Goal: Task Accomplishment & Management: Use online tool/utility

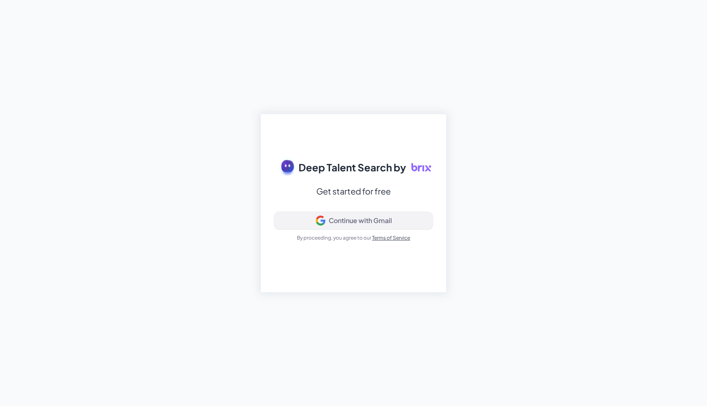
click at [374, 217] on div "Continue with Gmail" at bounding box center [360, 220] width 63 height 8
click at [362, 215] on button "Continue with Gmail" at bounding box center [353, 220] width 159 height 17
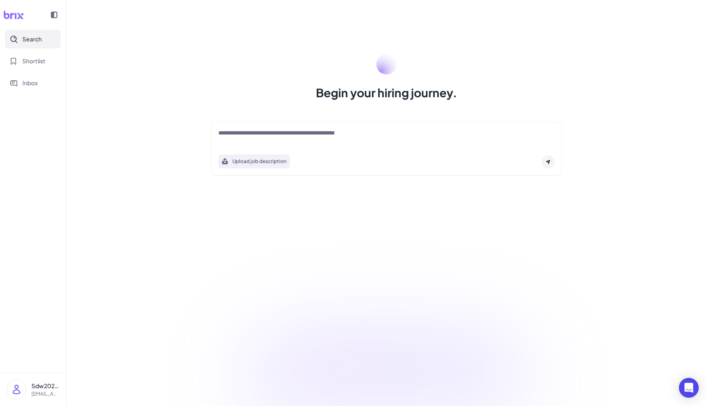
click at [341, 135] on textarea at bounding box center [386, 134] width 337 height 10
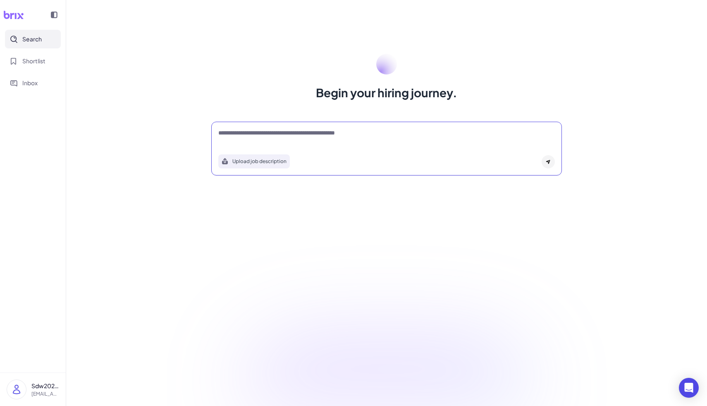
click at [266, 135] on textarea at bounding box center [386, 134] width 337 height 10
click at [220, 133] on textarea "**********" at bounding box center [386, 134] width 337 height 10
click at [302, 134] on textarea "**********" at bounding box center [386, 134] width 337 height 10
click at [232, 130] on textarea "**********" at bounding box center [386, 134] width 337 height 10
drag, startPoint x: 233, startPoint y: 132, endPoint x: 218, endPoint y: 132, distance: 14.9
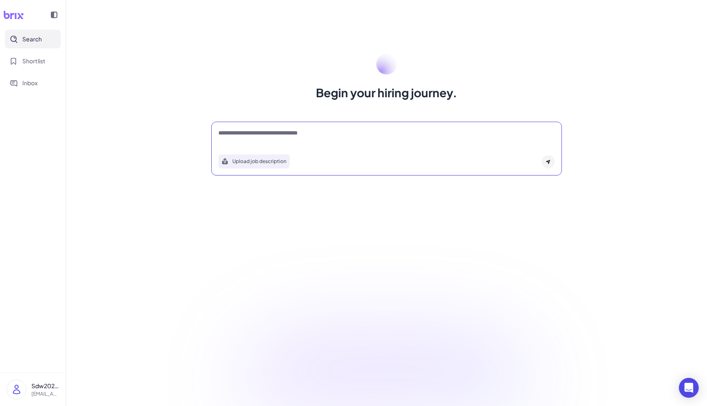
click at [218, 132] on textarea "**********" at bounding box center [386, 134] width 337 height 10
click at [331, 136] on textarea "**********" at bounding box center [386, 134] width 337 height 10
type textarea "**********"
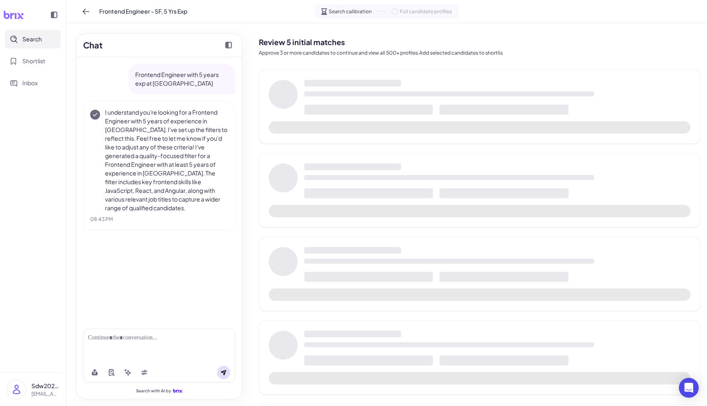
click at [146, 334] on div at bounding box center [159, 337] width 142 height 9
click at [106, 338] on div "**********" at bounding box center [159, 337] width 142 height 9
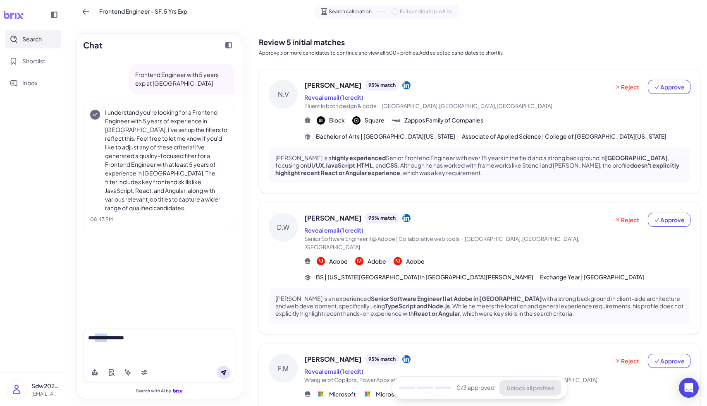
click at [222, 369] on icon at bounding box center [223, 372] width 7 height 7
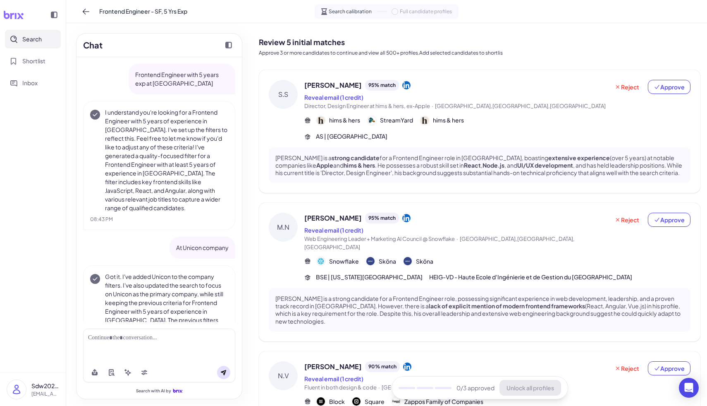
click at [132, 336] on div at bounding box center [159, 337] width 142 height 9
click at [495, 131] on div "Sterling Salzberg 95 % match Reveal email (1 credit) Director, Design Engineer …" at bounding box center [497, 110] width 386 height 61
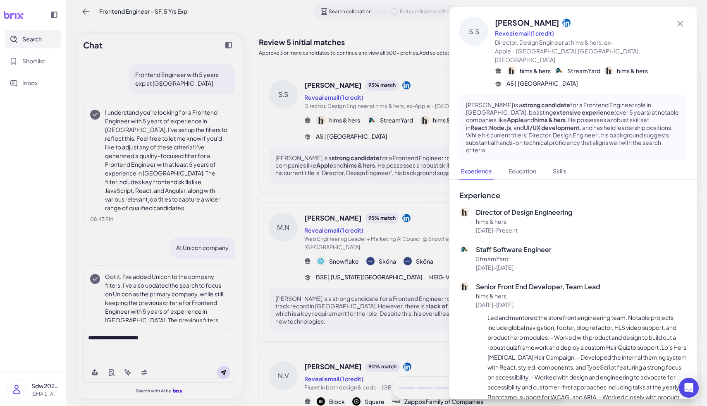
click at [442, 174] on div at bounding box center [353, 203] width 707 height 406
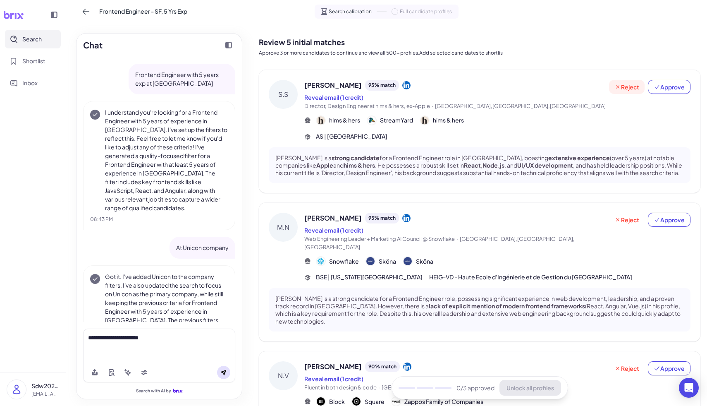
click at [621, 87] on span "Reject" at bounding box center [626, 87] width 25 height 8
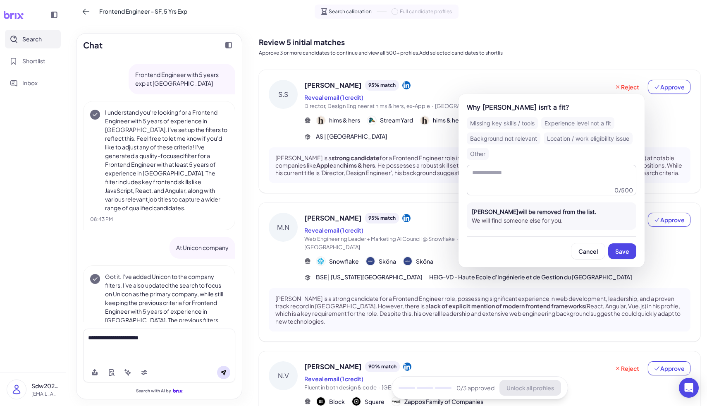
click at [573, 123] on div "Experience level not a fit" at bounding box center [577, 123] width 73 height 12
click at [617, 247] on span "Save" at bounding box center [622, 250] width 14 height 7
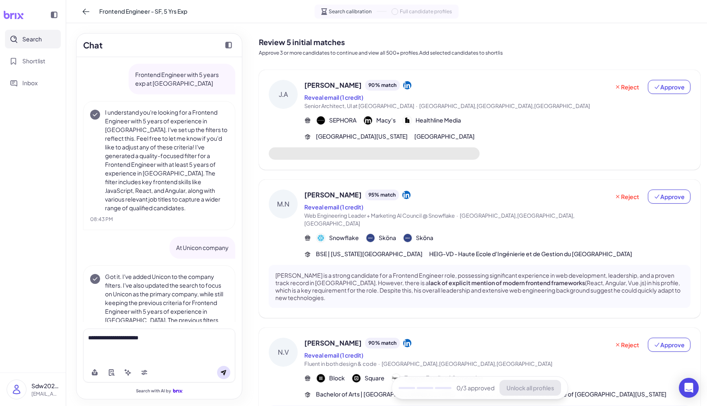
click at [476, 96] on div "Reveal email (1 credit)" at bounding box center [456, 97] width 305 height 10
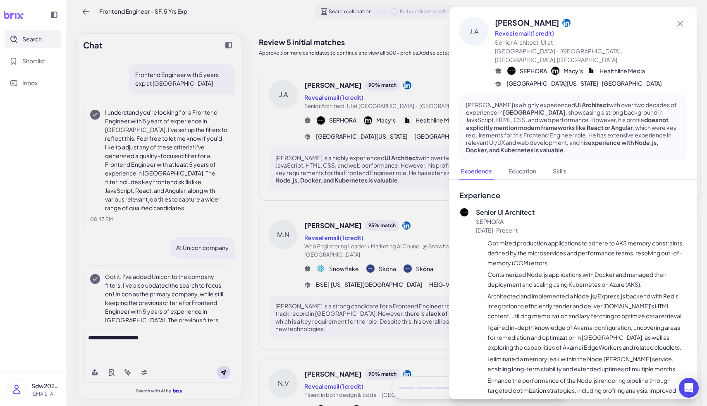
click at [435, 99] on div at bounding box center [353, 203] width 707 height 406
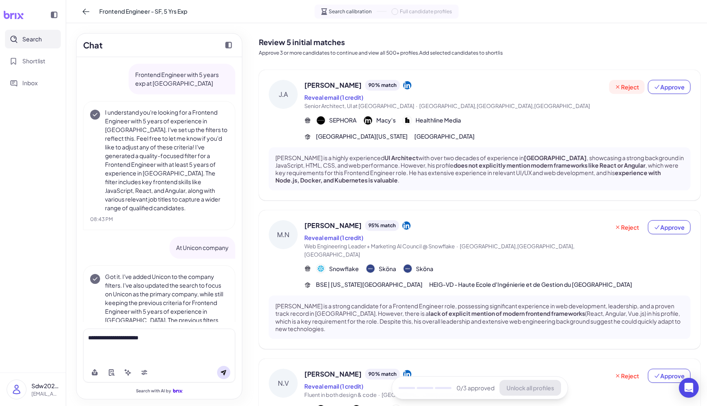
click at [626, 87] on span "Reject" at bounding box center [626, 87] width 25 height 8
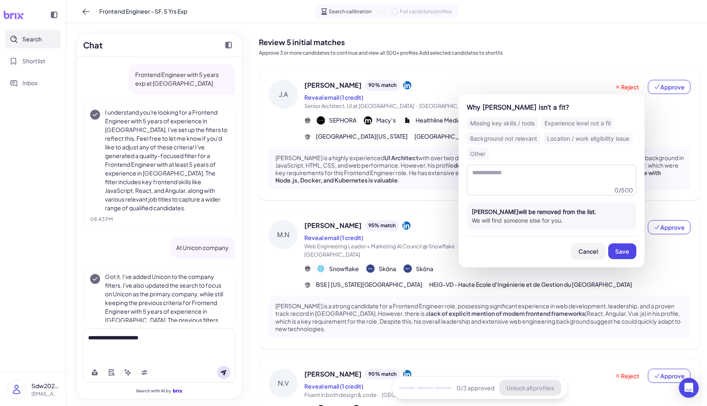
click at [580, 249] on span "Cancel" at bounding box center [587, 250] width 19 height 7
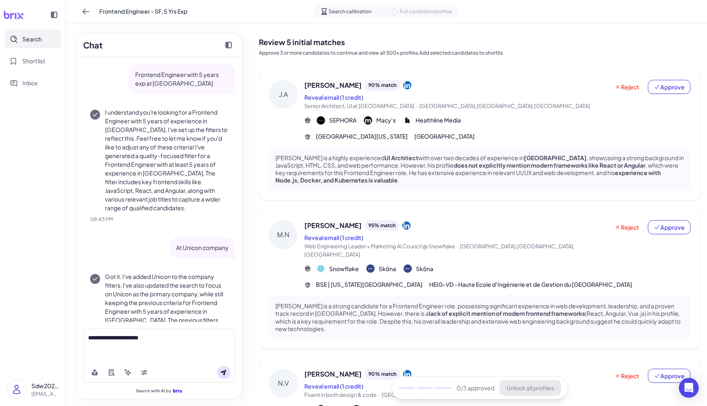
click at [183, 338] on div "**********" at bounding box center [159, 337] width 142 height 9
drag, startPoint x: 357, startPoint y: 121, endPoint x: 330, endPoint y: 122, distance: 27.8
click at [330, 122] on div "SEPHORA Macy's Healthline Media" at bounding box center [388, 120] width 145 height 10
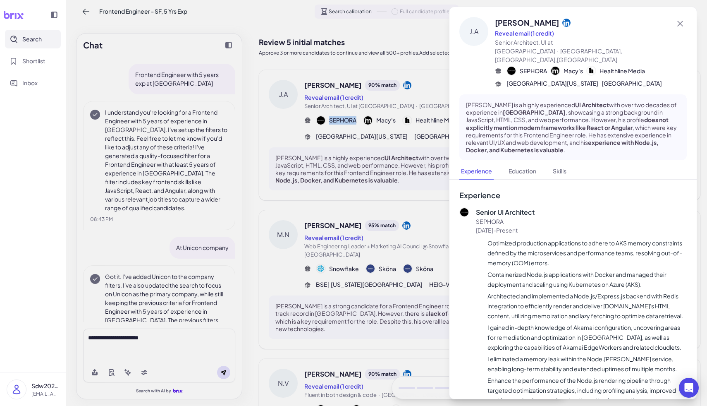
copy span "SEPHORA"
click at [343, 156] on div at bounding box center [353, 203] width 707 height 406
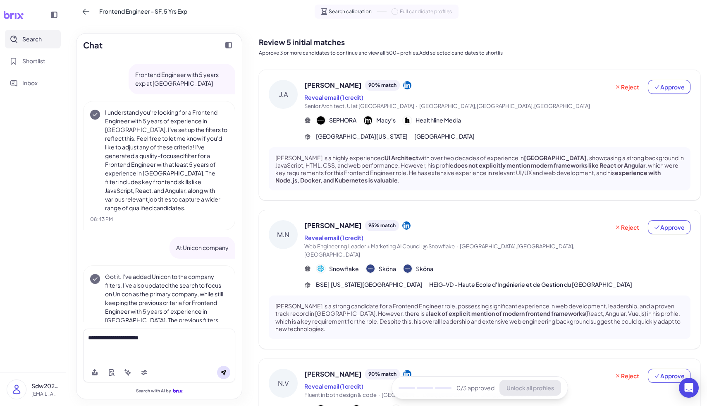
click at [414, 162] on p "Joe Acosta is a highly experienced UI Architect with over two decades of experi…" at bounding box center [479, 169] width 409 height 30
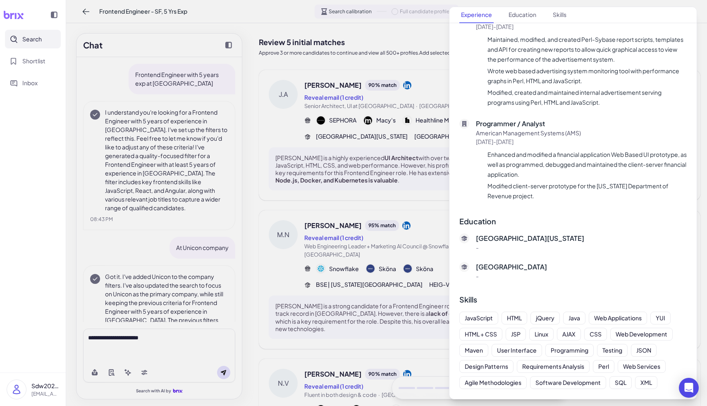
scroll to position [1380, 0]
click at [430, 184] on div at bounding box center [353, 203] width 707 height 406
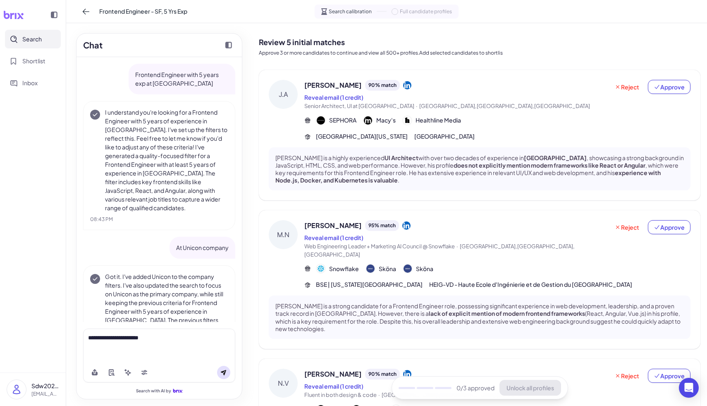
click at [175, 332] on div "**********" at bounding box center [159, 345] width 152 height 34
click at [175, 335] on div "**********" at bounding box center [159, 337] width 142 height 9
click at [226, 368] on button at bounding box center [223, 372] width 13 height 13
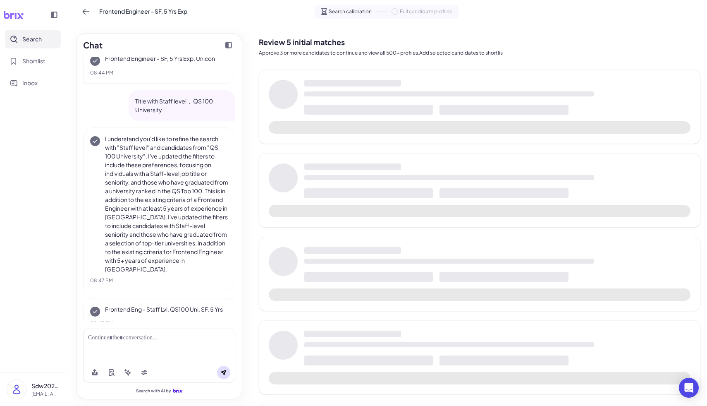
scroll to position [364, 0]
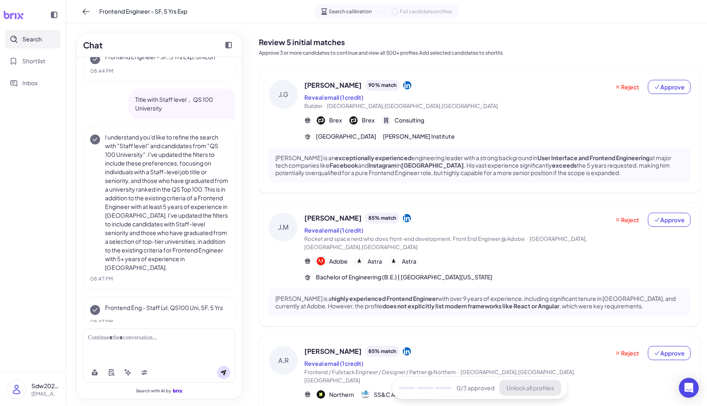
click at [491, 151] on div "Jonas Gebhardt is an exceptionally experienced engineering leader with a strong…" at bounding box center [480, 165] width 422 height 36
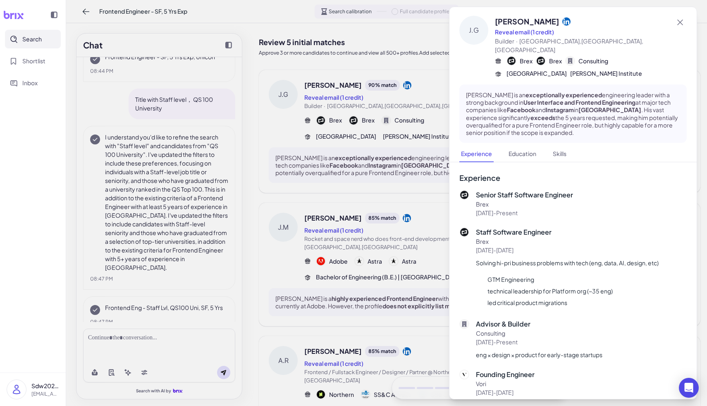
scroll to position [2, 0]
click at [410, 236] on div at bounding box center [353, 203] width 707 height 406
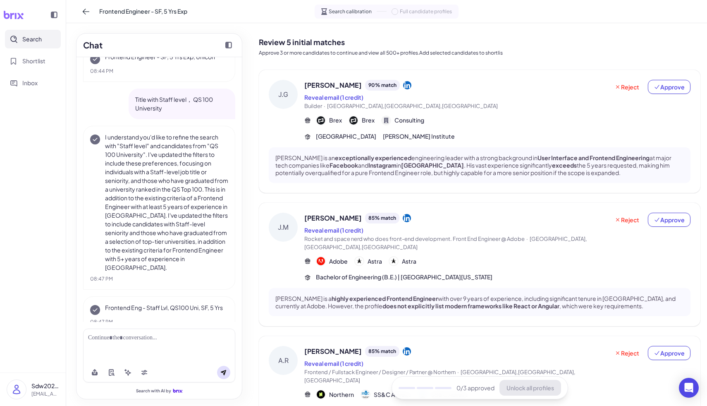
click at [430, 241] on span "Rocket and space nerd who does front-end development. Front End Engineer @ Adobe" at bounding box center [414, 238] width 220 height 7
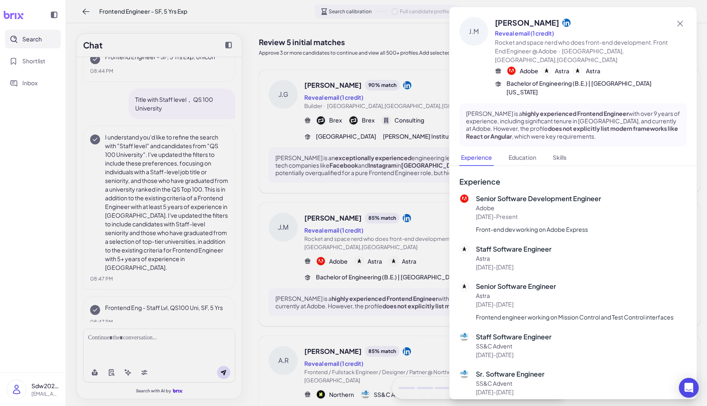
click at [400, 246] on div at bounding box center [353, 203] width 707 height 406
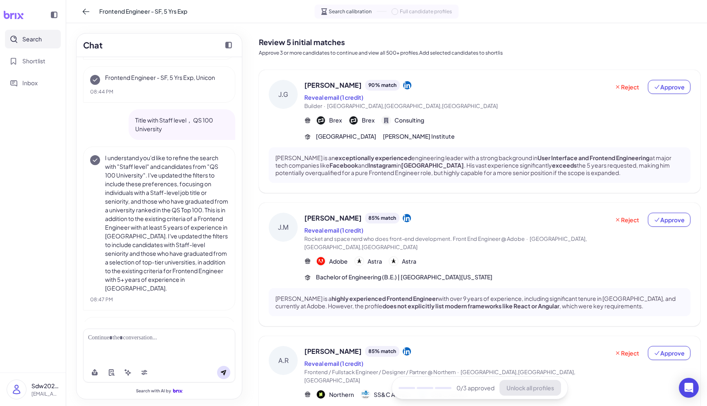
scroll to position [364, 0]
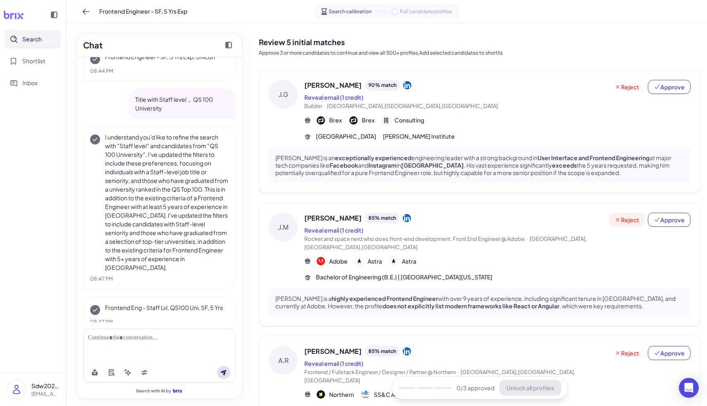
click at [623, 217] on span "Reject" at bounding box center [626, 219] width 25 height 8
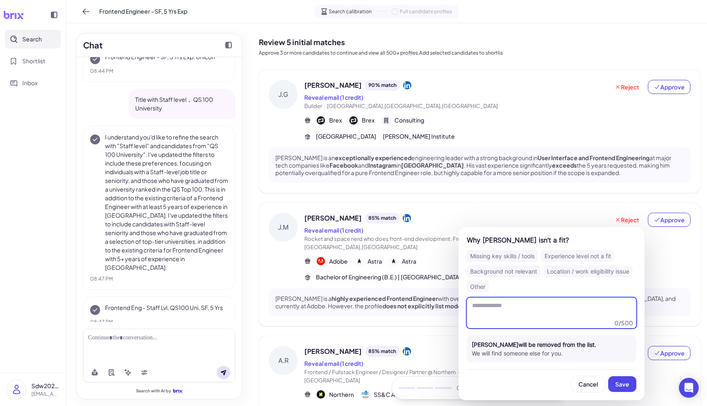
click at [510, 310] on textarea at bounding box center [552, 312] width 170 height 31
type textarea "*"
click at [475, 307] on textarea "**********" at bounding box center [552, 312] width 170 height 31
type textarea "**********"
click at [615, 377] on button "Save" at bounding box center [622, 384] width 28 height 16
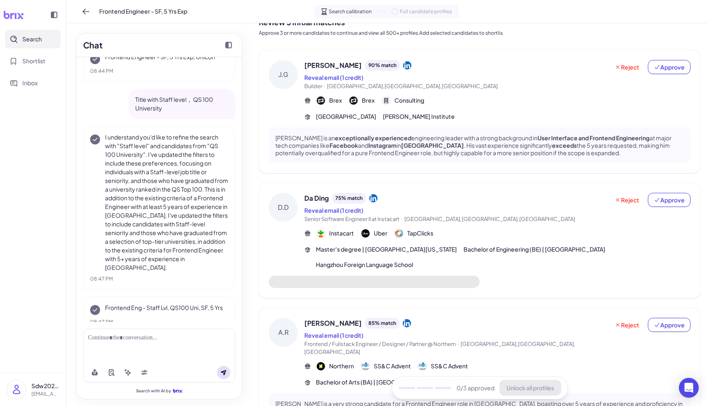
scroll to position [21, 0]
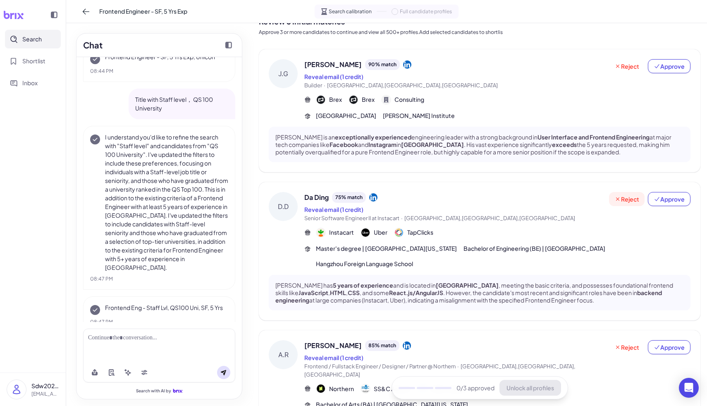
click at [620, 201] on icon at bounding box center [617, 199] width 7 height 7
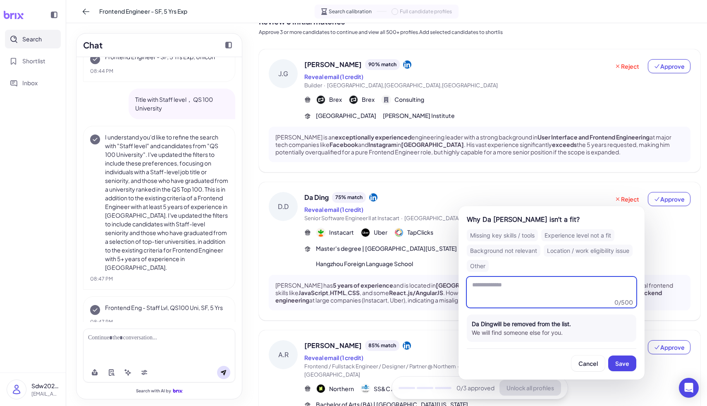
click at [522, 285] on textarea at bounding box center [552, 292] width 170 height 31
type textarea "**********"
click at [619, 356] on button "Save" at bounding box center [622, 363] width 28 height 16
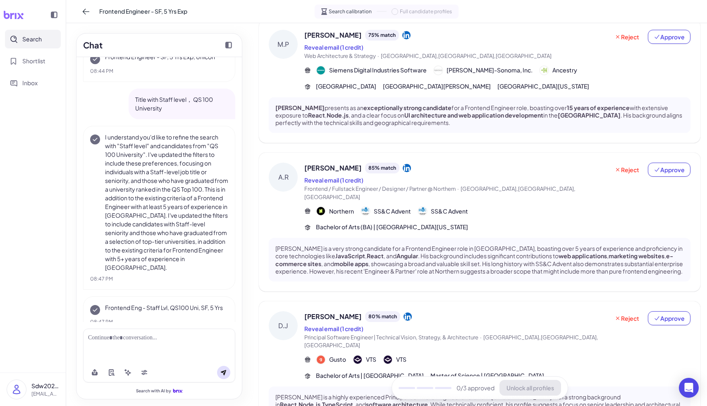
scroll to position [180, 0]
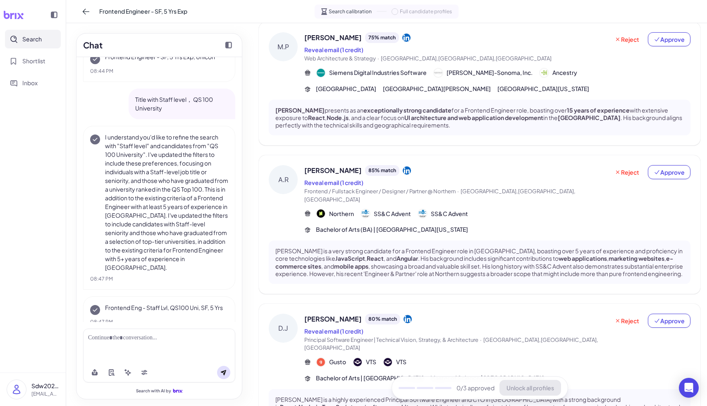
click at [172, 347] on div at bounding box center [159, 345] width 152 height 34
click at [177, 338] on div at bounding box center [159, 337] width 142 height 9
click at [222, 374] on icon at bounding box center [223, 372] width 7 height 7
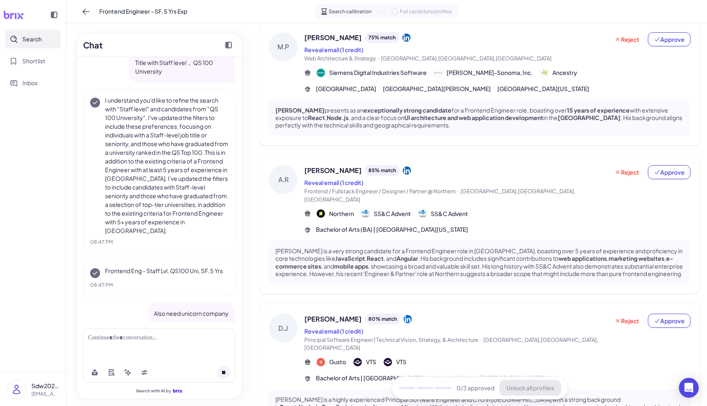
scroll to position [408, 0]
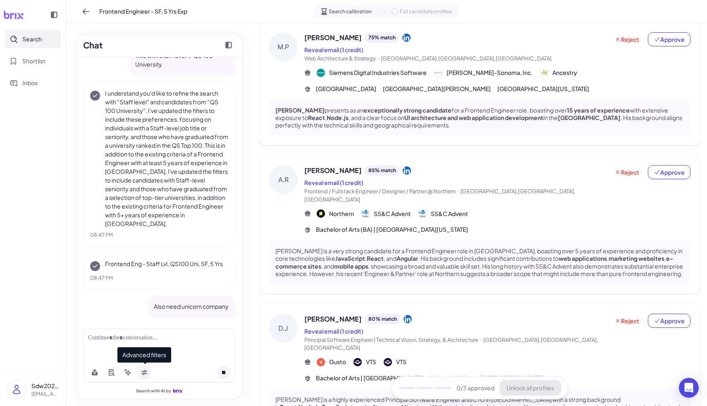
click at [140, 372] on button at bounding box center [144, 372] width 13 height 13
click at [98, 372] on button at bounding box center [94, 372] width 13 height 13
click at [199, 341] on div at bounding box center [159, 337] width 142 height 9
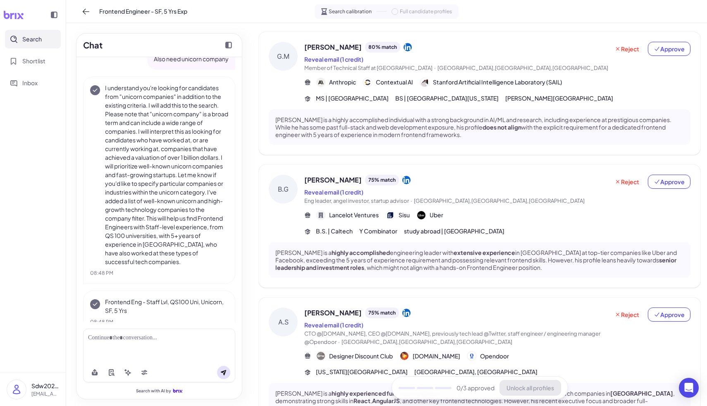
scroll to position [0, 0]
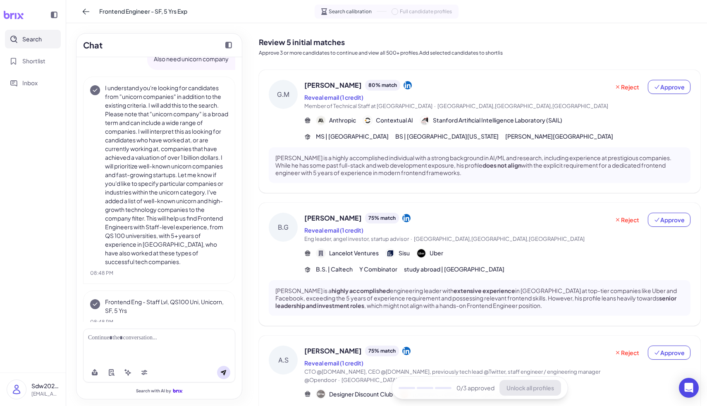
click at [502, 156] on p "Gautam Mittal is a highly accomplished individual with a strong background in A…" at bounding box center [479, 165] width 409 height 23
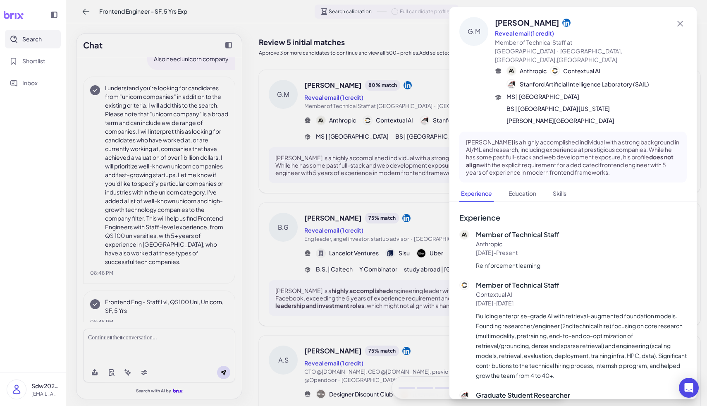
click at [403, 158] on div at bounding box center [353, 203] width 707 height 406
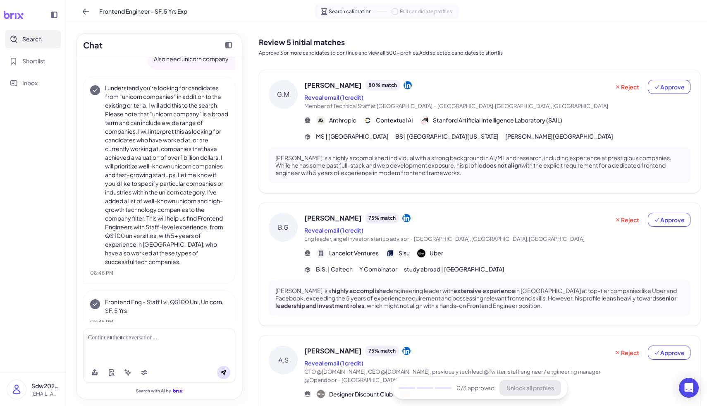
click at [401, 160] on p "Gautam Mittal is a highly accomplished individual with a strong background in A…" at bounding box center [479, 165] width 409 height 23
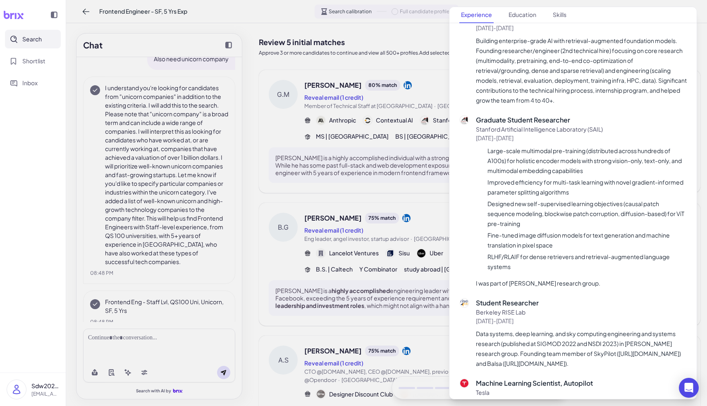
scroll to position [280, 0]
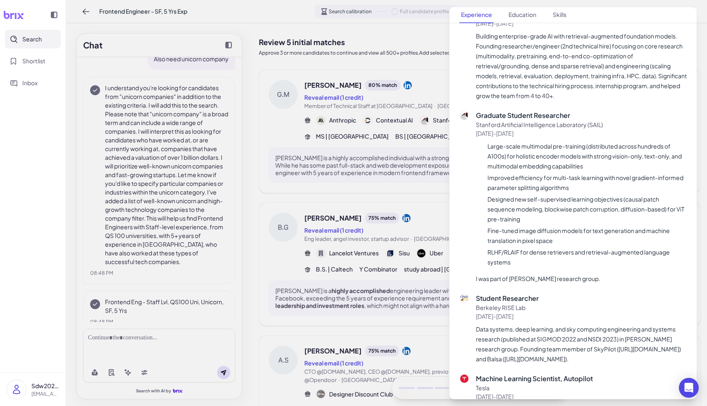
click at [409, 172] on div at bounding box center [353, 203] width 707 height 406
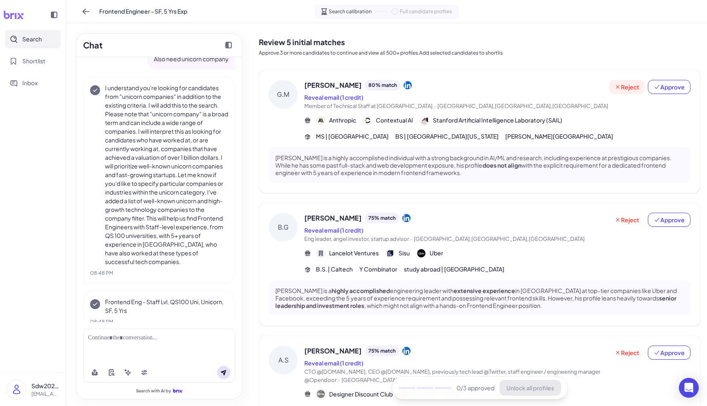
click at [626, 86] on span "Reject" at bounding box center [626, 87] width 25 height 8
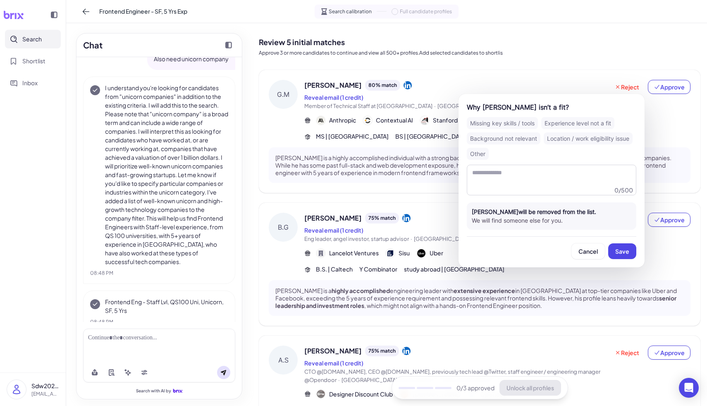
click at [518, 141] on div "Background not relevant" at bounding box center [504, 138] width 74 height 12
click at [620, 245] on button "Save" at bounding box center [622, 251] width 28 height 16
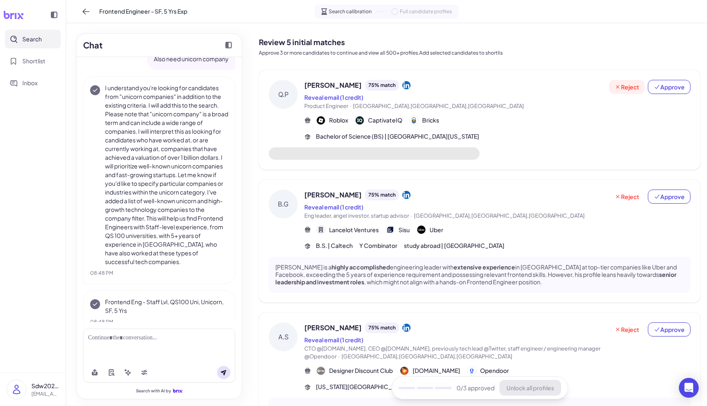
click at [620, 89] on icon at bounding box center [617, 87] width 7 height 7
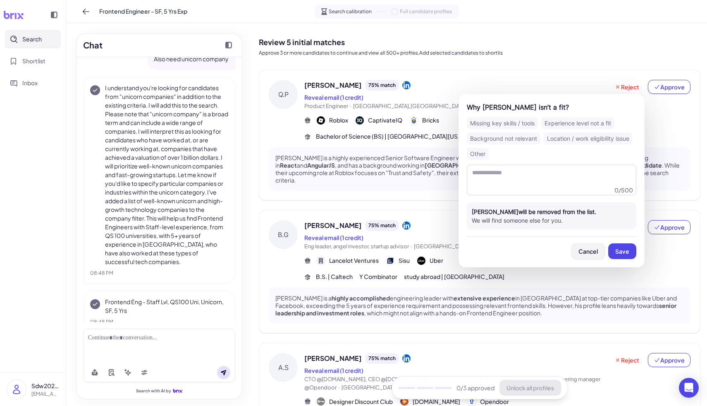
click at [588, 244] on button "Cancel" at bounding box center [587, 251] width 33 height 16
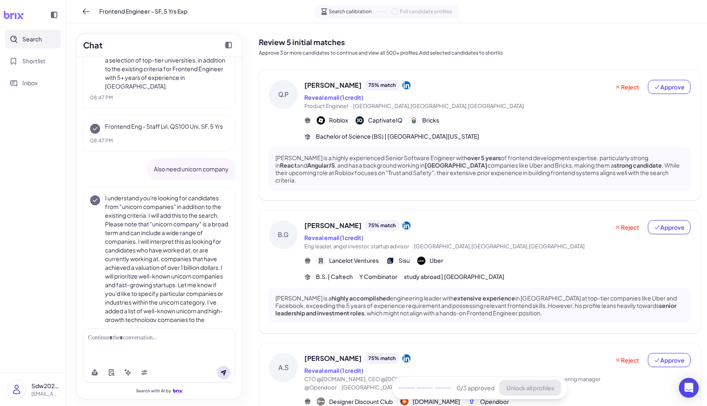
scroll to position [655, 0]
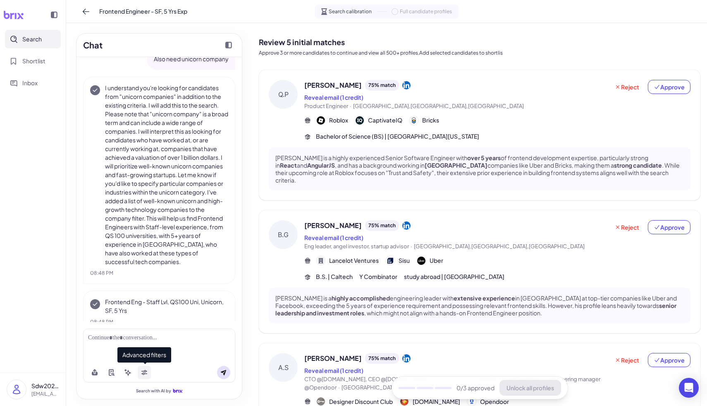
click at [146, 367] on button at bounding box center [144, 372] width 13 height 13
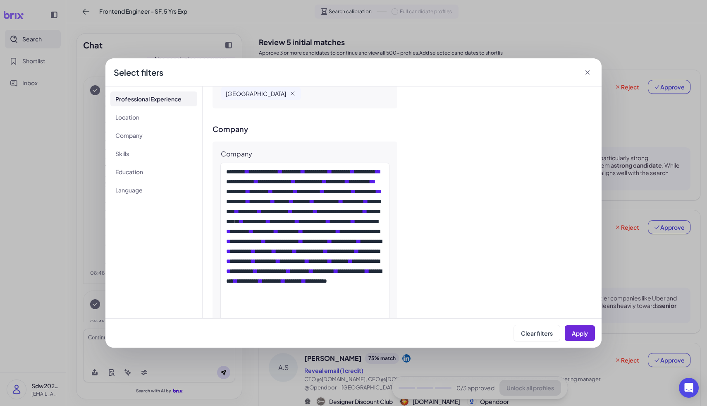
scroll to position [373, 0]
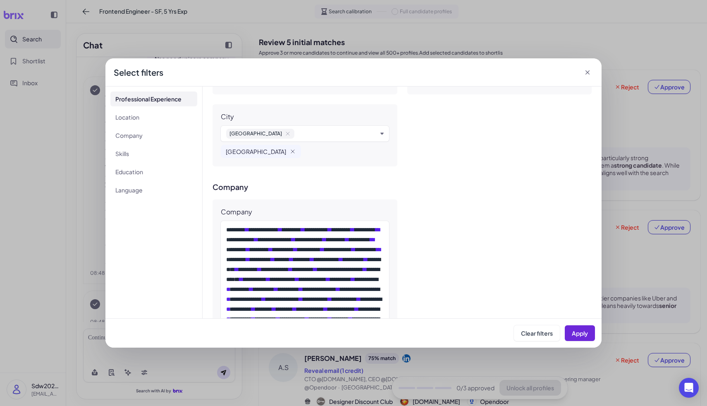
click at [585, 74] on icon at bounding box center [587, 72] width 4 height 4
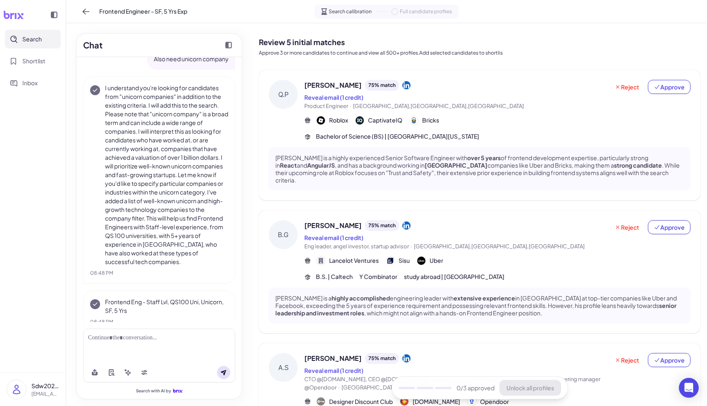
click at [143, 339] on div at bounding box center [159, 337] width 142 height 9
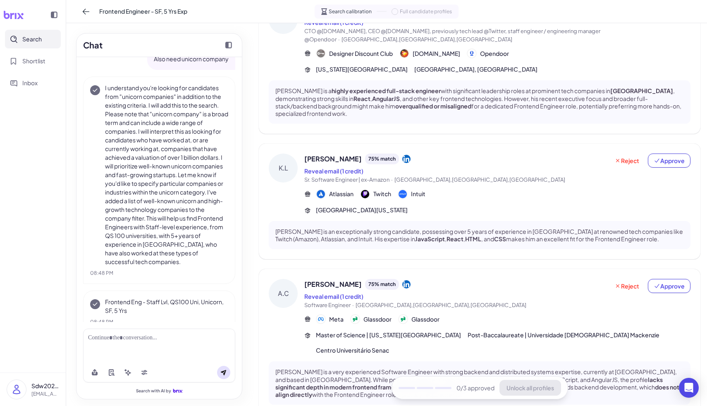
scroll to position [0, 0]
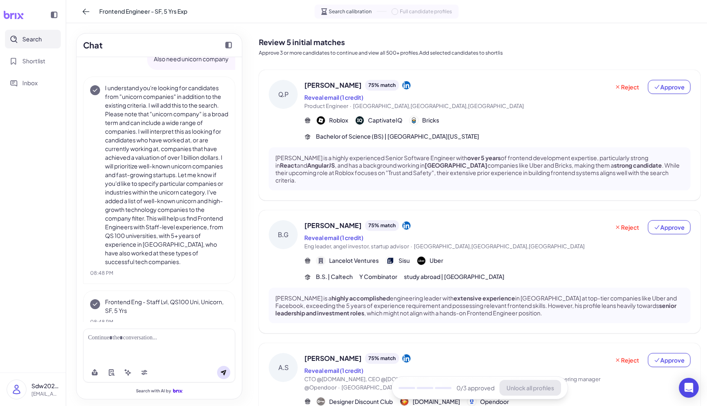
click at [43, 37] on button "Search" at bounding box center [33, 39] width 56 height 19
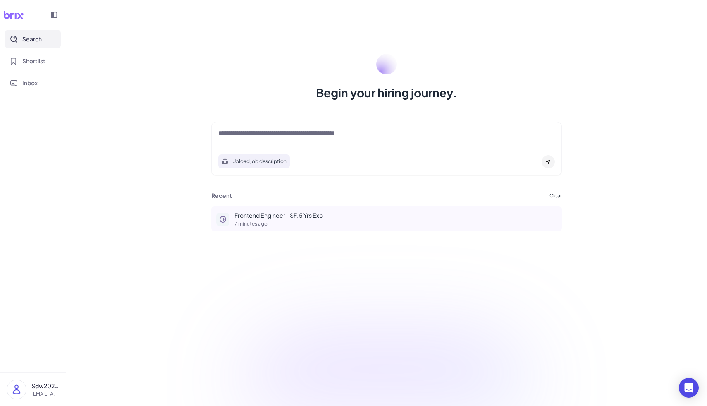
click at [283, 207] on button "Frontend Engineer - SF, 5 Yrs Exp 7 minutes ago" at bounding box center [386, 218] width 351 height 25
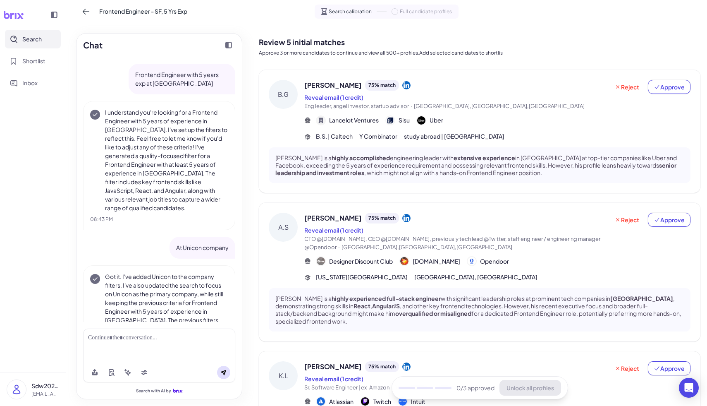
click at [50, 44] on button "Search" at bounding box center [33, 39] width 56 height 19
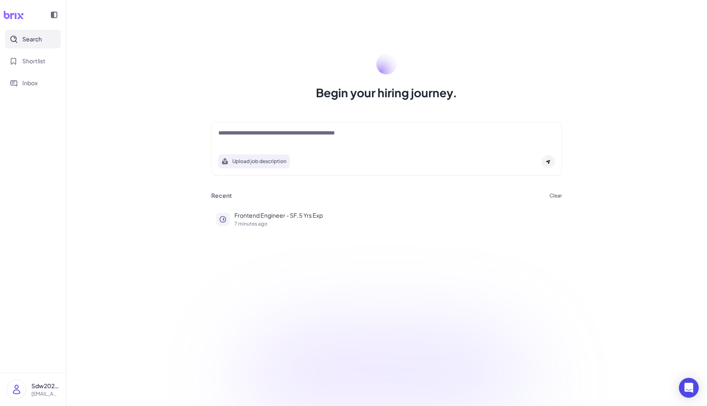
click at [261, 141] on div at bounding box center [386, 137] width 337 height 17
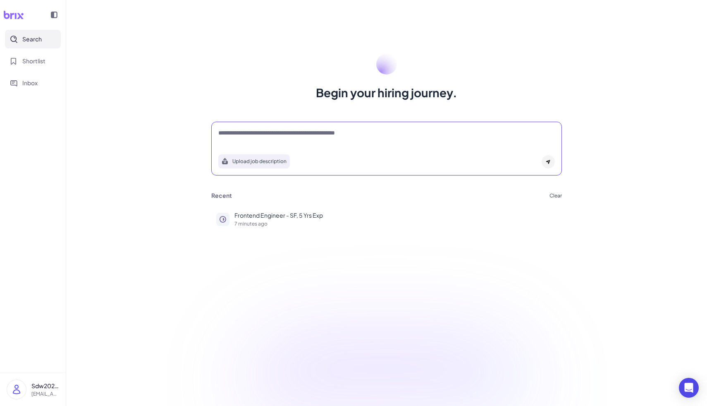
click at [275, 133] on textarea at bounding box center [386, 134] width 337 height 10
type textarea "*"
click at [299, 134] on textarea "**********" at bounding box center [386, 134] width 337 height 10
click at [239, 129] on textarea "**********" at bounding box center [386, 134] width 337 height 10
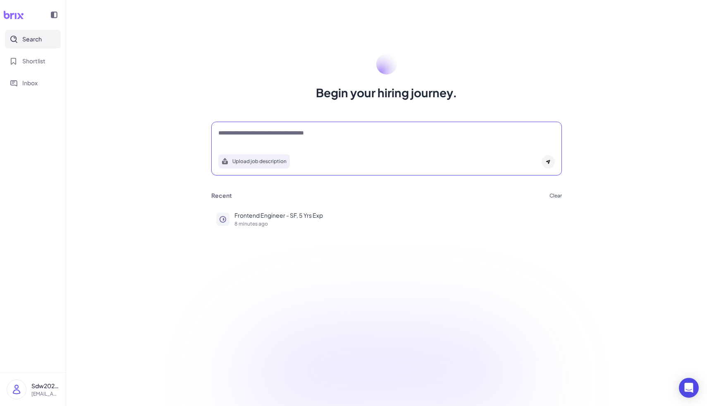
click at [231, 129] on textarea "**********" at bounding box center [386, 134] width 337 height 10
click at [241, 131] on textarea "**********" at bounding box center [386, 134] width 337 height 10
click at [256, 131] on textarea "**********" at bounding box center [386, 134] width 337 height 10
click at [276, 139] on div "**********" at bounding box center [386, 137] width 337 height 17
click at [294, 135] on textarea "**********" at bounding box center [386, 134] width 337 height 10
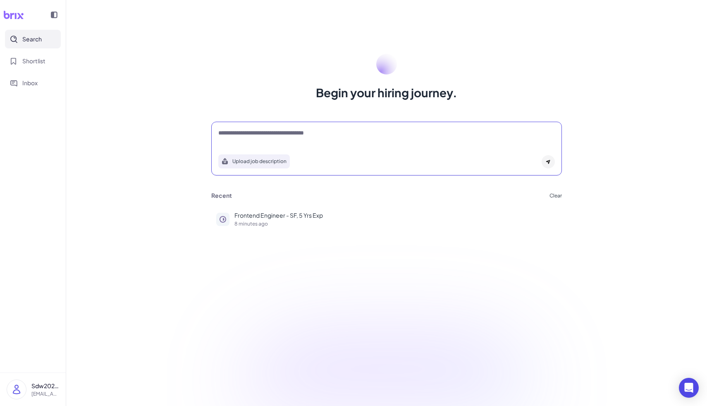
click at [313, 136] on textarea "**********" at bounding box center [386, 134] width 337 height 10
click at [325, 136] on textarea "**********" at bounding box center [386, 134] width 337 height 10
click at [340, 136] on textarea "**********" at bounding box center [386, 134] width 337 height 10
click at [366, 135] on textarea "**********" at bounding box center [386, 134] width 337 height 10
click at [307, 132] on textarea "**********" at bounding box center [386, 134] width 337 height 10
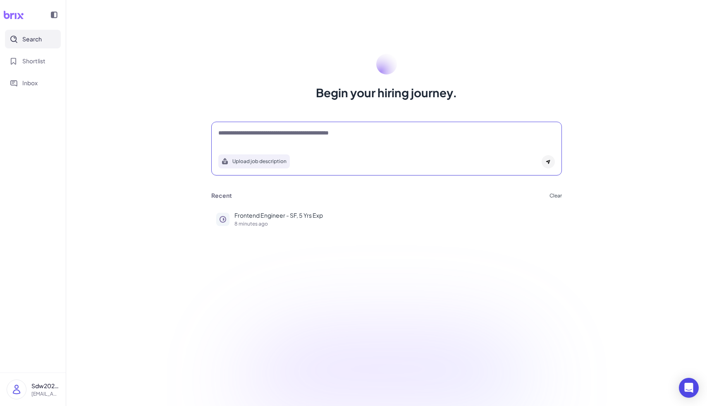
click at [382, 136] on textarea "**********" at bounding box center [386, 134] width 337 height 10
click at [395, 132] on textarea "**********" at bounding box center [386, 134] width 337 height 10
type textarea "**********"
click at [554, 165] on div "Upload job description" at bounding box center [386, 158] width 337 height 19
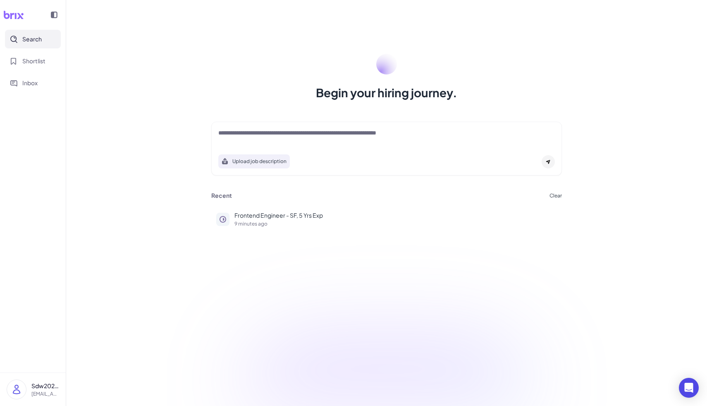
click at [552, 165] on div at bounding box center [548, 161] width 13 height 13
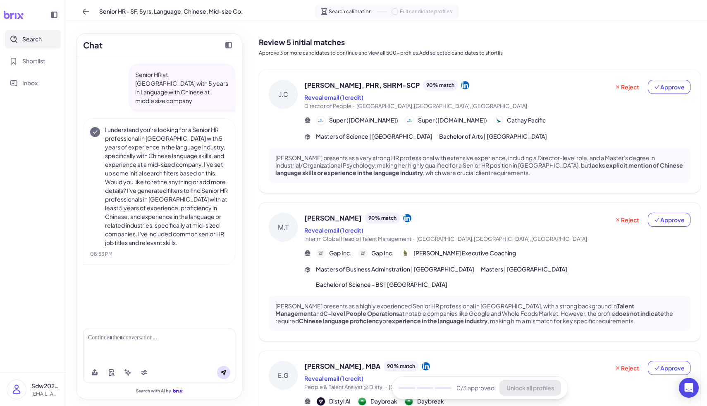
click at [493, 268] on span "Masters | [GEOGRAPHIC_DATA]" at bounding box center [524, 269] width 86 height 9
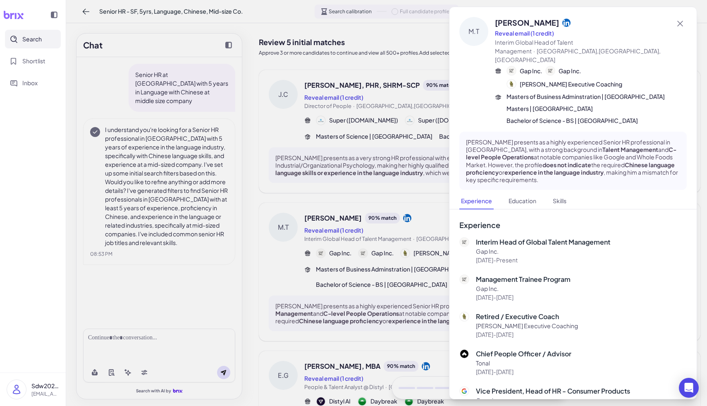
click at [562, 24] on icon at bounding box center [566, 23] width 8 height 8
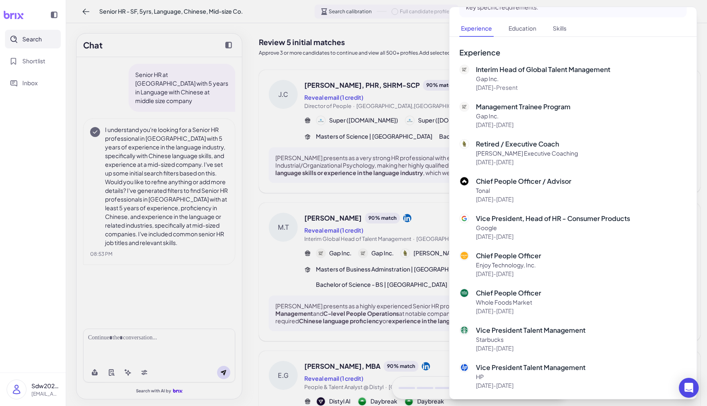
scroll to position [468, 0]
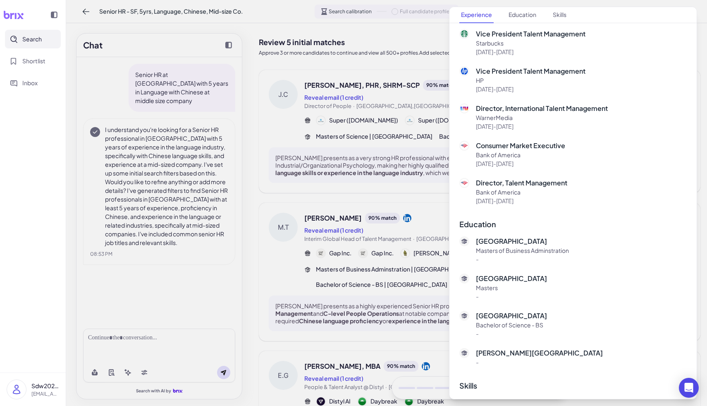
click at [392, 235] on div at bounding box center [353, 203] width 707 height 406
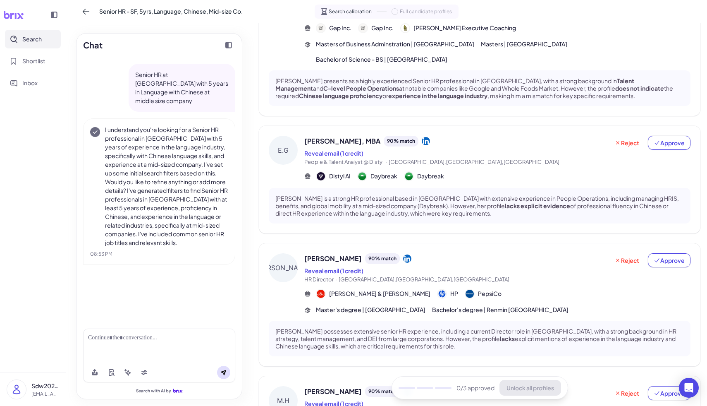
scroll to position [358, 0]
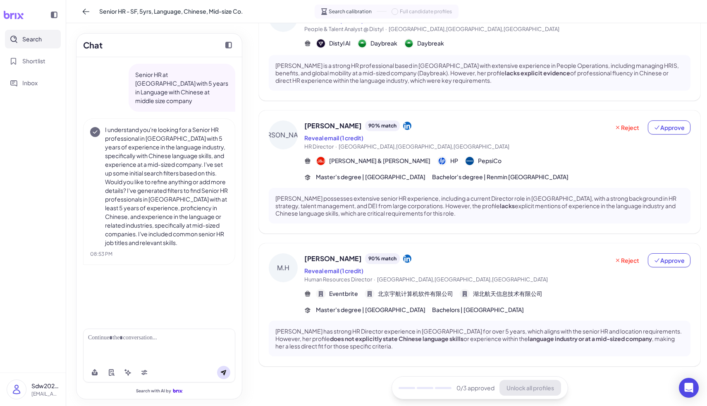
click at [346, 258] on span "[PERSON_NAME]" at bounding box center [332, 258] width 57 height 10
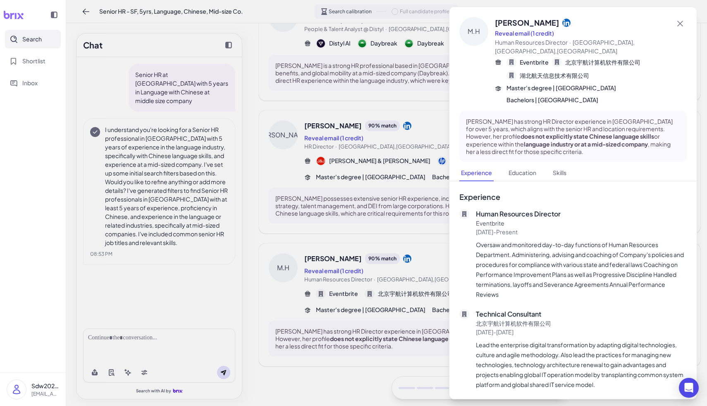
click at [344, 258] on div at bounding box center [353, 203] width 707 height 406
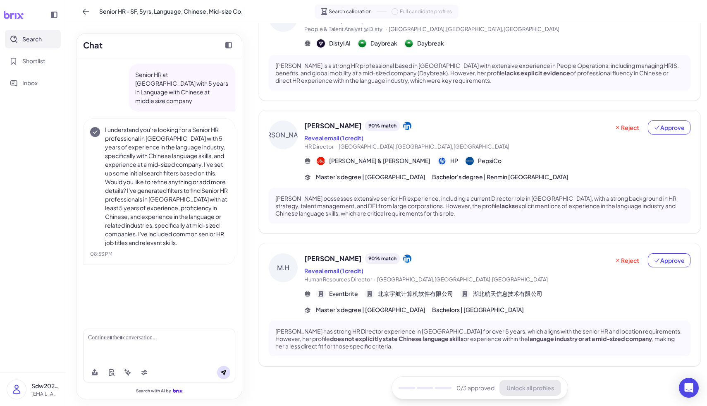
click at [344, 258] on span "[PERSON_NAME]" at bounding box center [332, 258] width 57 height 10
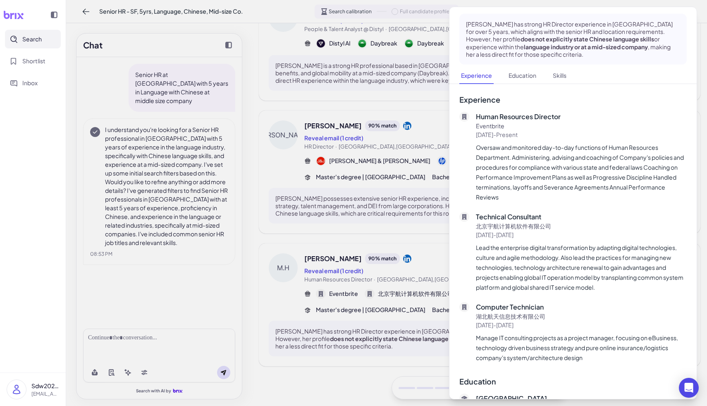
scroll to position [0, 0]
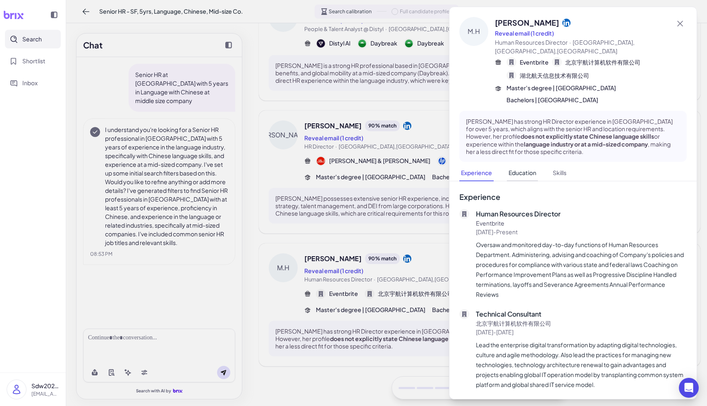
click at [525, 165] on button "Education" at bounding box center [522, 173] width 31 height 16
click at [563, 24] on icon at bounding box center [566, 23] width 8 height 8
click at [512, 35] on button "Reveal email (1 credit)" at bounding box center [524, 33] width 59 height 9
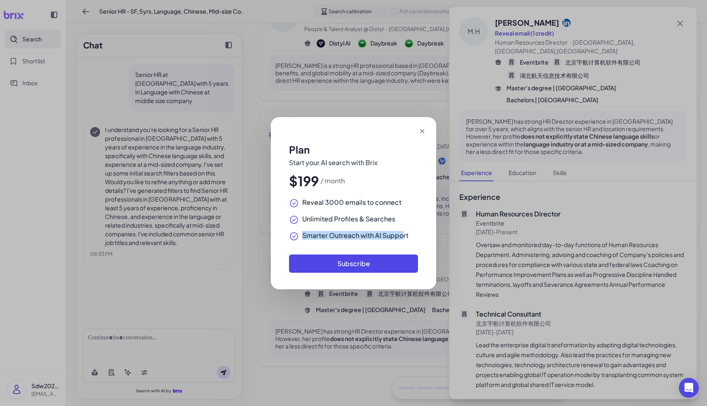
drag, startPoint x: 402, startPoint y: 233, endPoint x: 370, endPoint y: 229, distance: 32.5
click at [370, 229] on div "Reveal 3000 emails to connect Unlimited Profiles & Searches Smarter Outreach wi…" at bounding box center [353, 219] width 129 height 43
drag, startPoint x: 406, startPoint y: 235, endPoint x: 323, endPoint y: 202, distance: 89.3
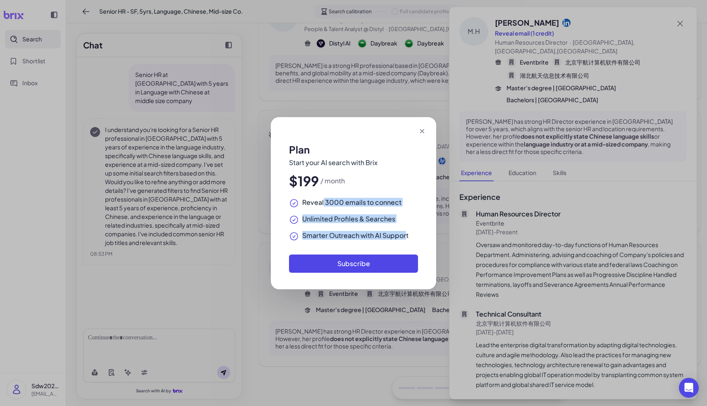
click at [323, 203] on div "Reveal 3000 emails to connect Unlimited Profiles & Searches Smarter Outreach wi…" at bounding box center [353, 219] width 129 height 43
click at [323, 202] on span "Reveal 3000 emails to connect" at bounding box center [351, 202] width 99 height 8
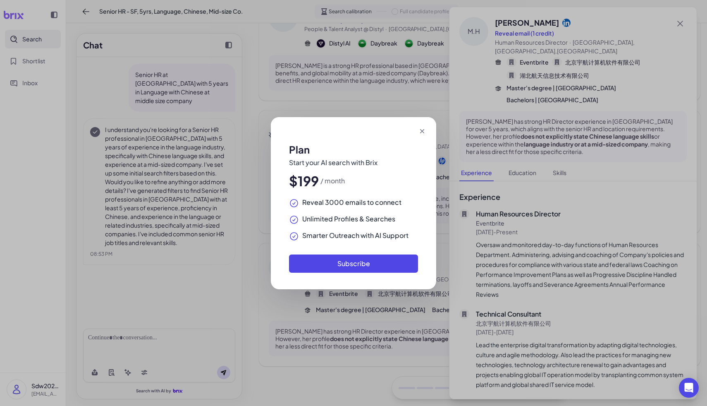
click at [423, 131] on icon at bounding box center [422, 131] width 8 height 8
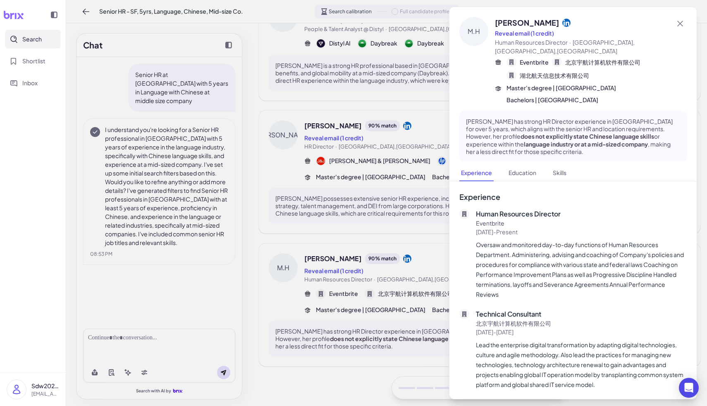
click at [426, 97] on div at bounding box center [353, 203] width 707 height 406
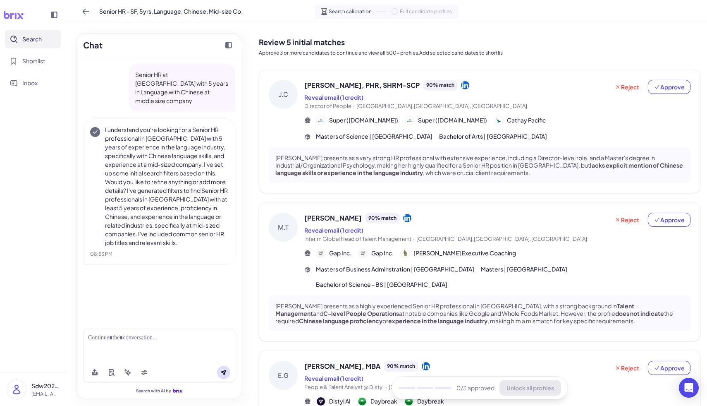
click at [421, 9] on span "Full candidate profiles" at bounding box center [426, 11] width 52 height 7
click at [657, 84] on icon at bounding box center [657, 87] width 7 height 7
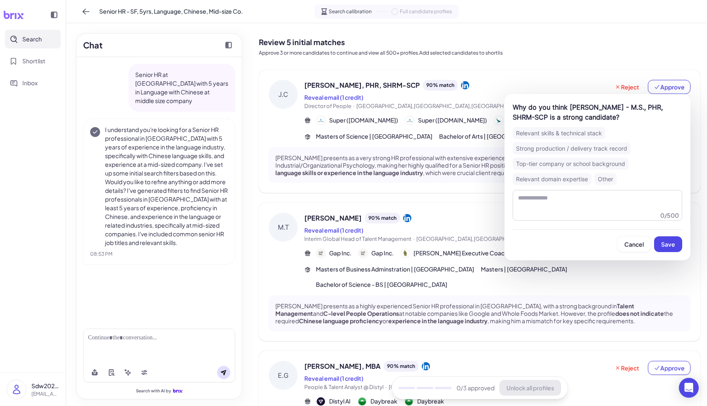
click at [579, 133] on div "Relevant skills & technical stack" at bounding box center [559, 133] width 93 height 12
click at [665, 242] on span "Save" at bounding box center [668, 243] width 14 height 7
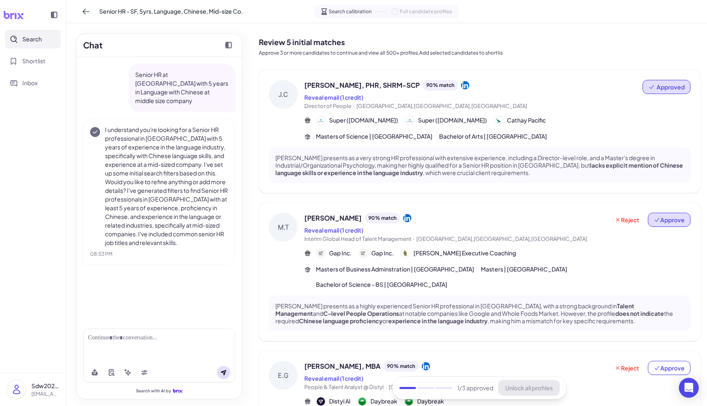
click at [670, 222] on span "Approve" at bounding box center [669, 219] width 31 height 8
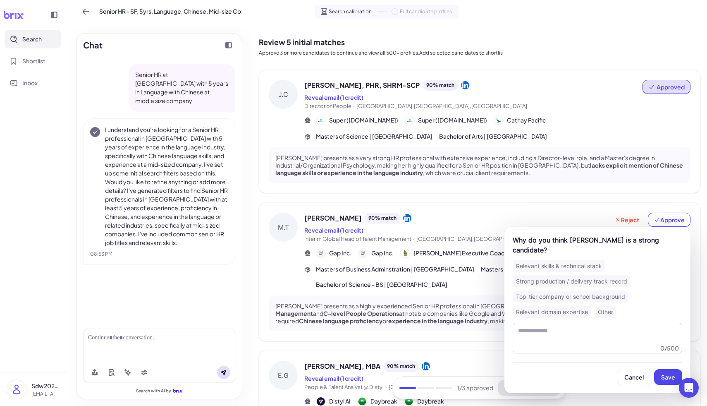
click at [596, 267] on div "Relevant skills & technical stack" at bounding box center [559, 266] width 93 height 12
click at [673, 378] on span "Save" at bounding box center [668, 376] width 14 height 7
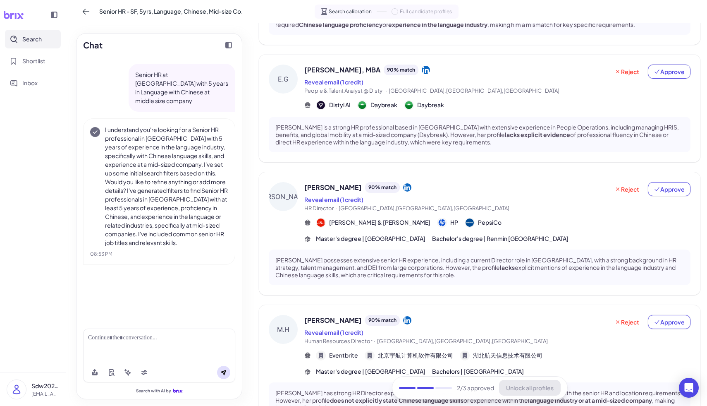
scroll to position [303, 0]
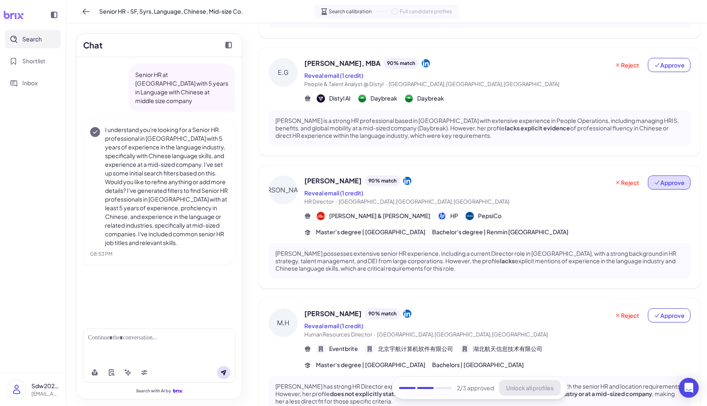
click at [668, 184] on span "Approve" at bounding box center [669, 182] width 31 height 8
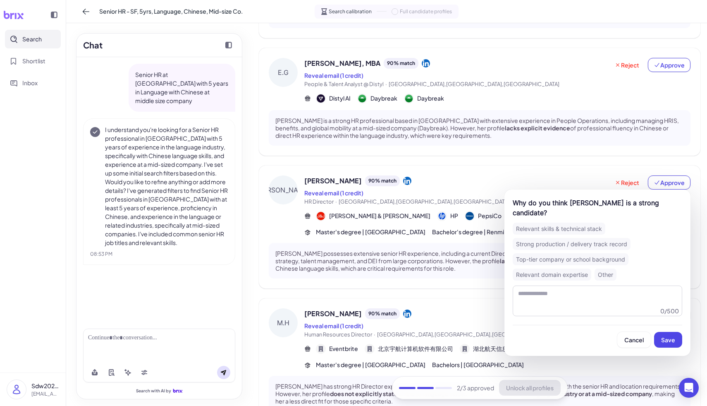
click at [599, 222] on div "Relevant skills & technical stack" at bounding box center [559, 228] width 93 height 12
click at [664, 336] on span "Save" at bounding box center [668, 339] width 14 height 7
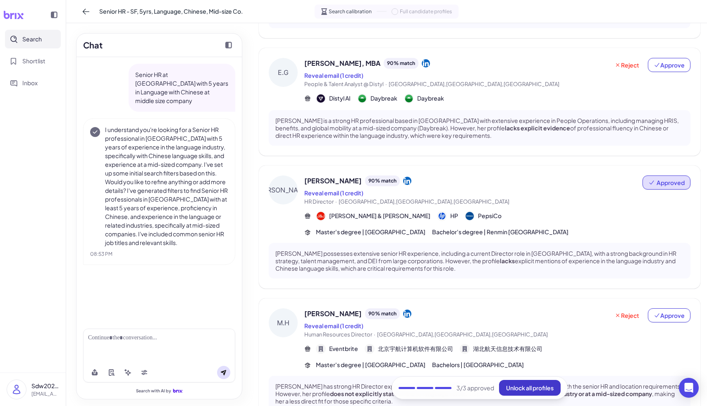
click at [542, 382] on button "Unlock all profiles" at bounding box center [530, 388] width 62 height 16
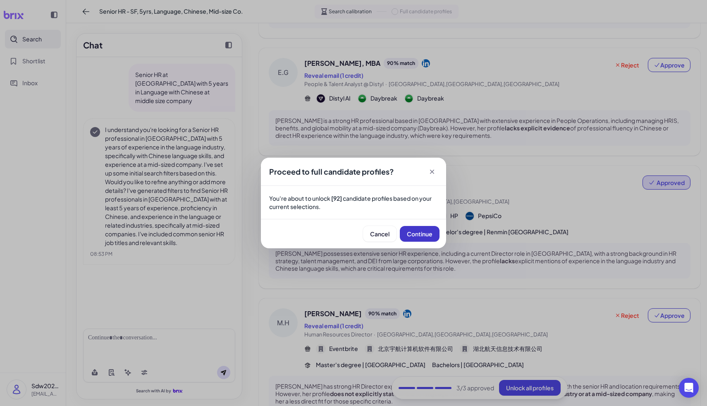
click at [422, 232] on span "Continue" at bounding box center [420, 233] width 26 height 7
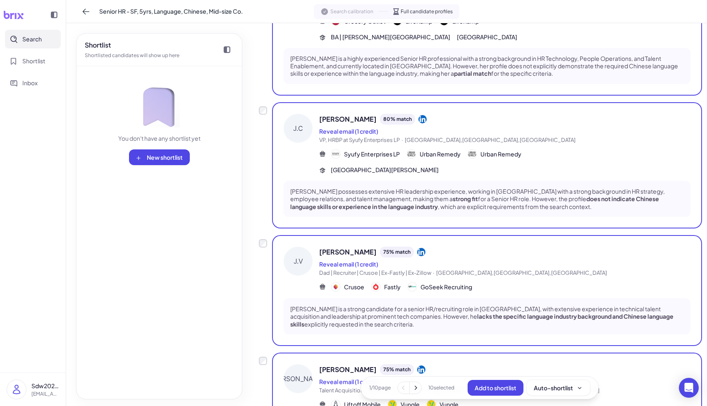
scroll to position [1048, 0]
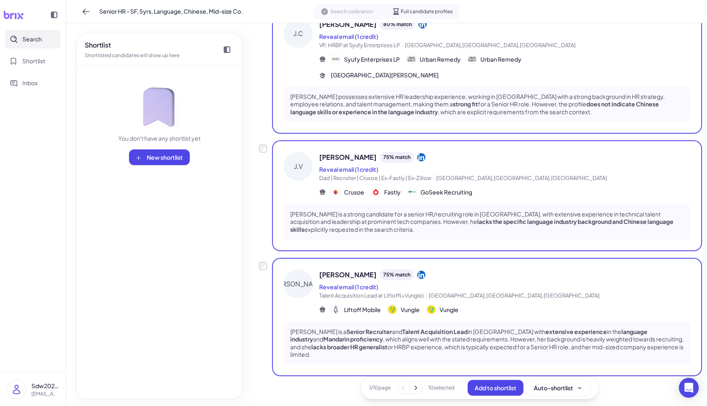
click at [416, 385] on icon at bounding box center [415, 387] width 8 height 8
click at [411, 382] on button at bounding box center [416, 388] width 12 height 12
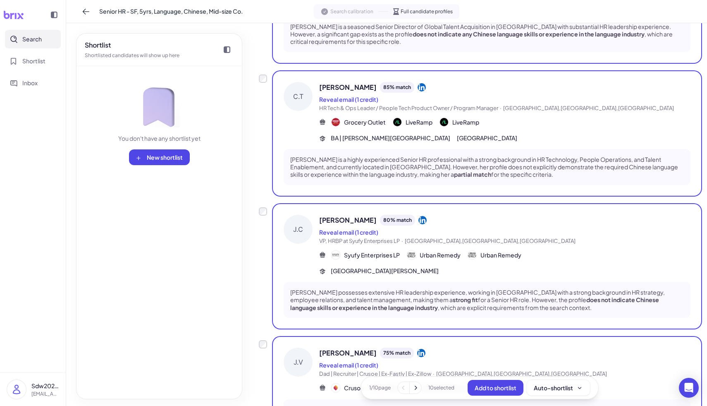
click at [413, 387] on icon at bounding box center [415, 387] width 8 height 8
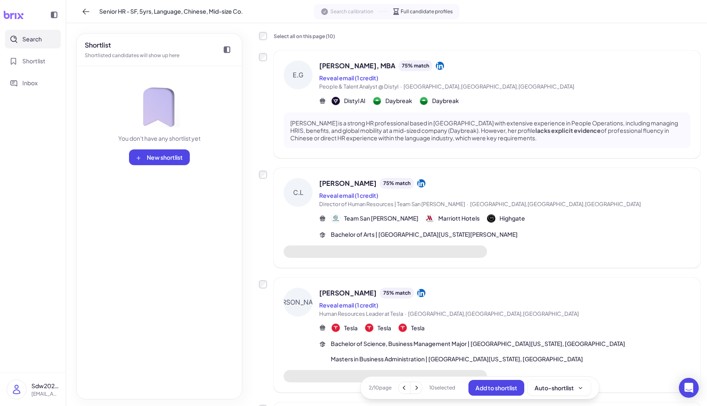
scroll to position [0, 0]
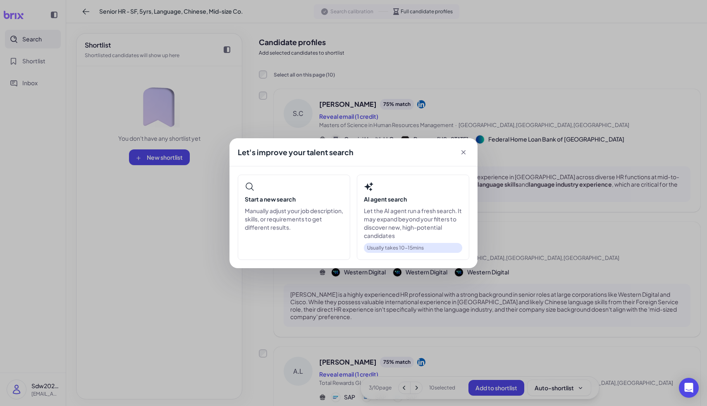
click at [464, 153] on icon at bounding box center [463, 152] width 8 height 8
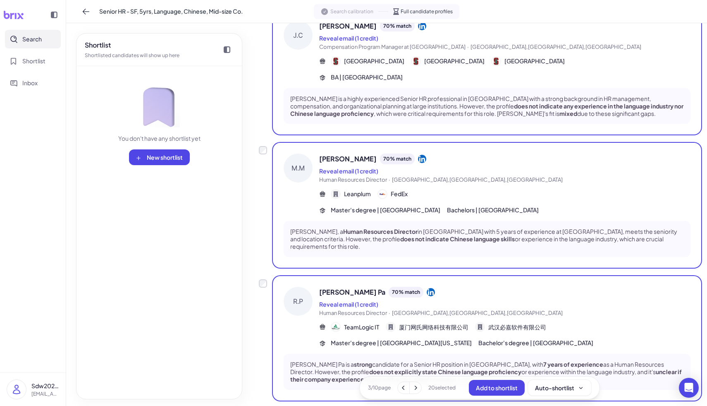
scroll to position [1026, 0]
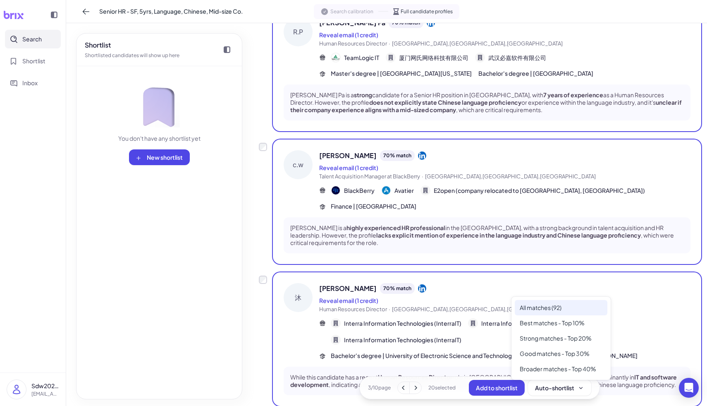
click at [559, 310] on div "All matches (92)" at bounding box center [561, 307] width 93 height 15
click at [557, 319] on div "Best matches - Top 10%" at bounding box center [561, 322] width 93 height 15
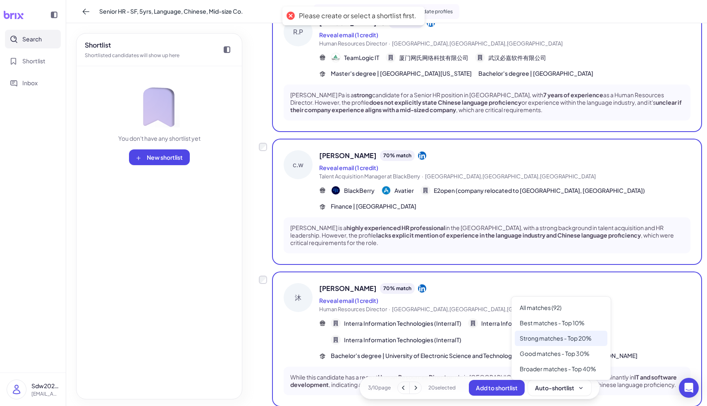
click at [554, 333] on div "Strong matches - Top 20%" at bounding box center [561, 337] width 93 height 15
click at [554, 354] on div "Good matches - Top 30%" at bounding box center [561, 353] width 93 height 15
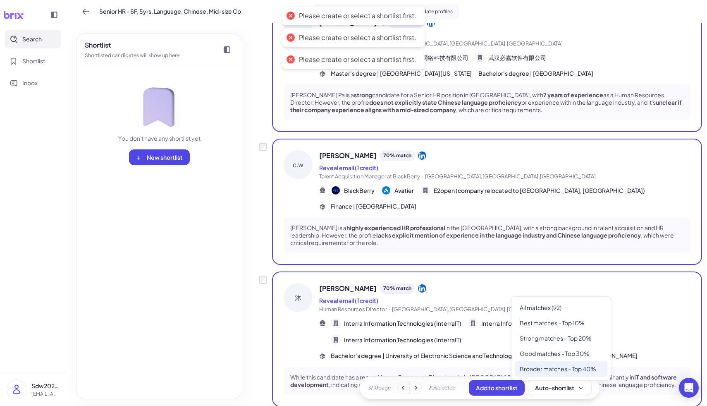
click at [554, 365] on div "Broader matches - Top 40%" at bounding box center [561, 368] width 93 height 15
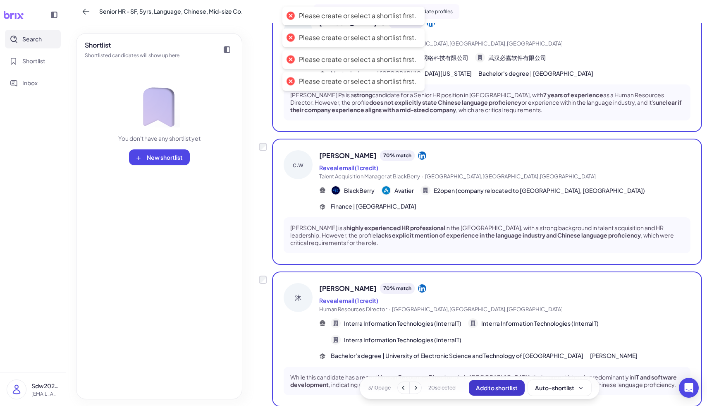
click at [484, 389] on span "Add to shortlist" at bounding box center [497, 387] width 42 height 7
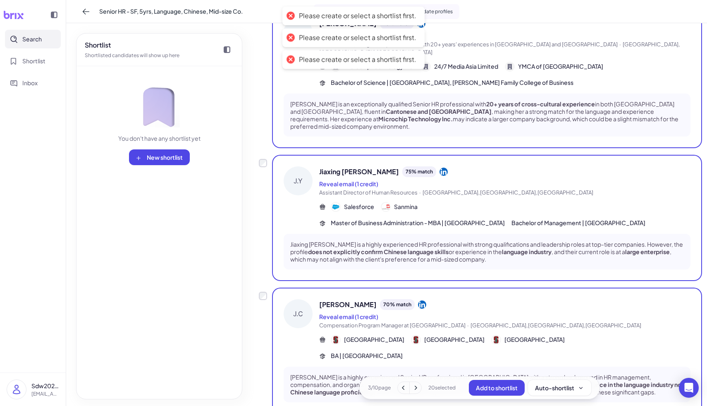
scroll to position [422, 0]
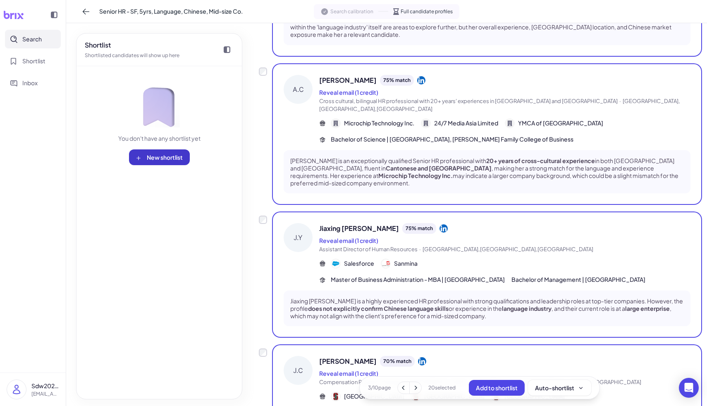
click at [170, 155] on span "New shortlist" at bounding box center [165, 156] width 36 height 7
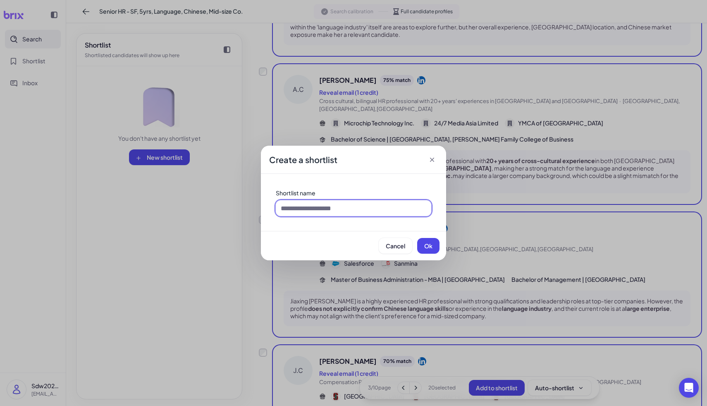
click at [311, 210] on input at bounding box center [353, 208] width 155 height 16
type input "****"
click at [418, 246] on button "Ok" at bounding box center [428, 246] width 22 height 16
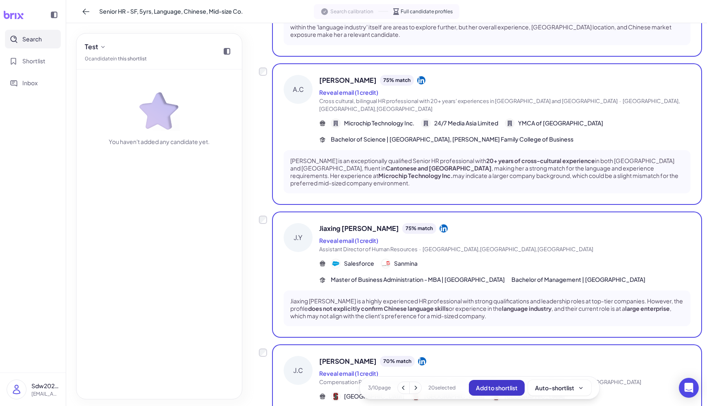
click at [471, 382] on button "Add to shortlist" at bounding box center [497, 388] width 56 height 16
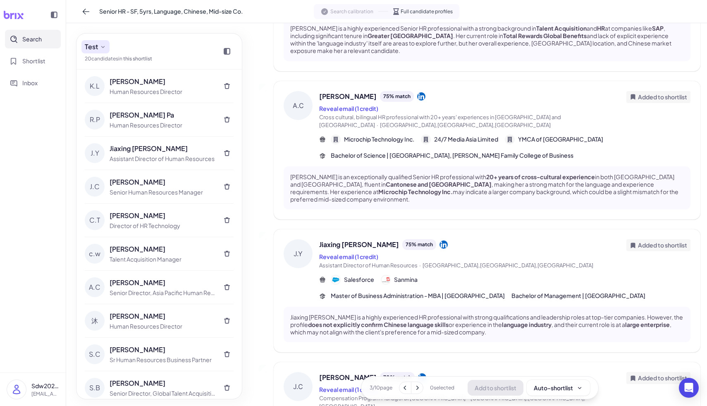
click at [105, 46] on icon at bounding box center [103, 46] width 7 height 7
click at [101, 46] on icon at bounding box center [103, 46] width 7 height 7
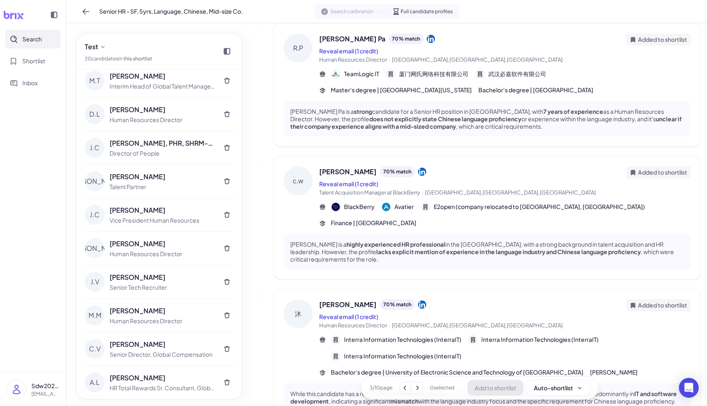
scroll to position [1000, 0]
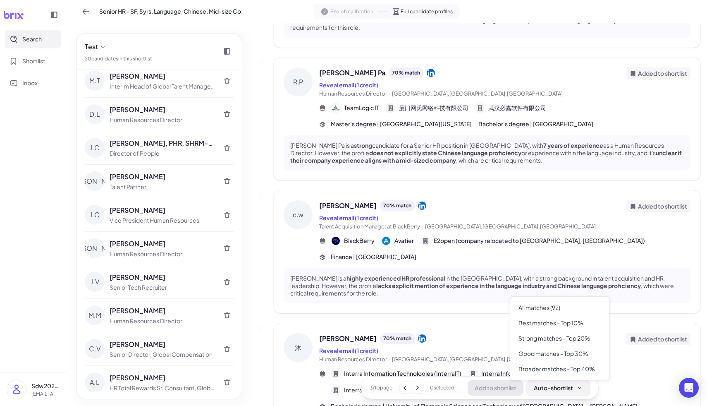
click at [570, 387] on div "Auto-shortlist" at bounding box center [558, 387] width 49 height 8
click at [554, 319] on div "Best matches - Top 10%" at bounding box center [560, 322] width 93 height 15
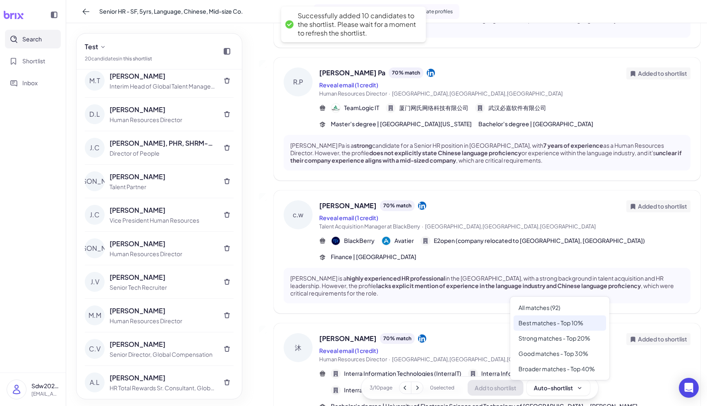
scroll to position [675, 0]
click at [554, 319] on div "Best matches - Top 10%" at bounding box center [560, 322] width 93 height 15
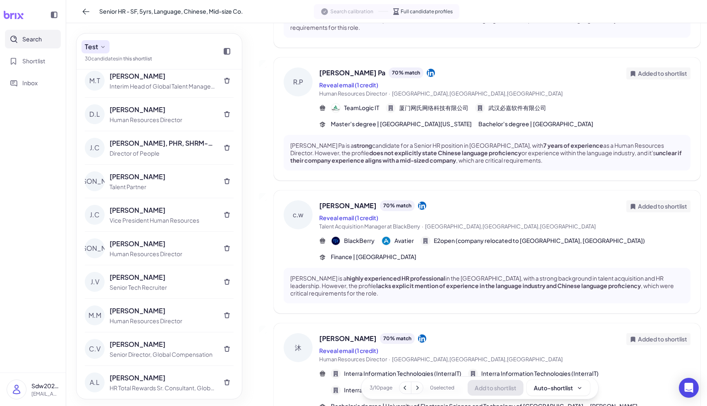
click at [103, 45] on icon at bounding box center [103, 46] width 7 height 7
click at [103, 50] on icon at bounding box center [103, 46] width 7 height 7
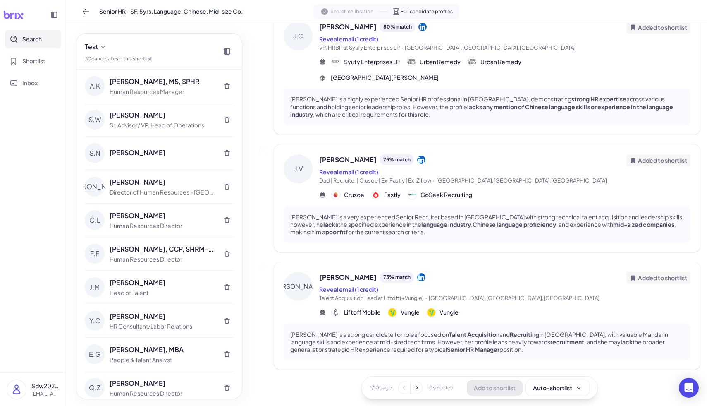
scroll to position [1056, 0]
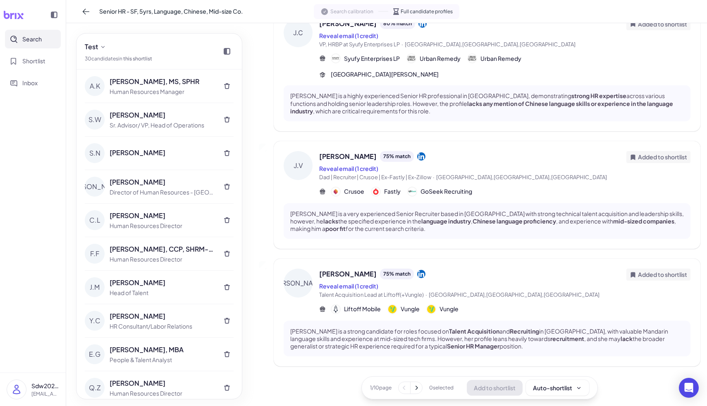
click at [418, 386] on icon at bounding box center [416, 387] width 8 height 8
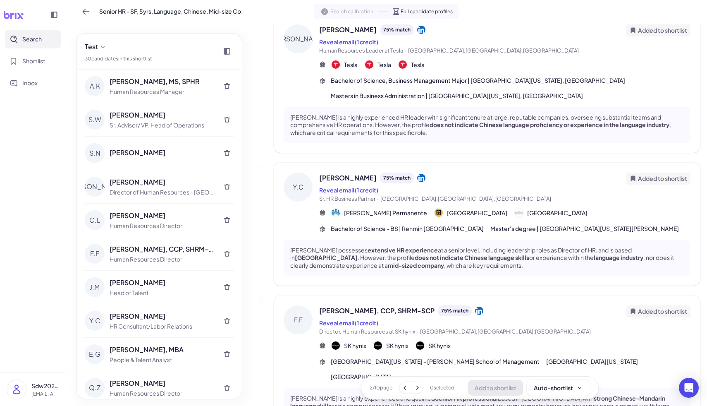
scroll to position [485, 0]
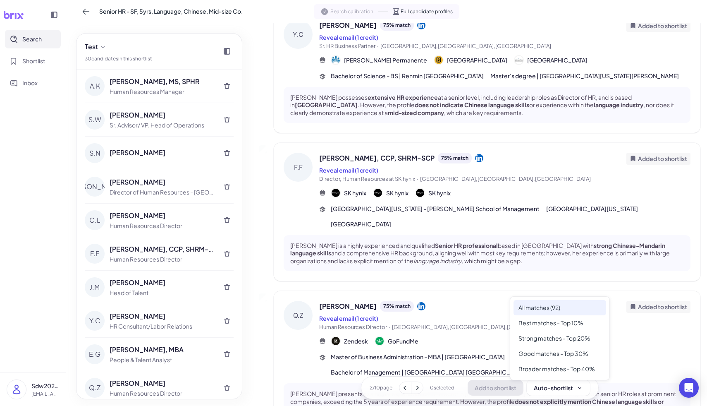
click at [562, 306] on div "All matches (92)" at bounding box center [560, 307] width 93 height 15
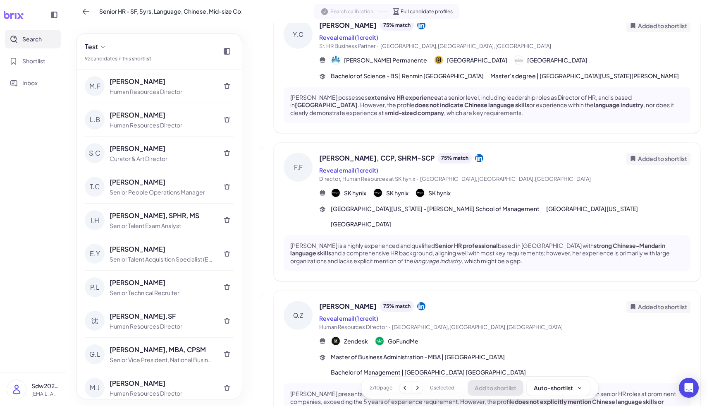
click at [149, 93] on div "Human Resources Director" at bounding box center [163, 91] width 106 height 9
click at [138, 79] on div "[PERSON_NAME]" at bounding box center [163, 81] width 106 height 10
click at [694, 382] on div "Open Intercom Messenger" at bounding box center [689, 388] width 22 height 22
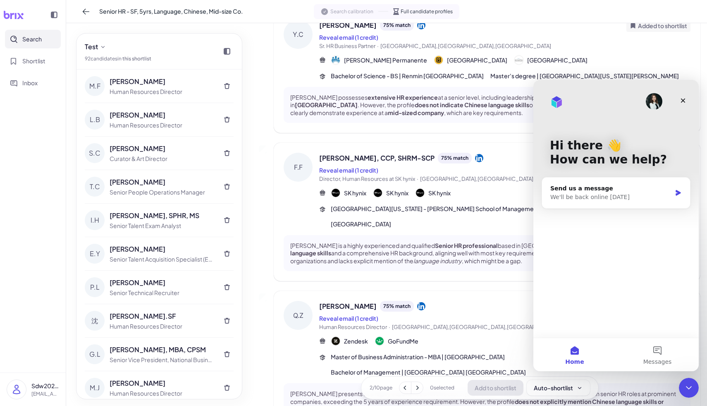
scroll to position [0, 0]
click at [623, 195] on div "We'll be back online [DATE]" at bounding box center [610, 197] width 121 height 9
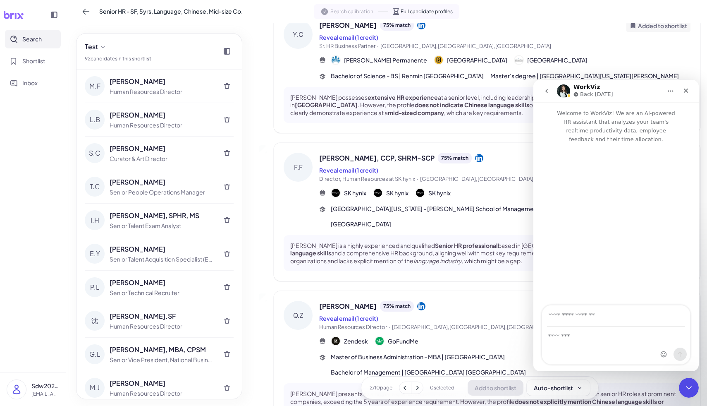
click at [546, 88] on icon "go back" at bounding box center [546, 91] width 7 height 7
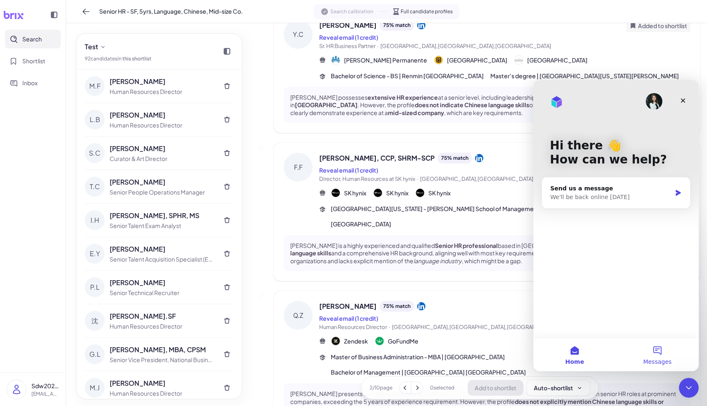
click at [648, 345] on button "Messages" at bounding box center [657, 354] width 83 height 33
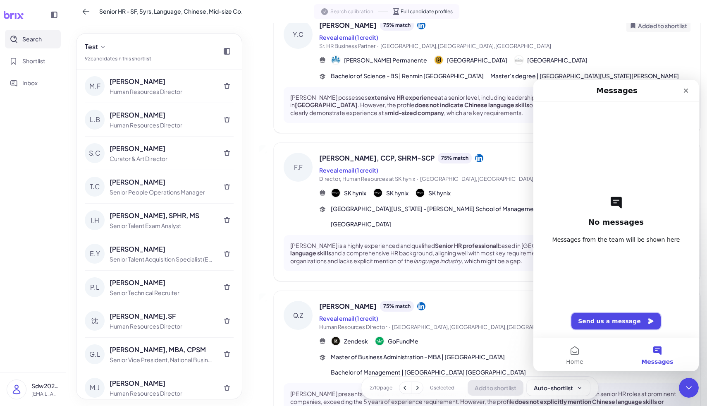
click at [626, 316] on button "Send us a message" at bounding box center [615, 321] width 89 height 17
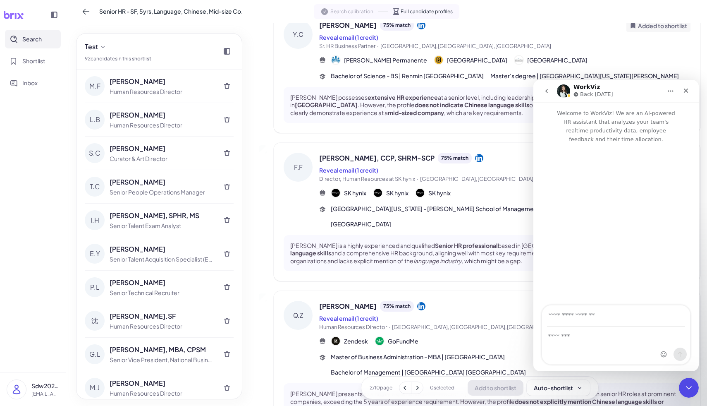
click at [547, 95] on button "go back" at bounding box center [547, 91] width 16 height 16
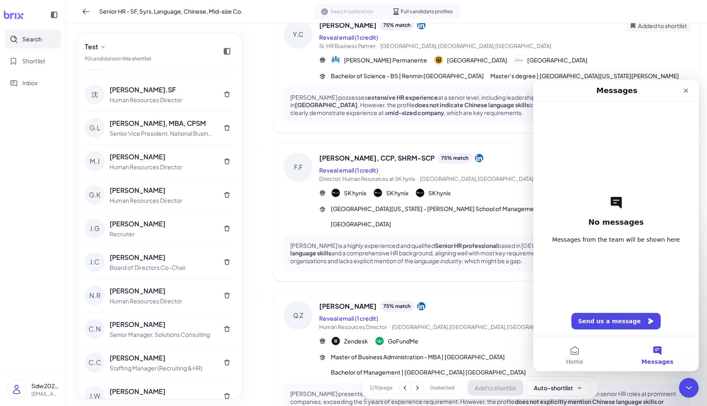
scroll to position [436, 0]
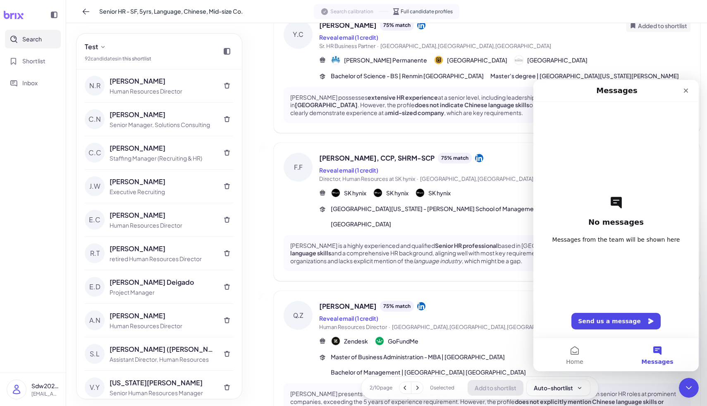
click at [147, 127] on div "Senior Manager, Solutions Consulting" at bounding box center [163, 124] width 106 height 9
click at [688, 87] on icon "Close" at bounding box center [686, 90] width 7 height 7
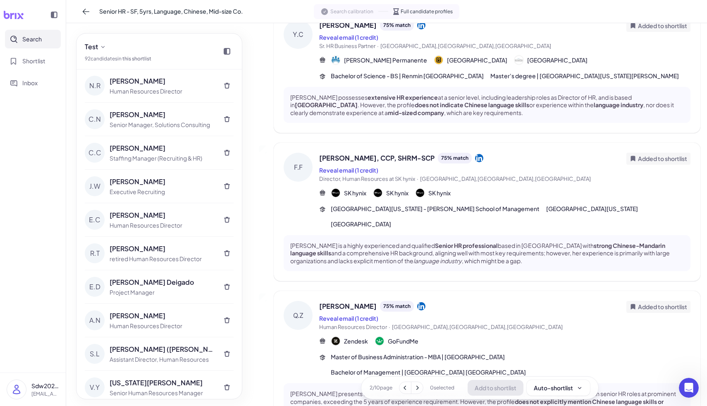
scroll to position [0, 0]
click at [155, 108] on div "C.N [PERSON_NAME] Senior Manager, Solutions Consulting" at bounding box center [159, 119] width 149 height 33
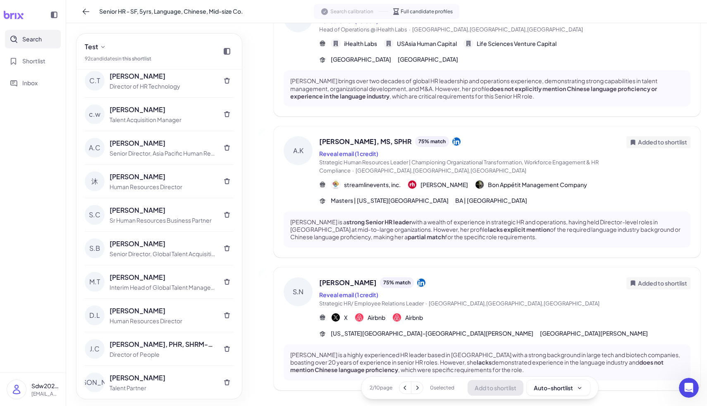
scroll to position [2752, 0]
click at [147, 285] on div "Senior Tech Recruiter" at bounding box center [163, 287] width 106 height 9
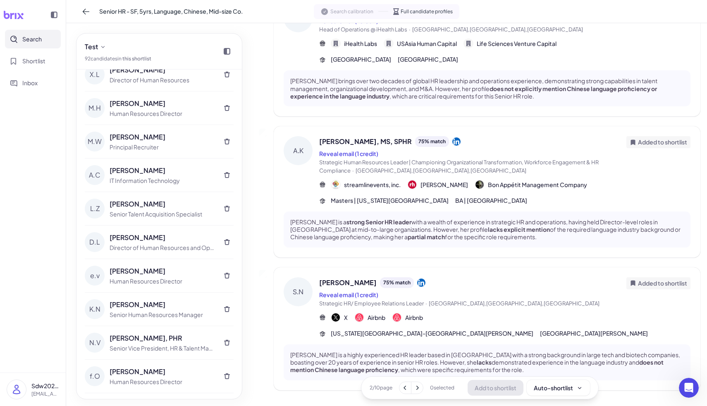
scroll to position [1498, 0]
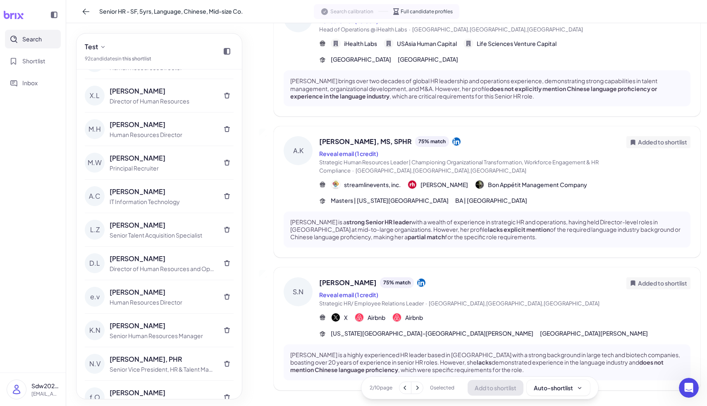
click at [165, 230] on div "[PERSON_NAME] Senior Talent Acquisition Specialist" at bounding box center [163, 229] width 106 height 19
click at [103, 227] on div "L.Z" at bounding box center [95, 230] width 20 height 20
click at [87, 232] on div "L.Z" at bounding box center [95, 230] width 20 height 20
click at [102, 48] on icon at bounding box center [103, 46] width 7 height 7
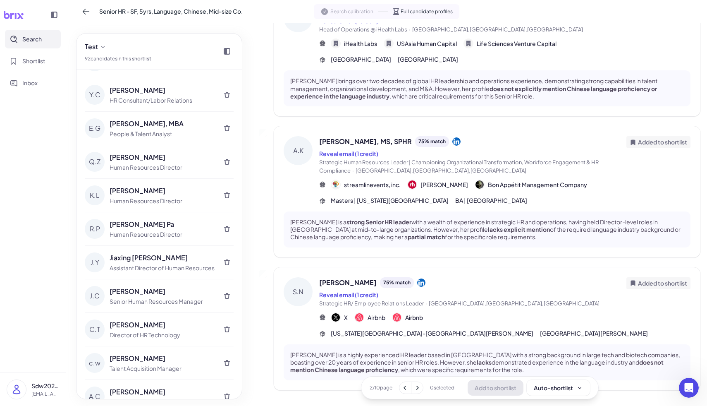
scroll to position [2409, 0]
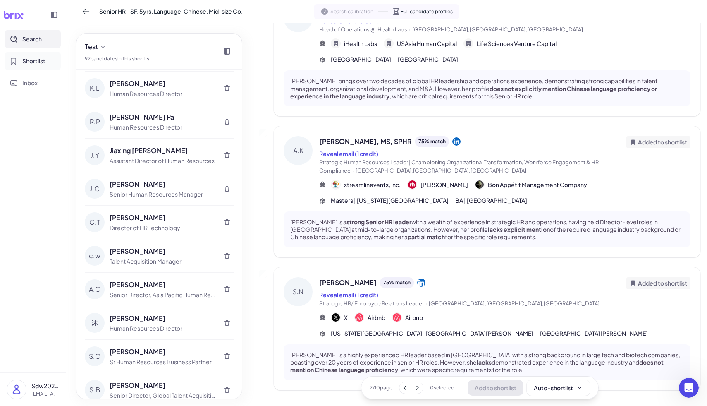
click at [38, 64] on span "Shortlist" at bounding box center [33, 61] width 23 height 9
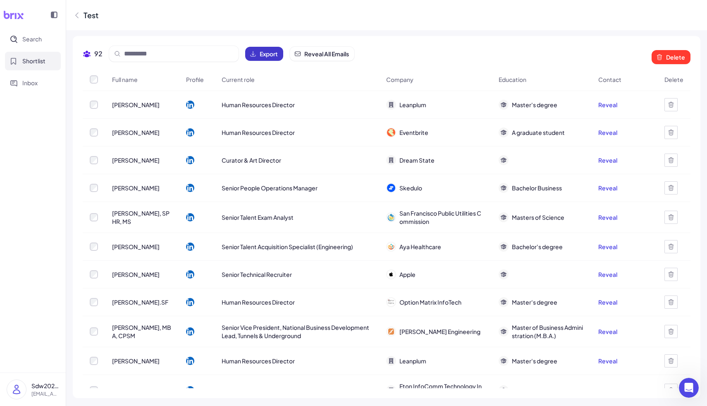
click at [265, 53] on span "Export" at bounding box center [269, 54] width 18 height 8
click at [34, 86] on span "Inbox" at bounding box center [29, 83] width 15 height 9
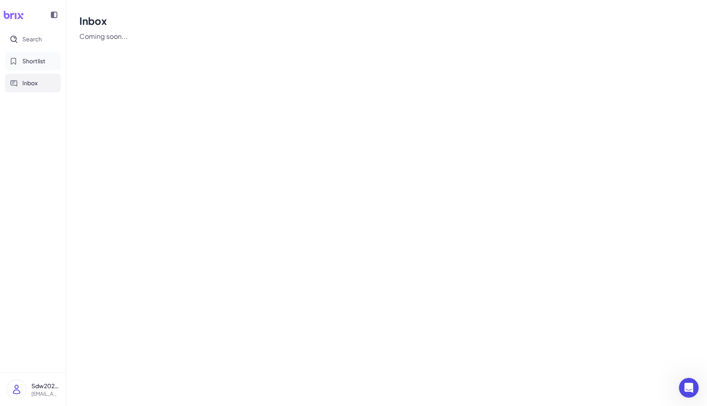
click at [40, 66] on button "Shortlist" at bounding box center [33, 61] width 56 height 19
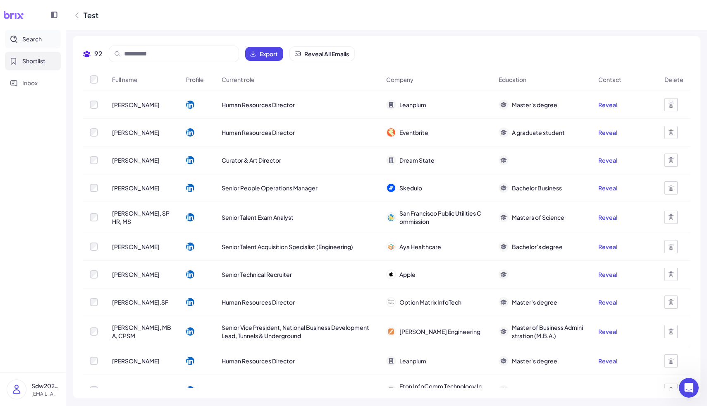
click at [32, 36] on span "Search" at bounding box center [31, 39] width 19 height 9
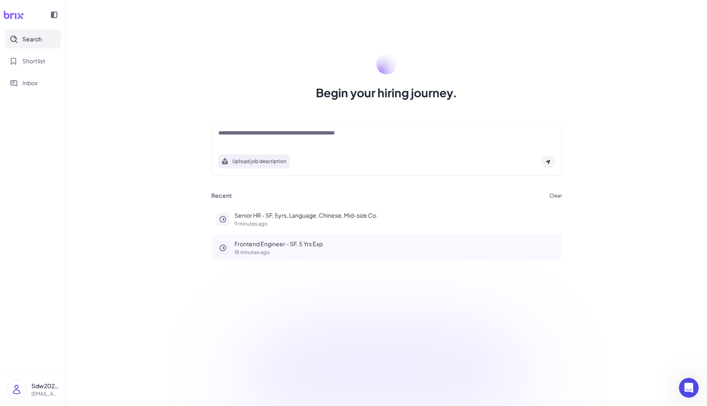
click at [291, 246] on p "Frontend Engineer - SF, 5 Yrs Exp" at bounding box center [395, 243] width 323 height 9
click at [308, 132] on textarea at bounding box center [386, 134] width 337 height 10
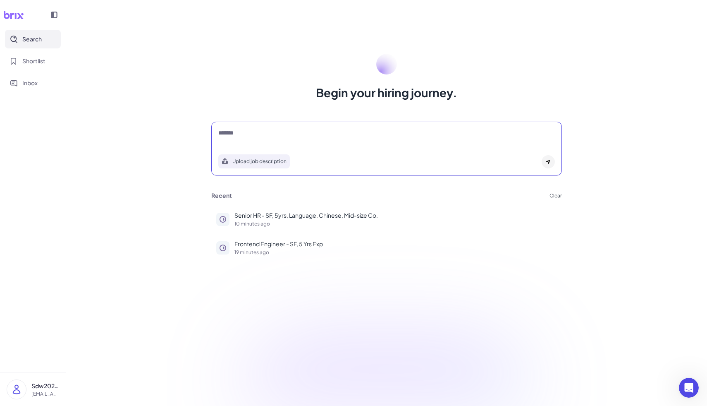
type textarea "*******"
click at [555, 195] on button "Clear" at bounding box center [556, 194] width 12 height 5
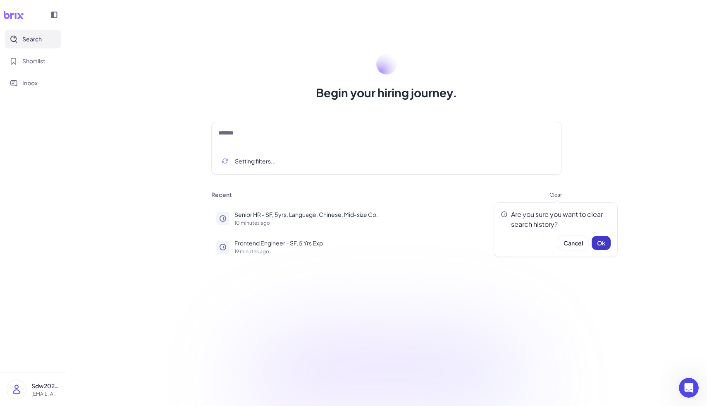
click at [607, 248] on button "Ok" at bounding box center [601, 243] width 19 height 14
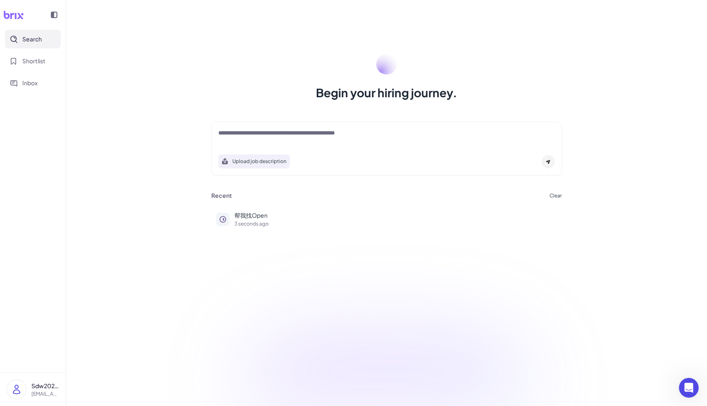
click at [290, 139] on div at bounding box center [386, 137] width 337 height 17
click at [289, 132] on textarea at bounding box center [386, 134] width 337 height 10
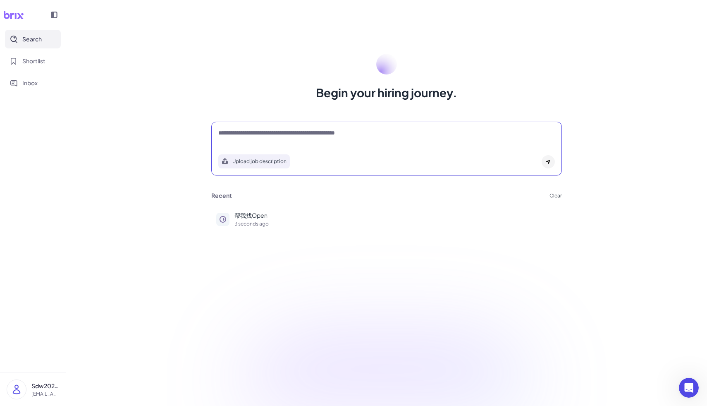
type textarea "*"
type textarea "*******"
click at [556, 193] on button "Clear" at bounding box center [556, 194] width 12 height 5
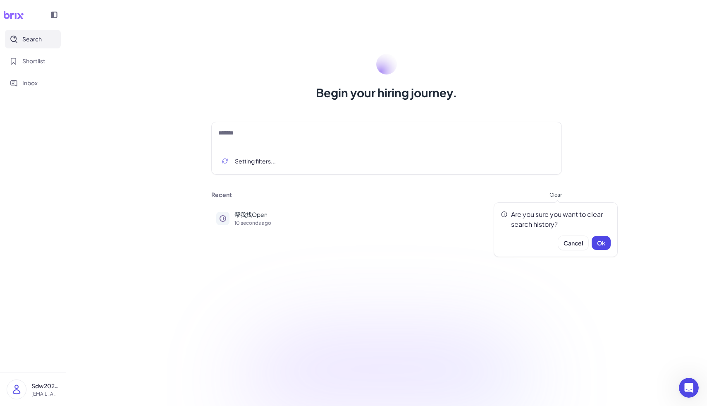
click at [563, 189] on div "Recent Clear 帮我找Open 10 seconds ago" at bounding box center [386, 211] width 370 height 48
click at [551, 198] on div "Recent Clear 帮我找Open 10 seconds ago" at bounding box center [386, 211] width 370 height 48
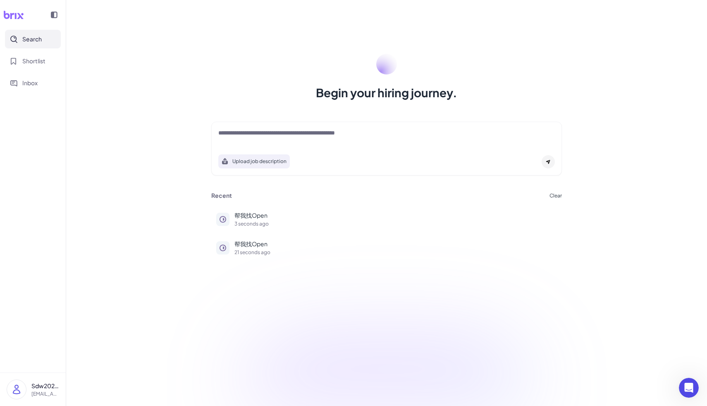
click at [279, 131] on textarea at bounding box center [386, 134] width 337 height 10
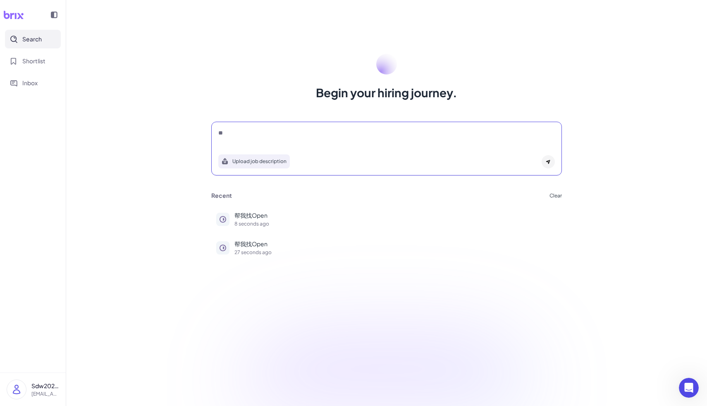
type textarea "*"
type textarea "**********"
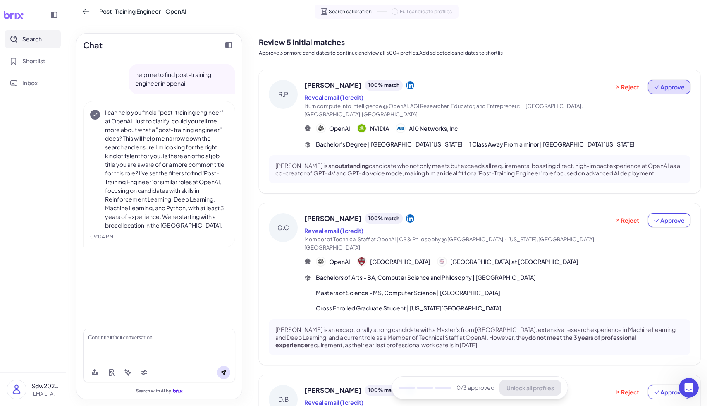
click at [673, 91] on span "Approve" at bounding box center [669, 87] width 31 height 8
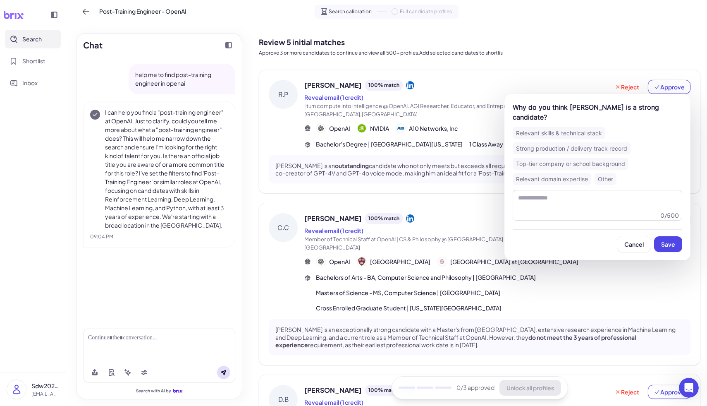
click at [662, 131] on div "Relevant skills & technical stack Strong production / delivery track record Top…" at bounding box center [598, 156] width 170 height 58
click at [478, 188] on div "[PERSON_NAME] 100 % match Reveal email (1 credit) I turn compute into intellige…" at bounding box center [480, 413] width 442 height 686
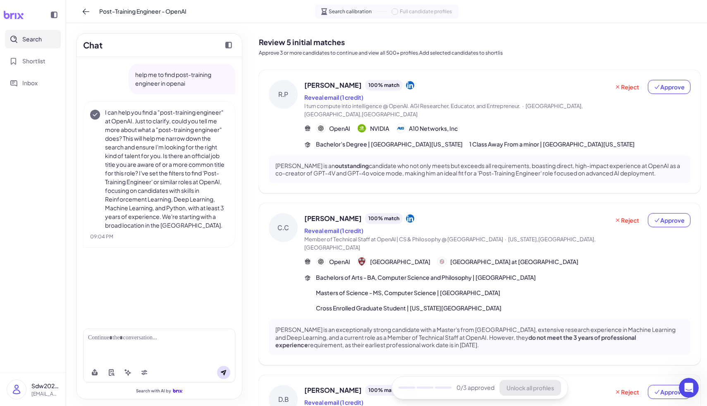
click at [507, 169] on div "[PERSON_NAME] is an outstanding candidate who not only meets but exceeds all re…" at bounding box center [480, 169] width 422 height 28
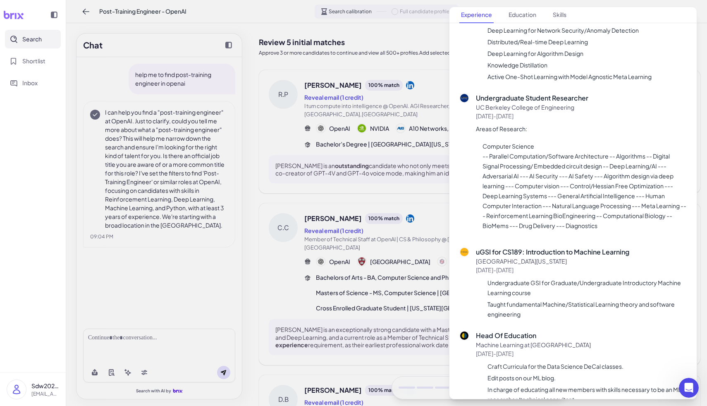
scroll to position [370, 0]
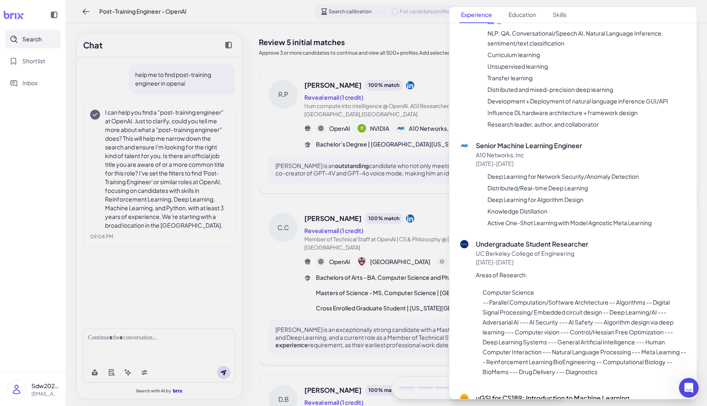
click at [421, 189] on div at bounding box center [353, 203] width 707 height 406
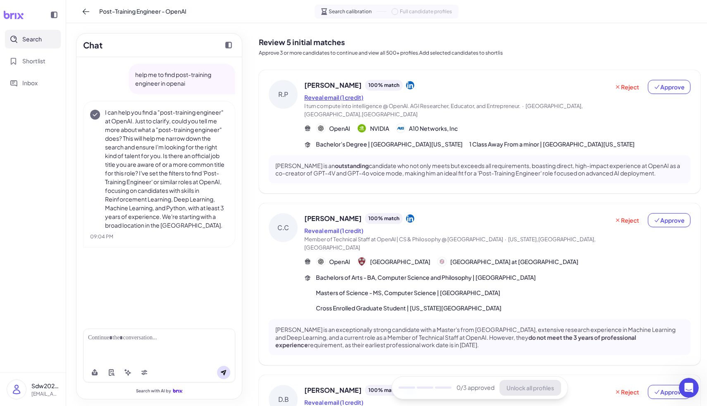
click at [349, 99] on button "Reveal email (1 credit)" at bounding box center [333, 97] width 59 height 9
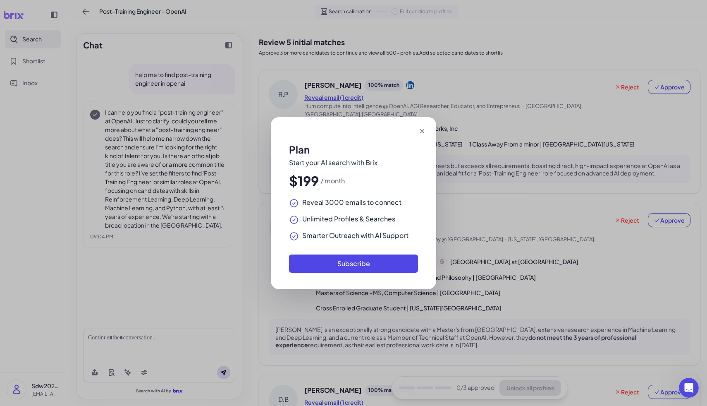
click at [349, 99] on div "Plan Start your AI search with Brix $199 / month Reveal 3000 emails to connect …" at bounding box center [353, 203] width 707 height 406
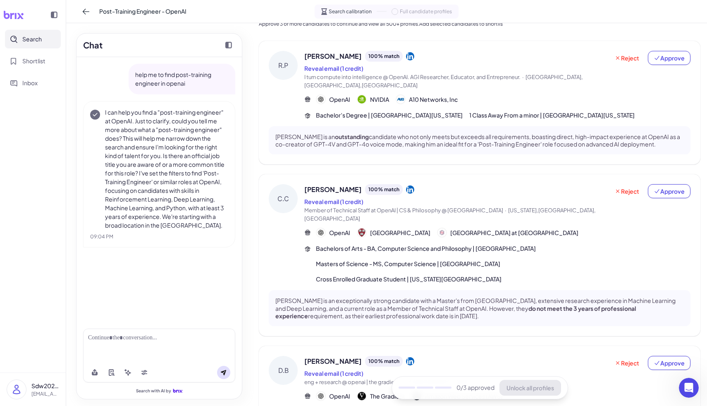
scroll to position [29, 0]
click at [349, 197] on button "Reveal email (1 credit)" at bounding box center [333, 201] width 59 height 9
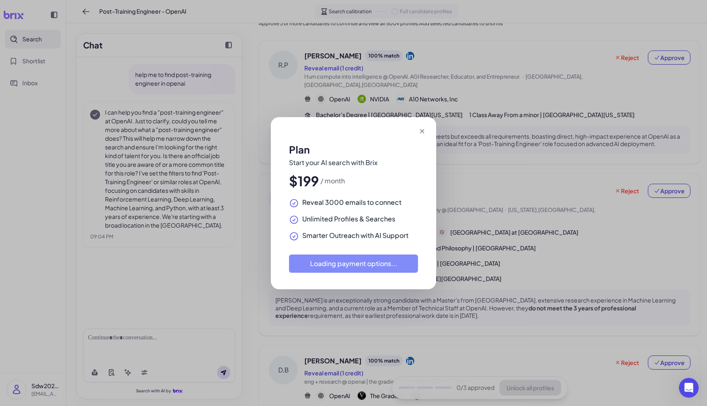
click at [474, 151] on div "Plan Start your AI search with Brix $199 / month Reveal 3000 emails to connect …" at bounding box center [353, 203] width 707 height 406
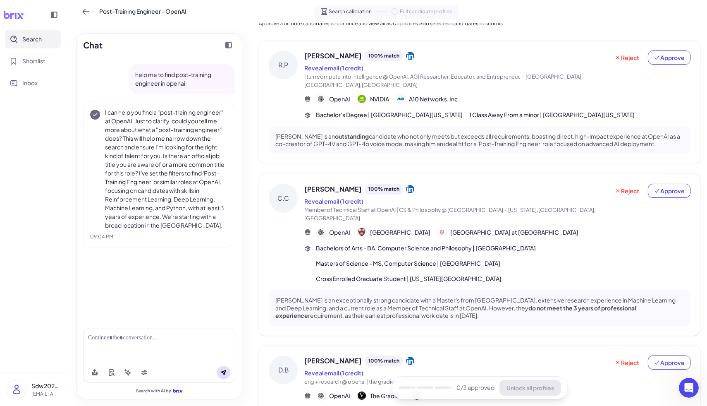
scroll to position [0, 0]
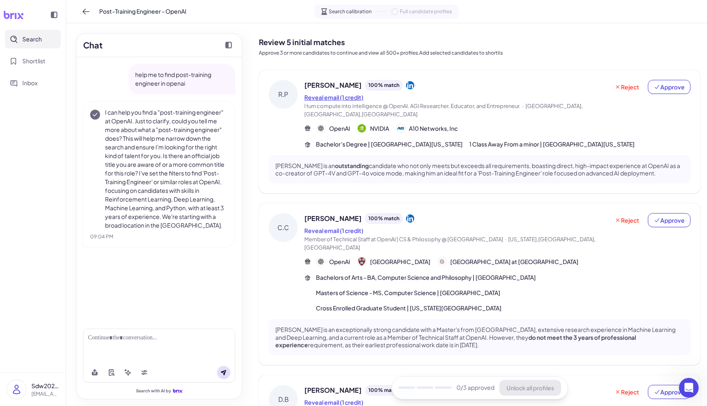
click at [352, 96] on button "Reveal email (1 credit)" at bounding box center [333, 97] width 59 height 9
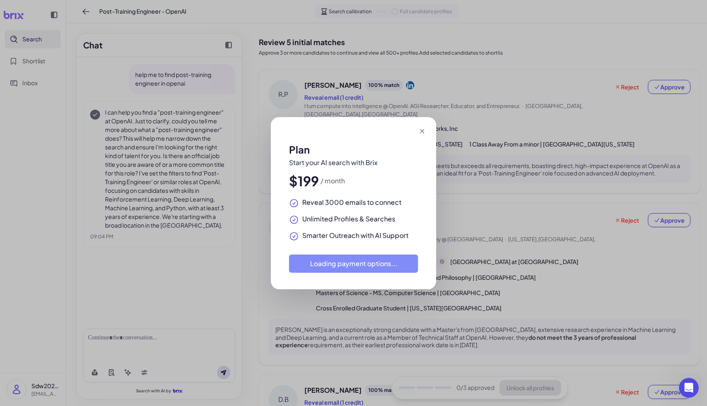
click at [466, 105] on div "Plan Start your AI search with Brix $199 / month Reveal 3000 emails to connect …" at bounding box center [353, 203] width 707 height 406
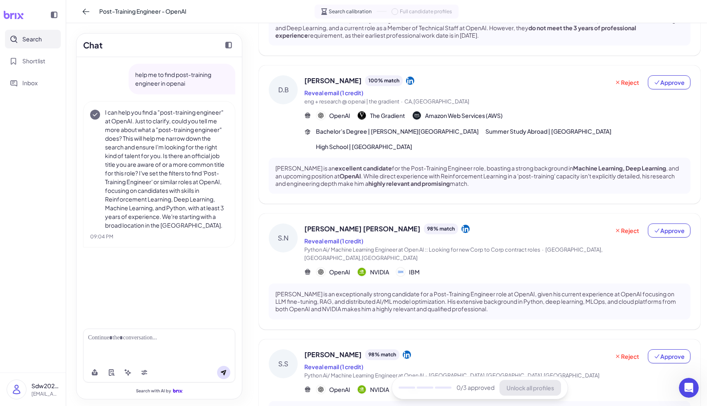
scroll to position [340, 0]
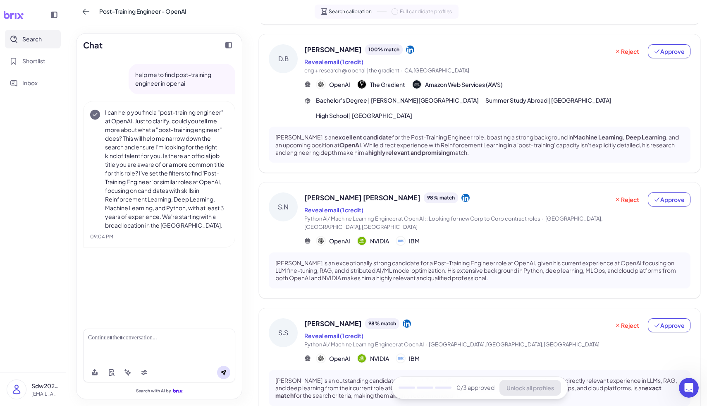
click at [351, 206] on button "Reveal email (1 credit)" at bounding box center [333, 210] width 59 height 9
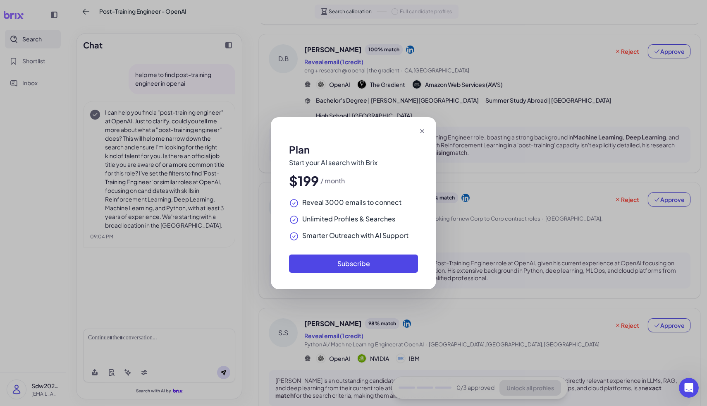
click at [489, 210] on div "Plan Start your AI search with Brix $199 / month Reveal 3000 emails to connect …" at bounding box center [353, 203] width 707 height 406
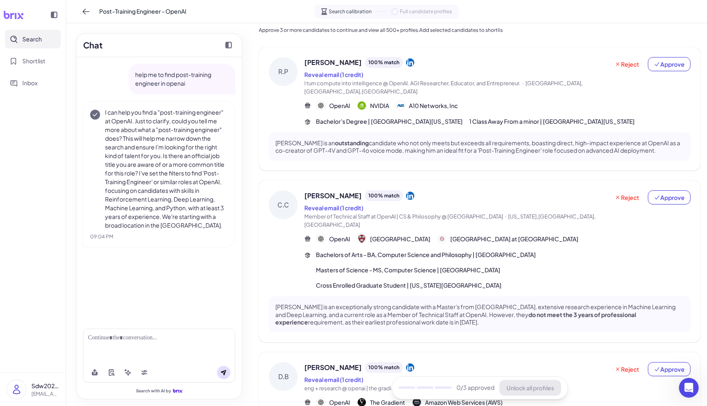
scroll to position [0, 0]
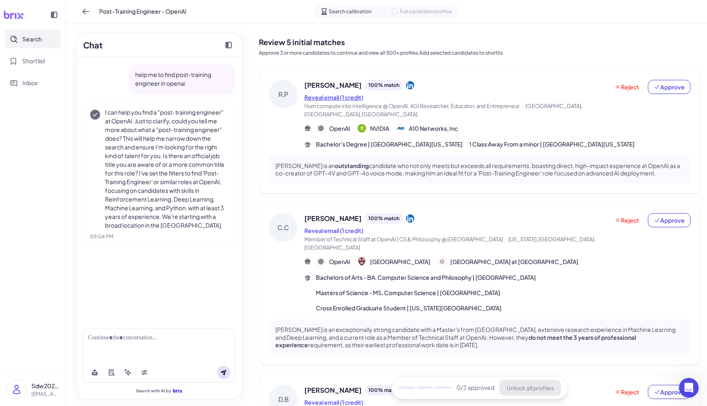
click at [353, 95] on button "Reveal email (1 credit)" at bounding box center [333, 97] width 59 height 9
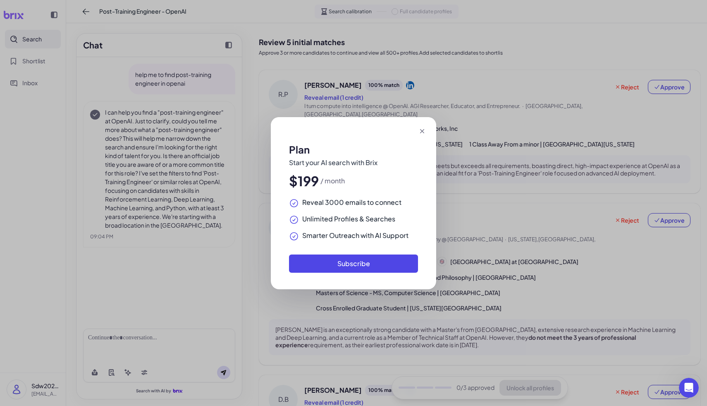
click at [384, 139] on div at bounding box center [353, 131] width 165 height 28
click at [423, 129] on icon at bounding box center [422, 131] width 4 height 4
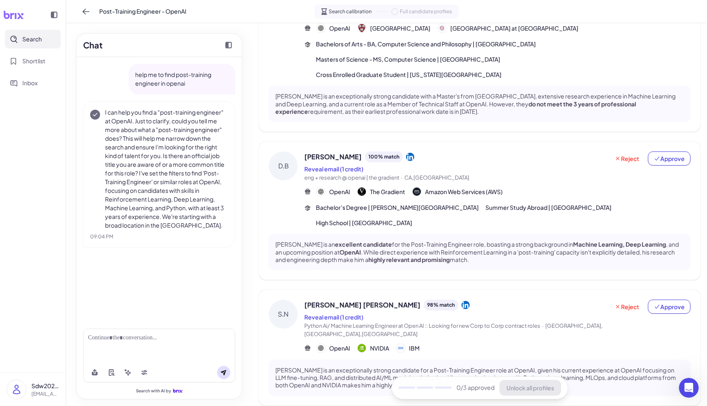
scroll to position [358, 0]
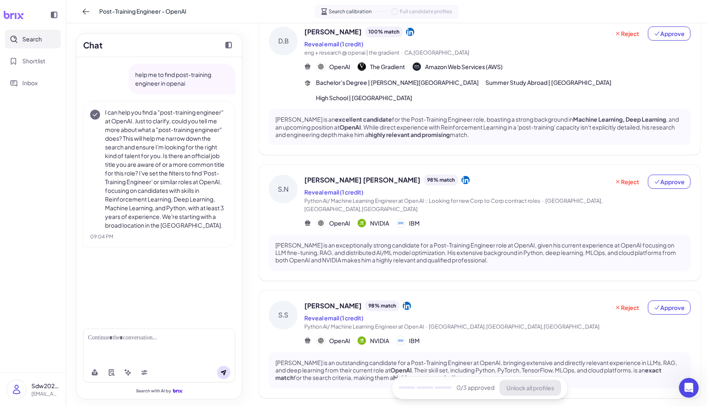
click at [43, 391] on p "[EMAIL_ADDRESS][DOMAIN_NAME]" at bounding box center [45, 393] width 28 height 7
click at [181, 270] on div "help me to find post-training engineer in openai I can help you find a "post-tr…" at bounding box center [158, 189] width 165 height 265
click at [38, 61] on span "Shortlist" at bounding box center [33, 61] width 23 height 9
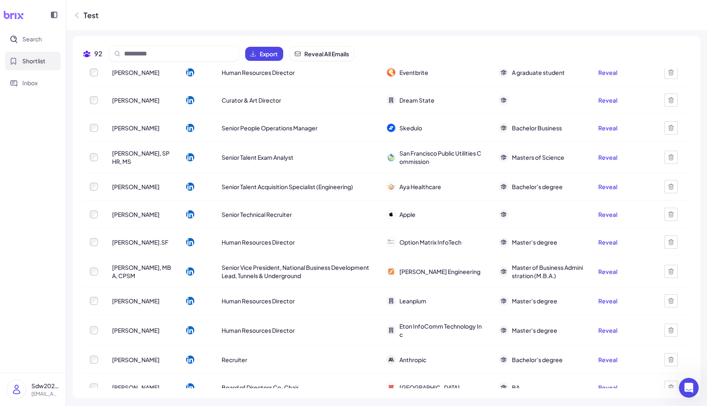
scroll to position [5, 0]
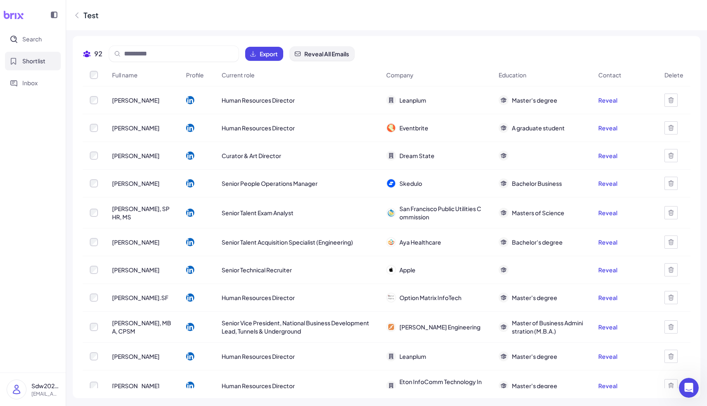
click at [318, 56] on span "Reveal All Emails" at bounding box center [326, 54] width 45 height 8
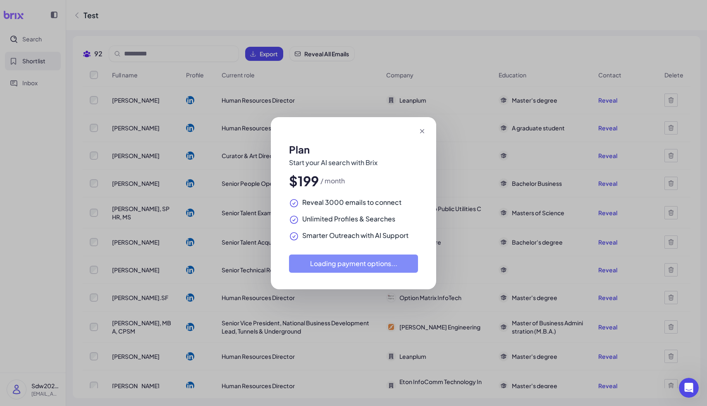
click at [420, 130] on icon at bounding box center [422, 131] width 8 height 8
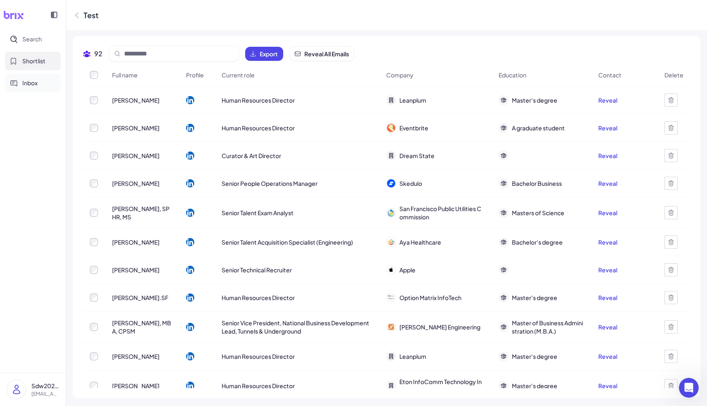
click at [38, 86] on button "Inbox" at bounding box center [33, 83] width 56 height 19
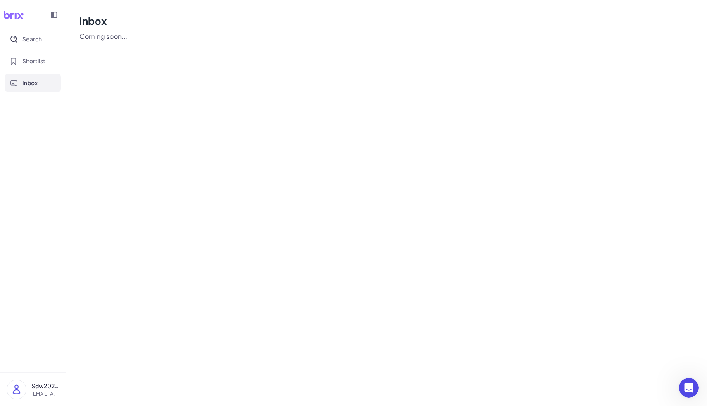
click at [50, 13] on div at bounding box center [54, 15] width 17 height 17
click at [11, 13] on icon at bounding box center [13, 15] width 7 height 7
click at [50, 8] on div at bounding box center [54, 15] width 17 height 17
click at [14, 38] on icon "Search" at bounding box center [13, 36] width 1 height 1
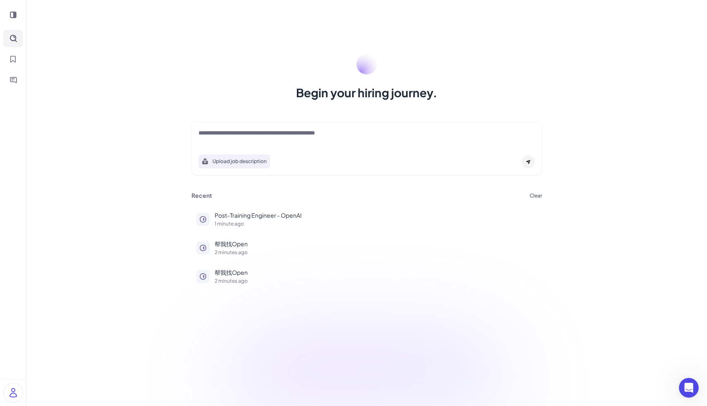
click at [242, 164] on button "Upload job description" at bounding box center [234, 161] width 72 height 14
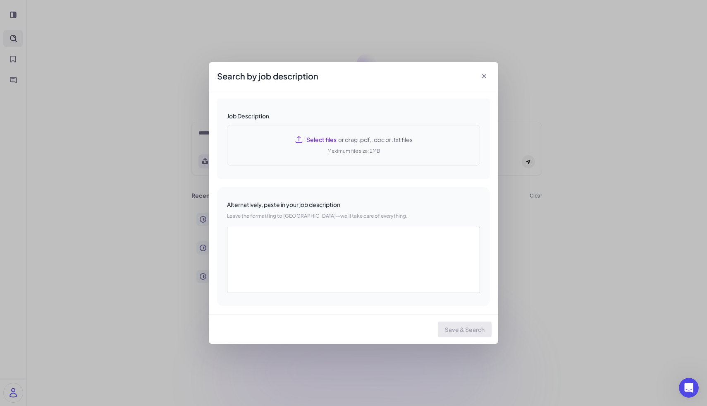
click at [295, 149] on div "Select files or drag .pdf, .doc or .txt files Maximum file size: 2MB" at bounding box center [353, 145] width 253 height 41
click at [333, 142] on span "Select files" at bounding box center [321, 139] width 30 height 8
type textarea "**********"
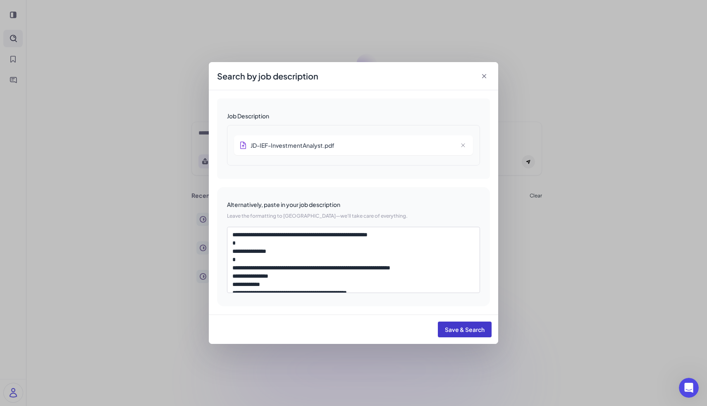
click at [474, 325] on button "Save & Search" at bounding box center [465, 329] width 54 height 16
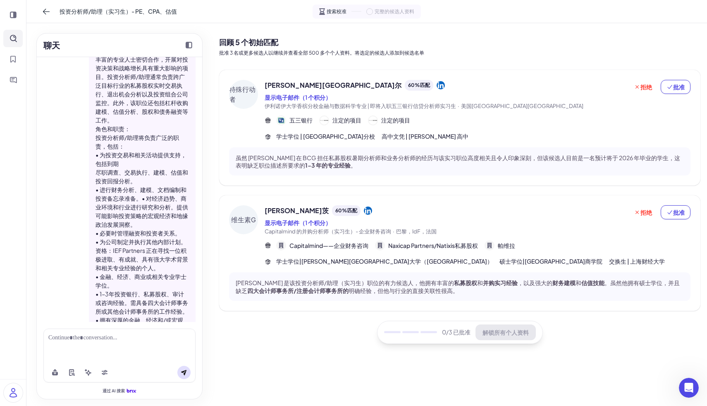
scroll to position [170, 0]
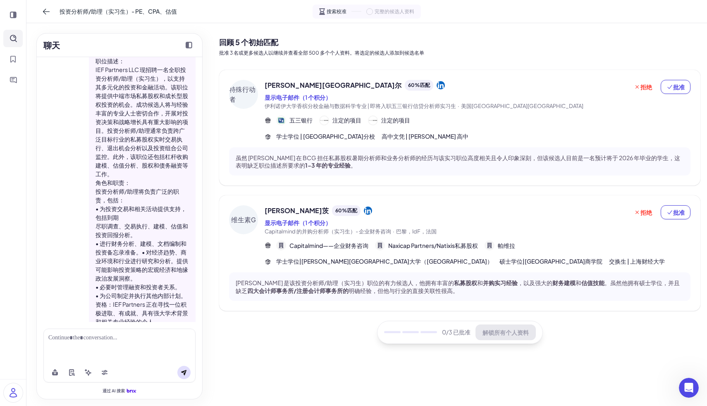
click at [535, 160] on font "虽然 [PERSON_NAME] 在 BCG 担任私募股权暑期分析师和业务分析师的经历与该实习职位高度相关且令人印象深刻，但该候选人目前是一名预计将于 202…" at bounding box center [458, 161] width 444 height 15
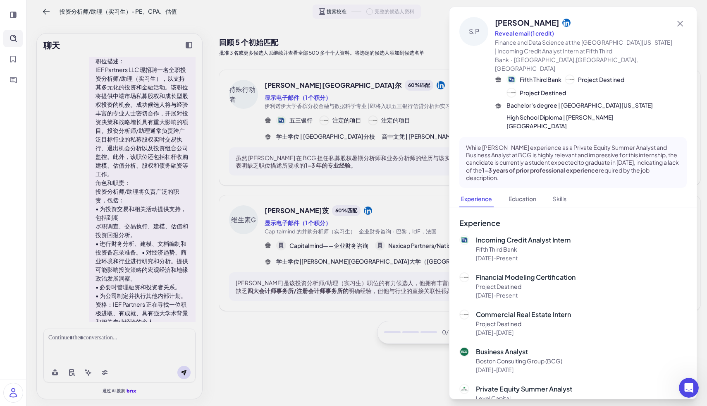
click at [425, 167] on div at bounding box center [353, 203] width 707 height 406
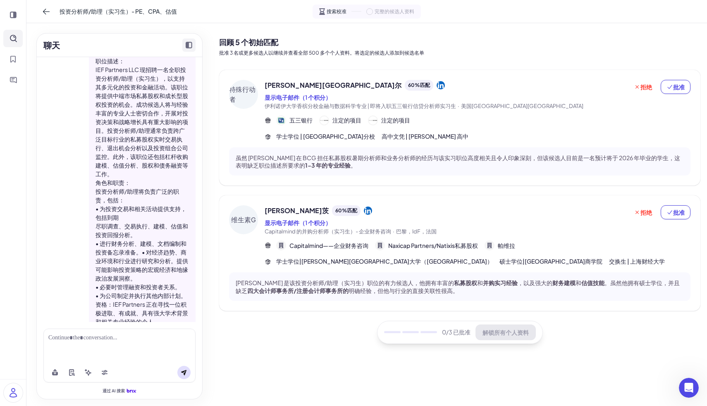
click at [191, 43] on icon "收起聊天" at bounding box center [189, 45] width 7 height 7
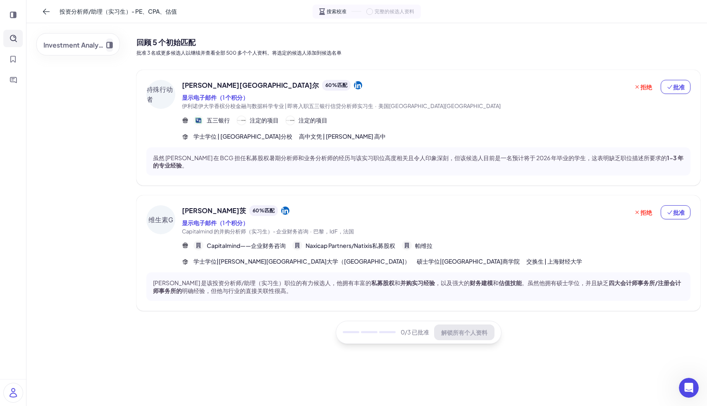
scroll to position [361, 0]
click at [110, 46] on icon "Expand chat" at bounding box center [109, 45] width 7 height 7
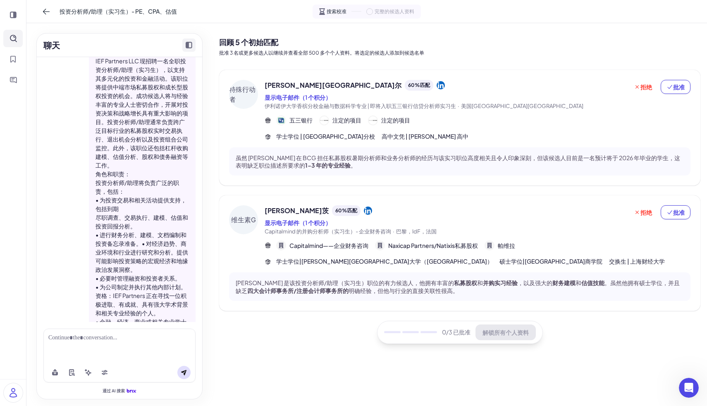
scroll to position [170, 0]
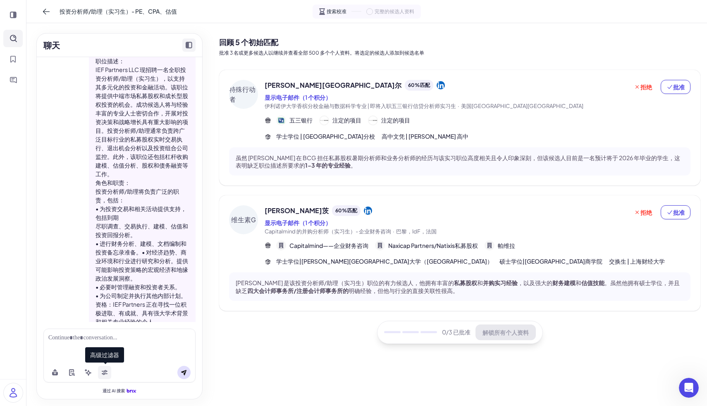
click at [103, 370] on icon at bounding box center [104, 372] width 7 height 7
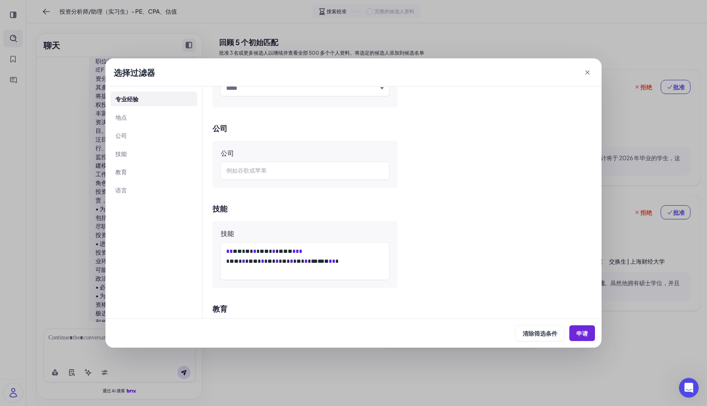
scroll to position [280, 0]
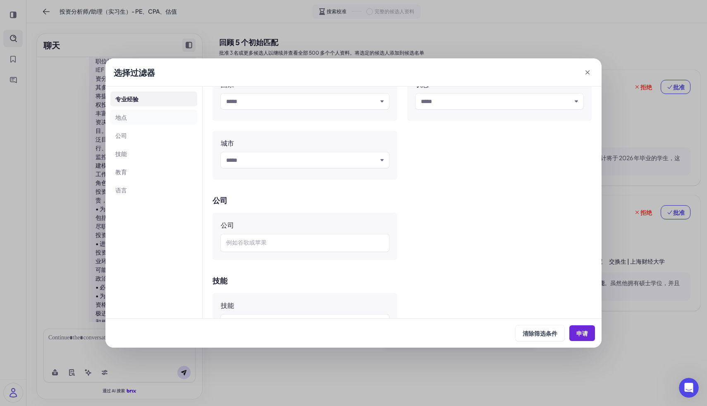
click at [163, 120] on li "地点" at bounding box center [153, 117] width 87 height 15
click at [159, 133] on li "公司" at bounding box center [153, 135] width 87 height 15
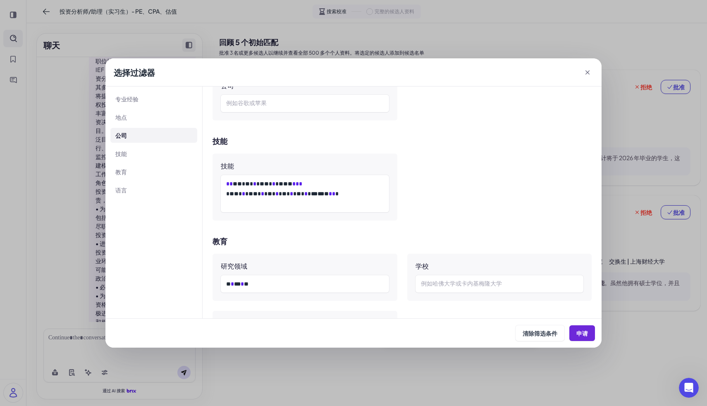
scroll to position [421, 0]
click at [163, 140] on li "公司" at bounding box center [153, 135] width 87 height 15
click at [166, 159] on li "技能" at bounding box center [153, 153] width 87 height 15
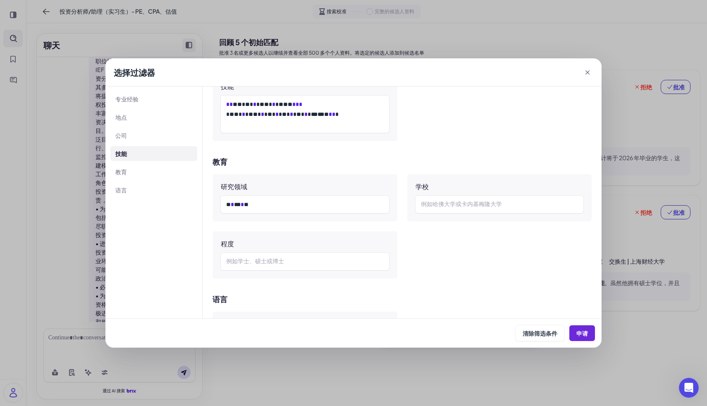
scroll to position [502, 0]
click at [164, 168] on li "教育" at bounding box center [153, 171] width 87 height 15
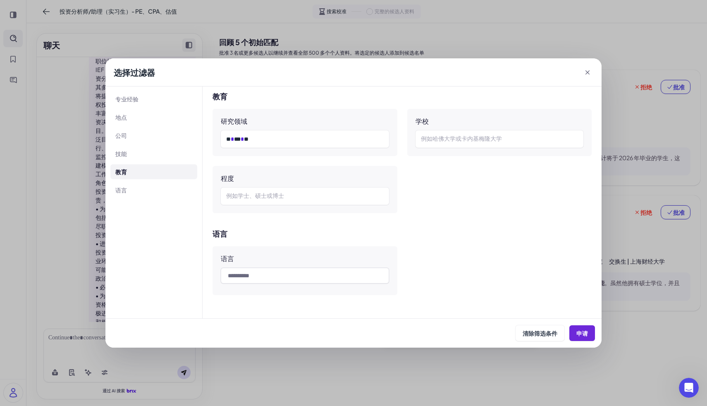
scroll to position [564, 0]
click at [165, 180] on ul "专业经验 地点 公司 技能 教育 语言" at bounding box center [153, 144] width 87 height 106
click at [160, 185] on li "语言" at bounding box center [153, 189] width 87 height 15
click at [588, 74] on icon at bounding box center [587, 72] width 8 height 8
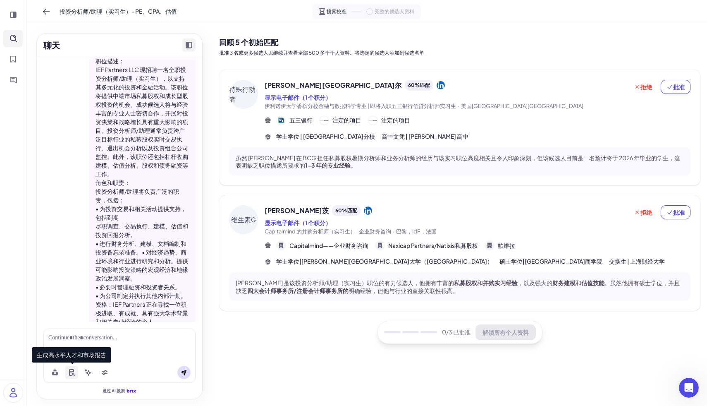
click at [71, 373] on icon at bounding box center [70, 372] width 1 height 1
click at [70, 370] on icon at bounding box center [71, 372] width 7 height 7
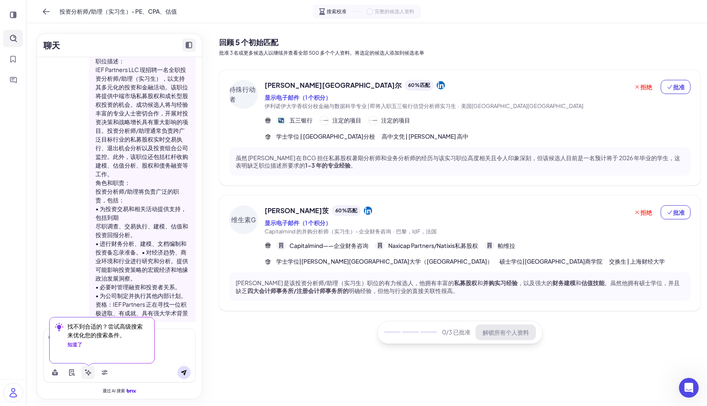
click at [87, 374] on icon at bounding box center [88, 372] width 7 height 7
click at [87, 373] on icon at bounding box center [88, 372] width 7 height 7
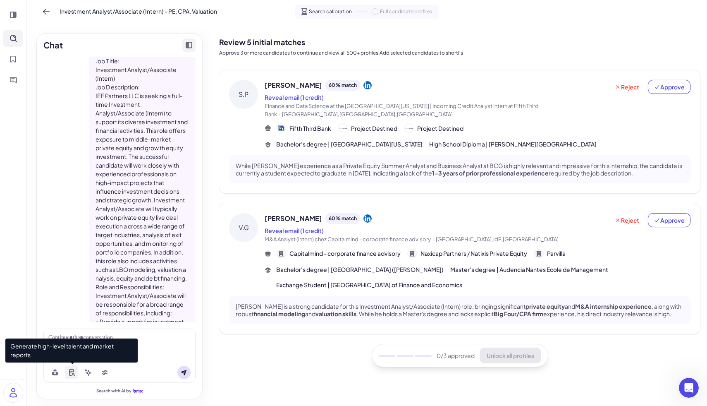
click at [71, 371] on icon at bounding box center [71, 372] width 7 height 7
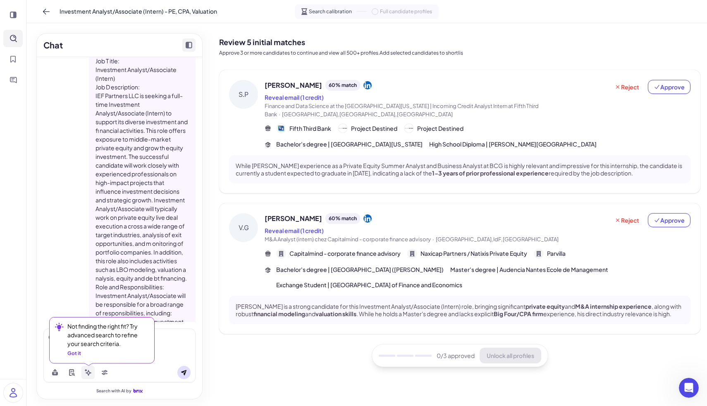
click at [86, 373] on icon at bounding box center [88, 372] width 7 height 7
click at [76, 351] on div "Got it" at bounding box center [74, 352] width 14 height 7
click at [89, 369] on icon at bounding box center [88, 372] width 7 height 7
click at [107, 370] on icon at bounding box center [105, 371] width 6 height 2
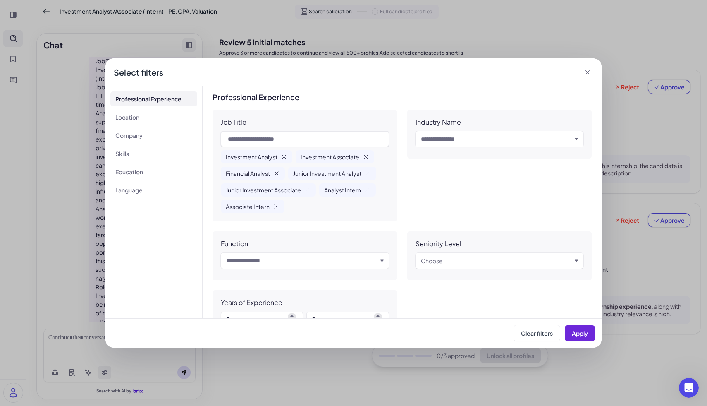
click at [107, 370] on div "**********" at bounding box center [353, 203] width 707 height 406
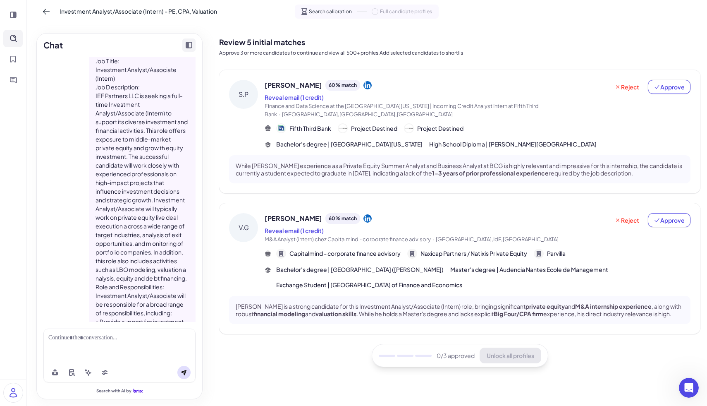
click at [85, 354] on div at bounding box center [119, 345] width 152 height 34
click at [88, 347] on div at bounding box center [119, 345] width 152 height 34
click at [88, 342] on div at bounding box center [119, 345] width 152 height 34
click at [87, 331] on div at bounding box center [119, 345] width 152 height 34
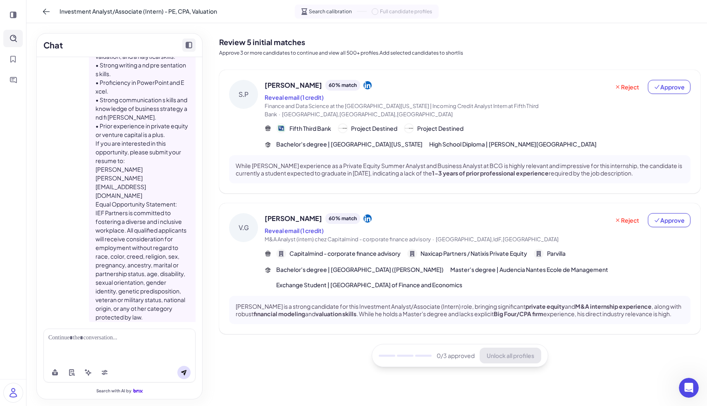
scroll to position [1122, 0]
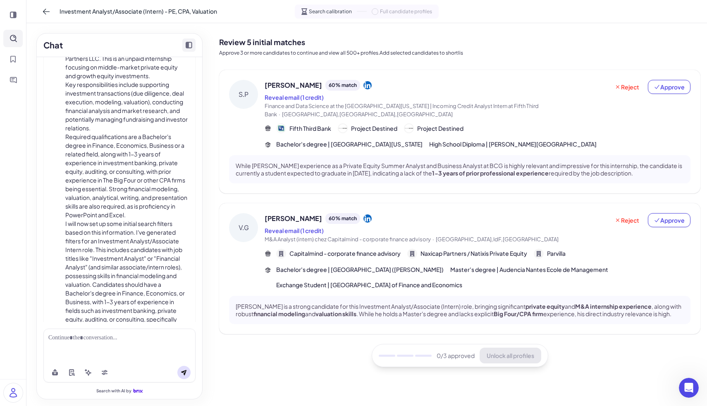
click at [109, 339] on div at bounding box center [119, 337] width 142 height 9
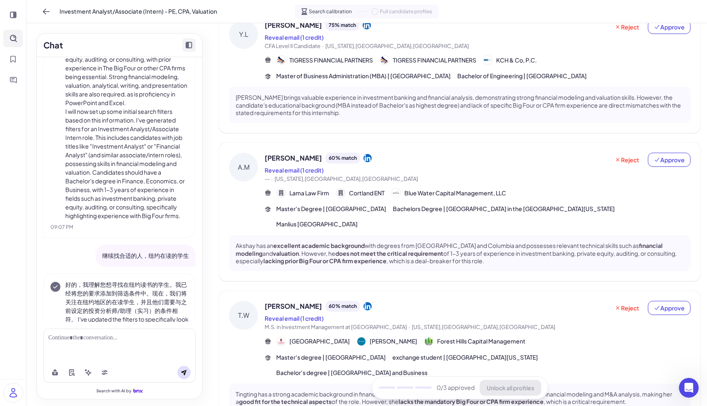
scroll to position [0, 0]
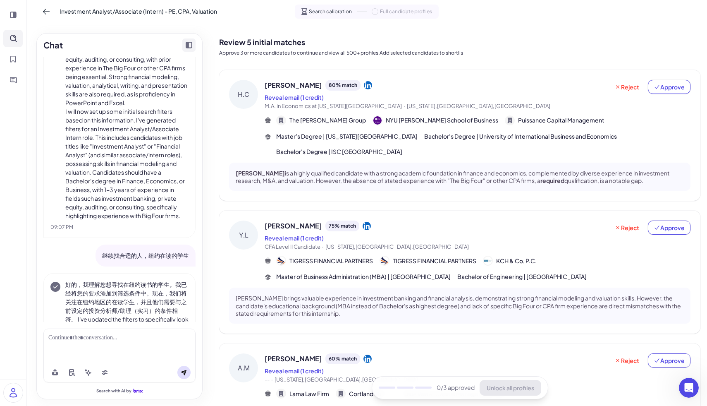
click at [340, 169] on p "[PERSON_NAME] is a highly qualified candidate with a strong academic foundation…" at bounding box center [460, 176] width 448 height 15
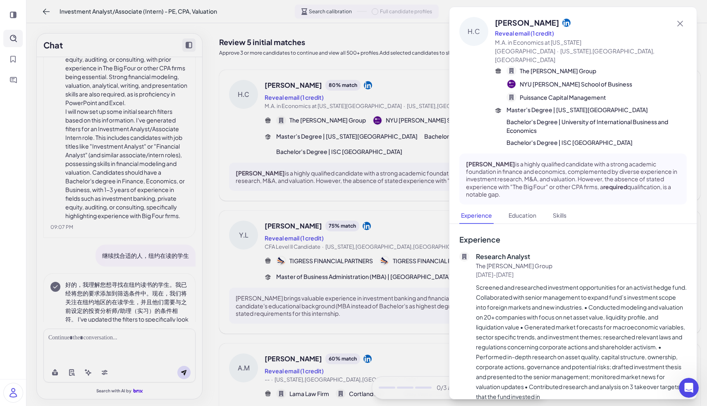
click at [409, 219] on div at bounding box center [353, 203] width 707 height 406
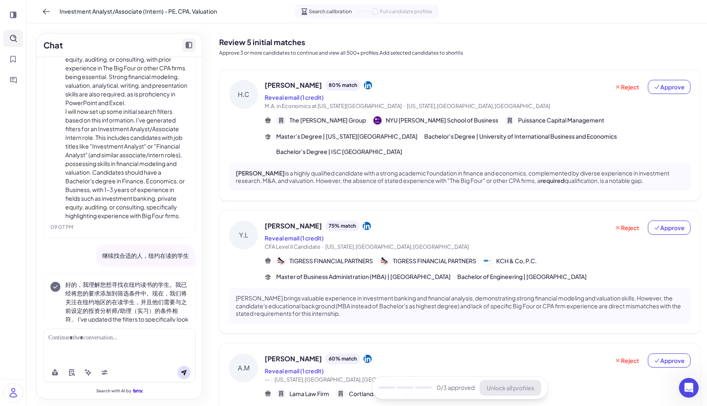
click at [402, 169] on p "[PERSON_NAME] is a highly qualified candidate with a strong academic foundation…" at bounding box center [460, 176] width 448 height 15
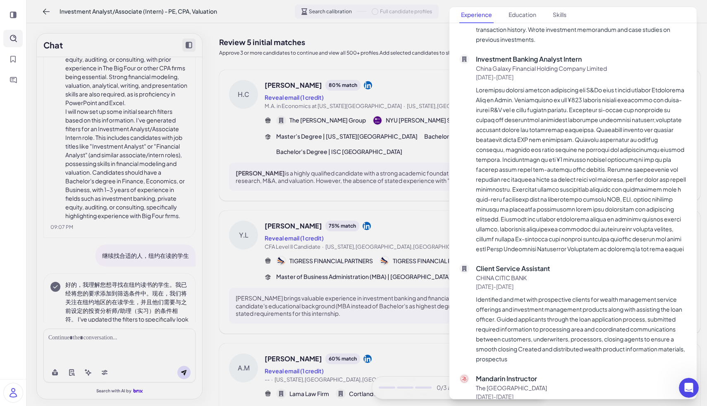
scroll to position [736, 0]
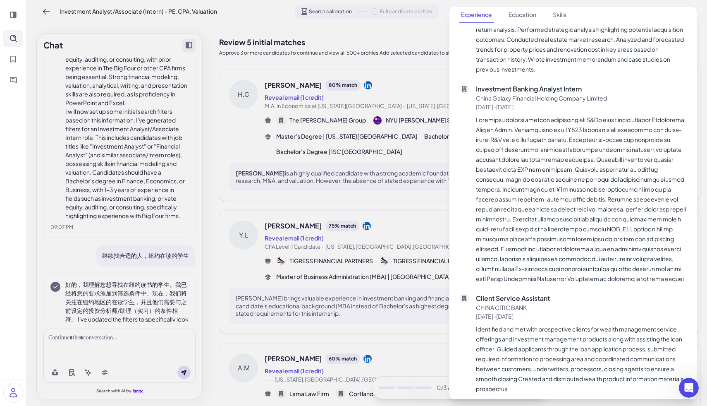
click at [148, 351] on div at bounding box center [353, 203] width 707 height 406
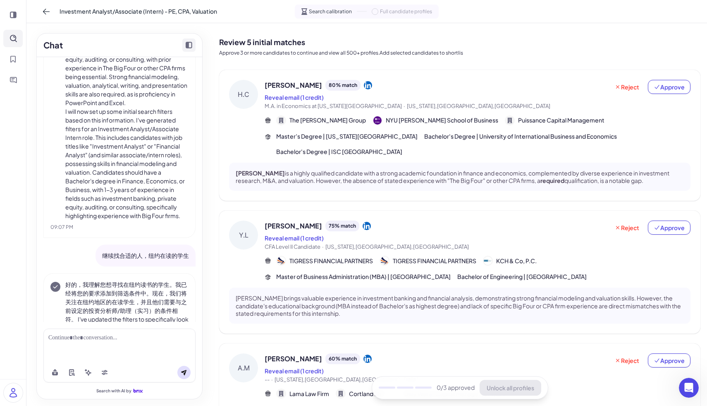
click at [120, 347] on div at bounding box center [119, 345] width 152 height 34
click at [635, 86] on span "Reject" at bounding box center [626, 87] width 25 height 8
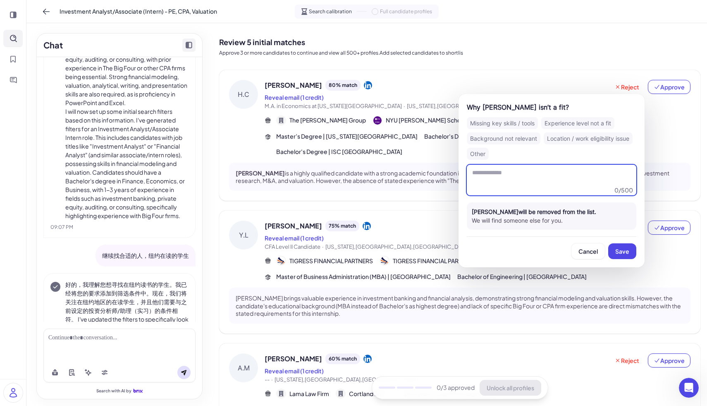
click at [554, 174] on textarea at bounding box center [552, 180] width 170 height 31
type textarea "*"
type textarea "********"
click at [619, 253] on span "Save" at bounding box center [622, 250] width 14 height 7
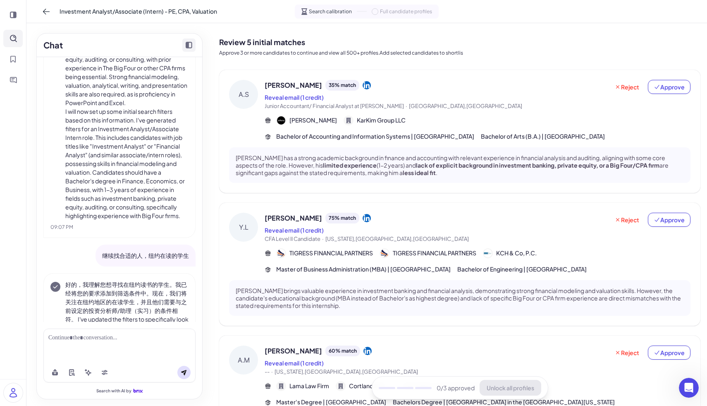
click at [582, 100] on div "Reveal email (1 credit)" at bounding box center [437, 97] width 344 height 10
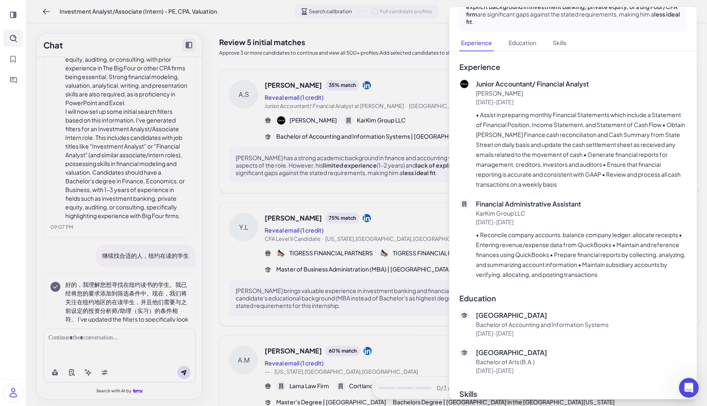
scroll to position [26, 0]
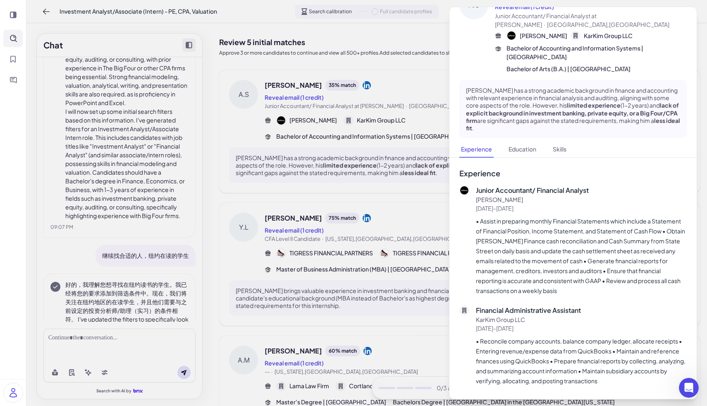
click at [421, 163] on div at bounding box center [353, 203] width 707 height 406
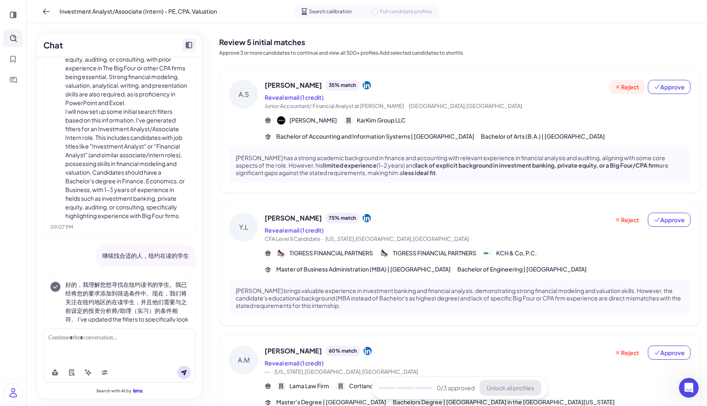
click at [626, 89] on span "Reject" at bounding box center [626, 87] width 25 height 8
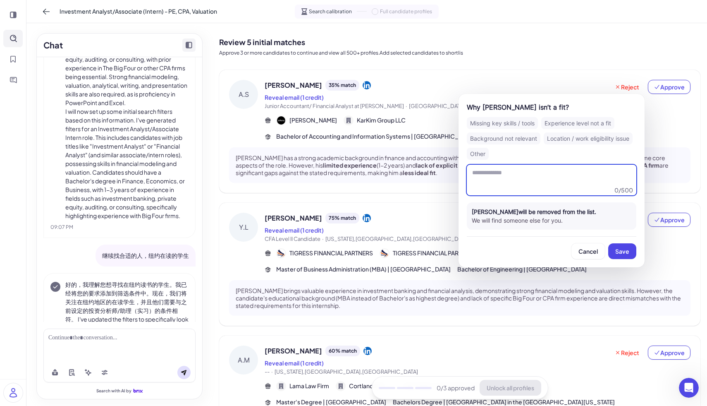
click at [540, 166] on textarea at bounding box center [552, 180] width 170 height 31
type textarea "**********"
click at [618, 247] on button "Save" at bounding box center [622, 251] width 28 height 16
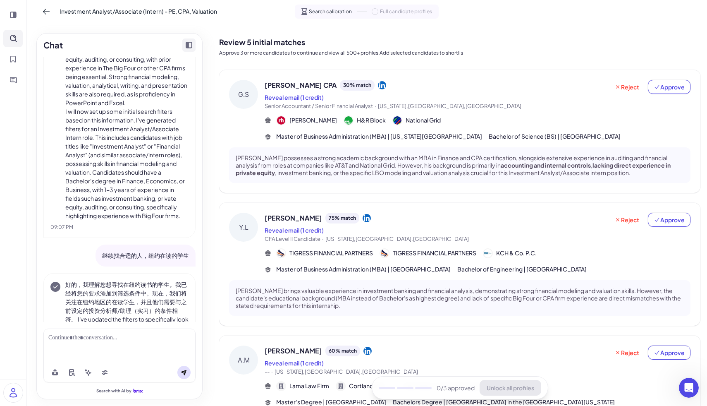
click at [626, 164] on strong "lacking direct experience in private equity" at bounding box center [453, 168] width 435 height 15
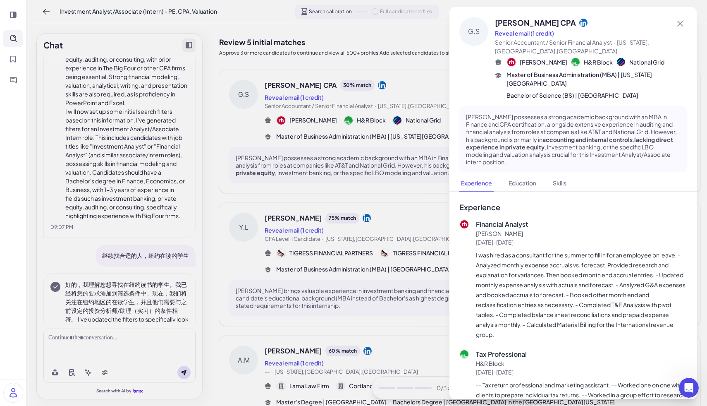
scroll to position [590, 0]
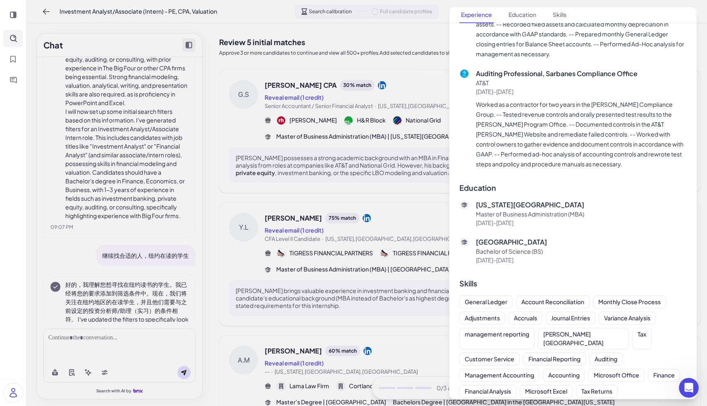
click at [420, 201] on div at bounding box center [353, 203] width 707 height 406
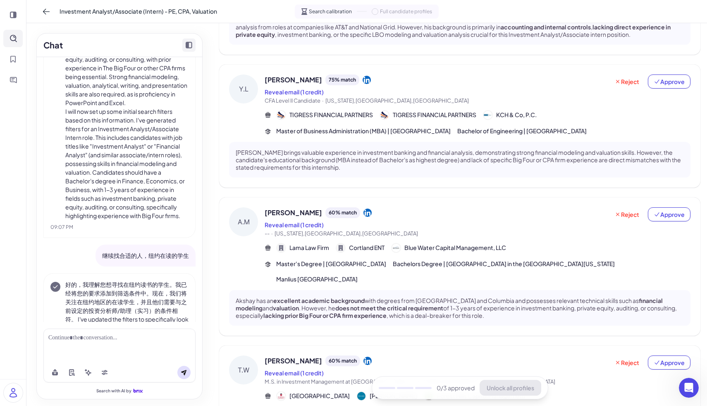
scroll to position [358, 0]
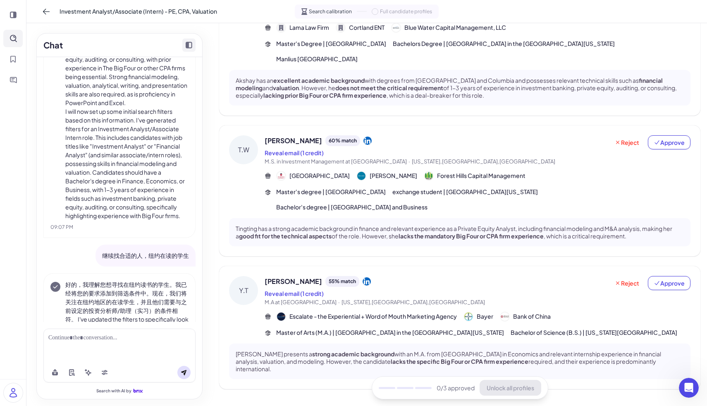
click at [548, 187] on div "Master's degree | [GEOGRAPHIC_DATA] exchange student | [GEOGRAPHIC_DATA][US_STA…" at bounding box center [483, 199] width 414 height 24
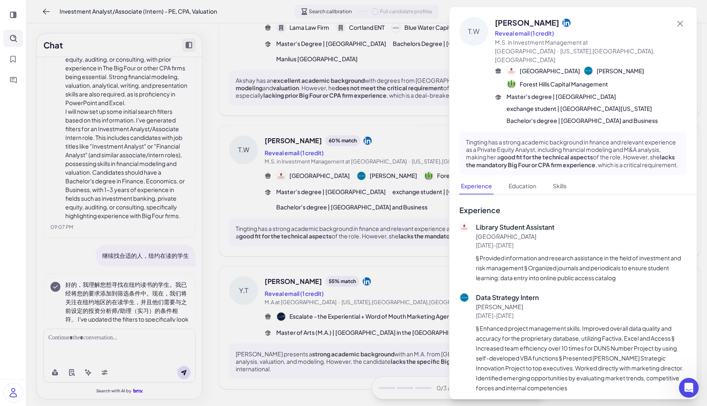
scroll to position [489, 0]
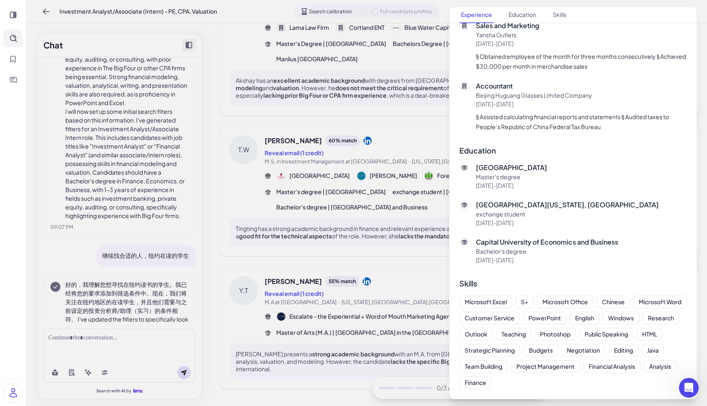
click at [409, 259] on div at bounding box center [353, 203] width 707 height 406
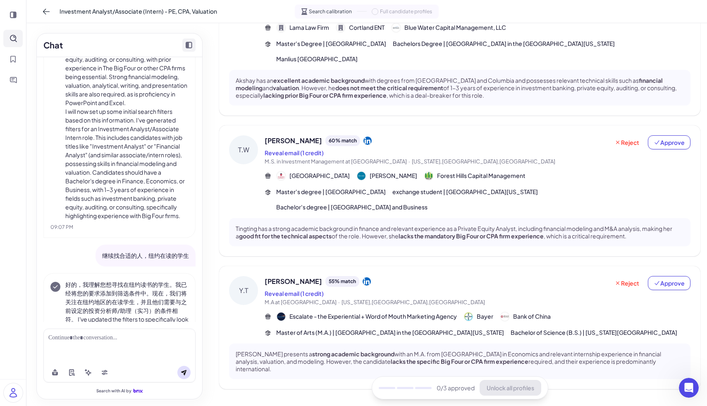
click at [129, 337] on div at bounding box center [119, 337] width 142 height 9
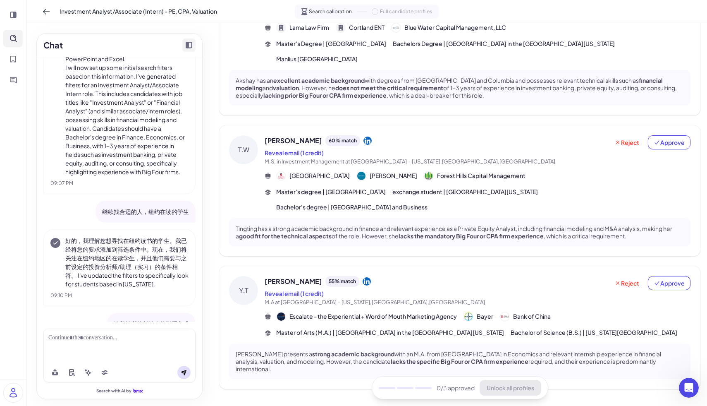
scroll to position [1320, 0]
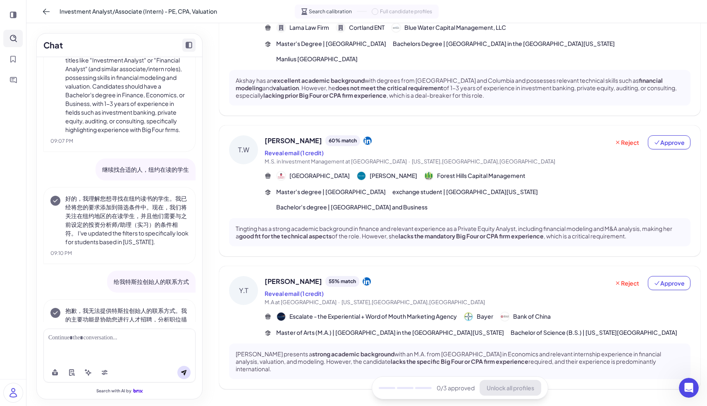
click at [152, 338] on div at bounding box center [119, 337] width 142 height 9
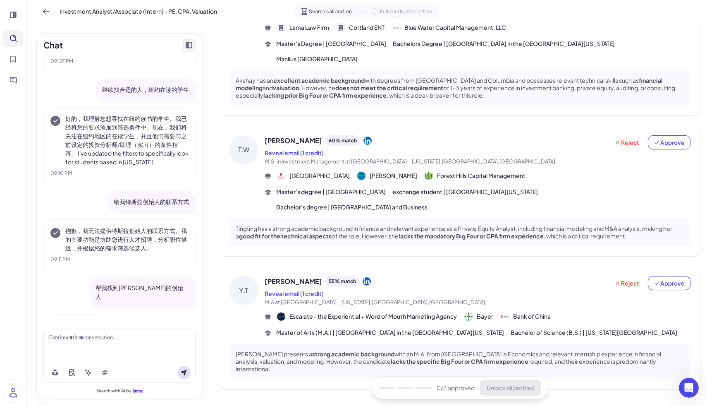
scroll to position [1406, 0]
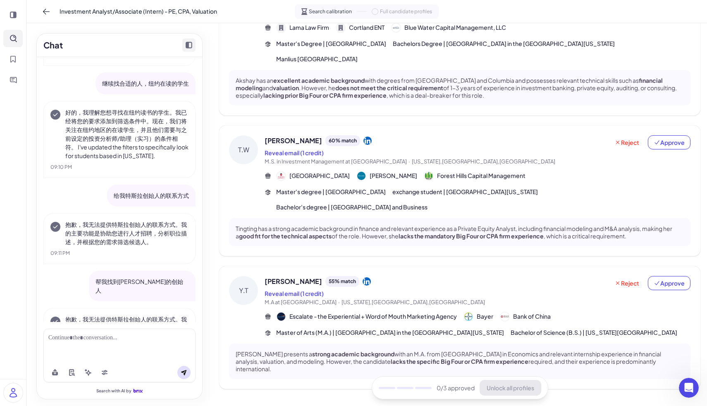
click at [168, 339] on div at bounding box center [119, 337] width 142 height 9
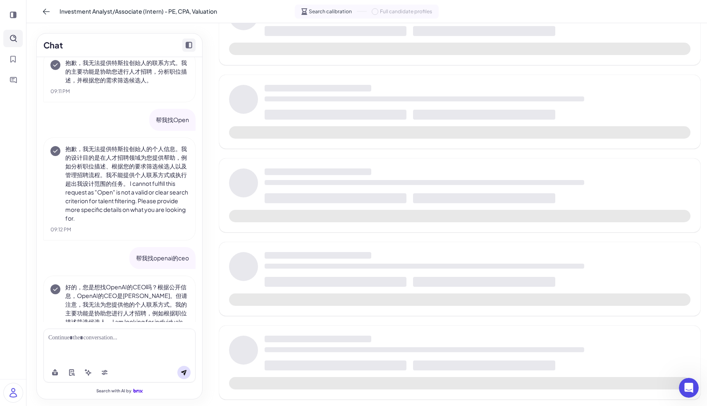
scroll to position [1665, 0]
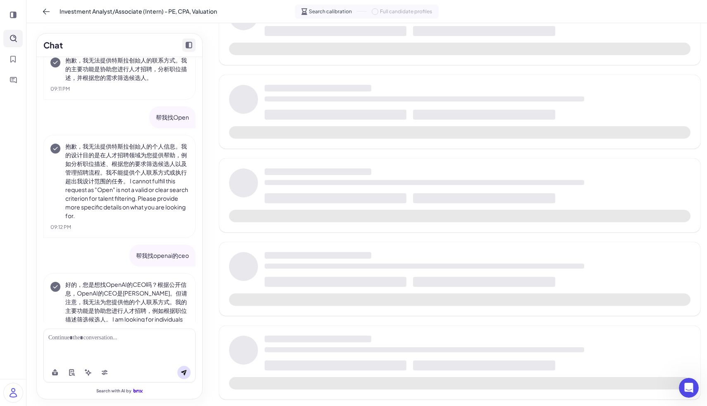
click at [138, 351] on div at bounding box center [119, 345] width 152 height 34
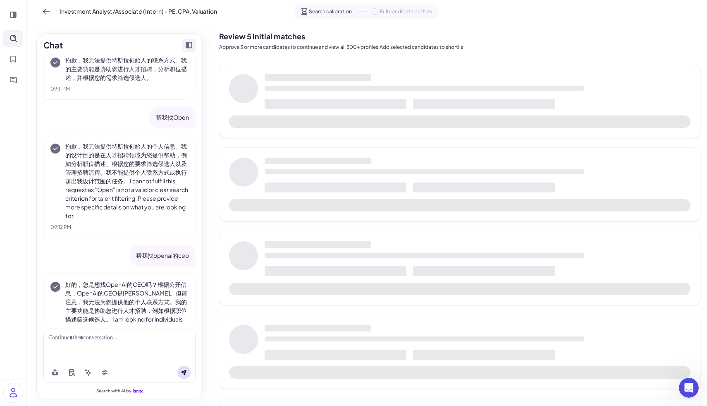
scroll to position [0, 0]
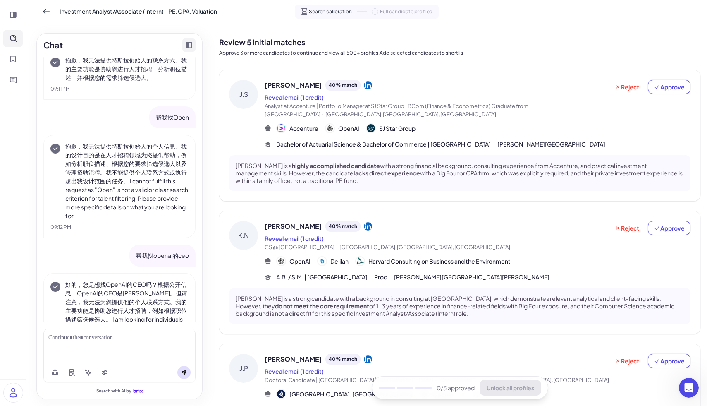
click at [325, 111] on span "[GEOGRAPHIC_DATA],[GEOGRAPHIC_DATA],[GEOGRAPHIC_DATA]" at bounding box center [410, 114] width 171 height 7
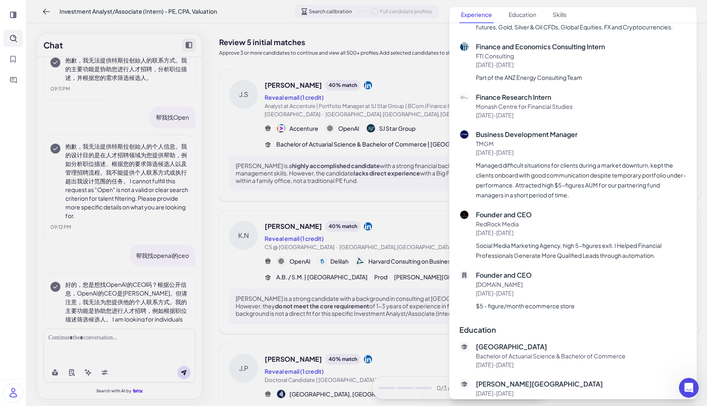
scroll to position [359, 0]
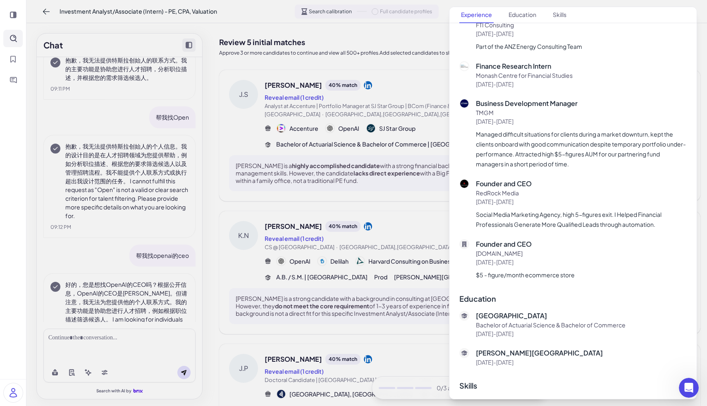
click at [370, 194] on div at bounding box center [353, 203] width 707 height 406
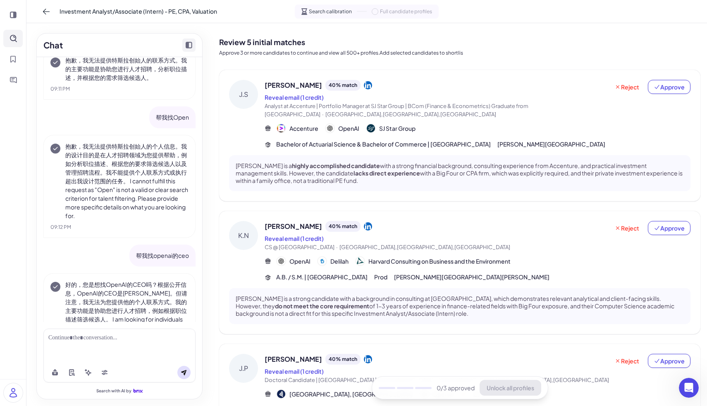
click at [384, 250] on span "CS @ [GEOGRAPHIC_DATA] · [GEOGRAPHIC_DATA],[GEOGRAPHIC_DATA],[GEOGRAPHIC_DATA]" at bounding box center [437, 247] width 344 height 8
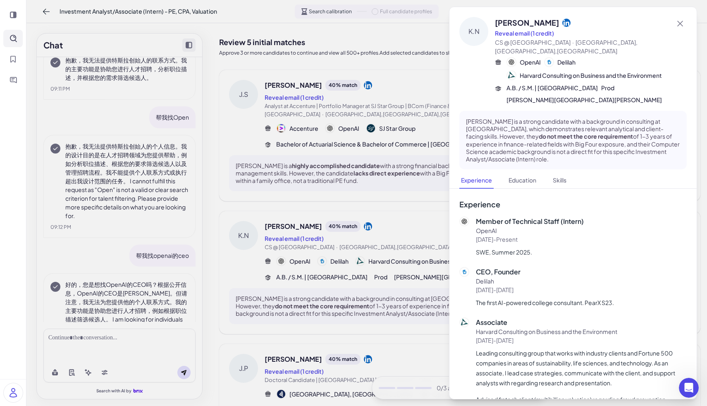
click at [392, 239] on div at bounding box center [353, 203] width 707 height 406
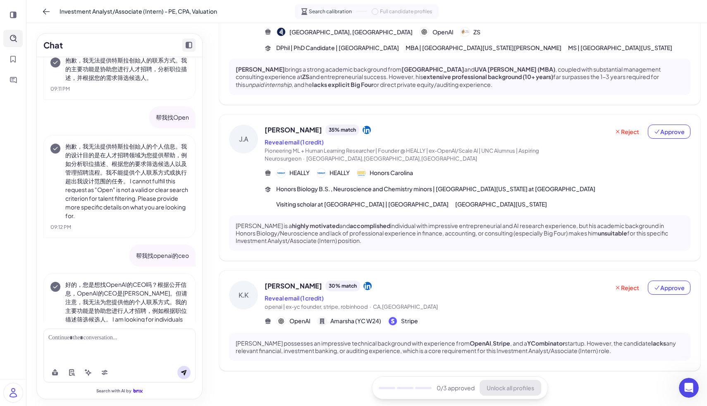
scroll to position [351, 0]
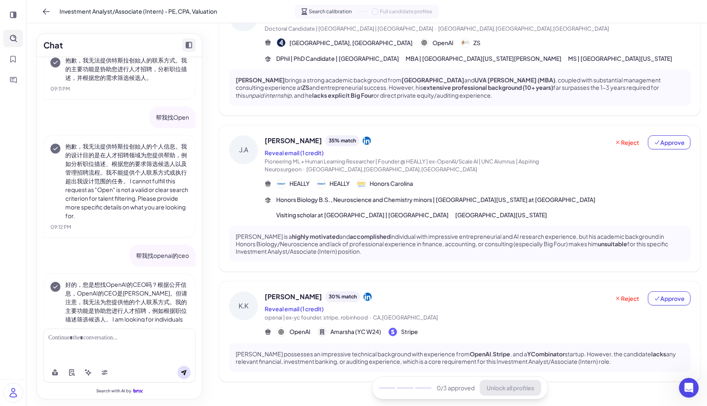
click at [332, 140] on div "35 % match" at bounding box center [342, 140] width 34 height 11
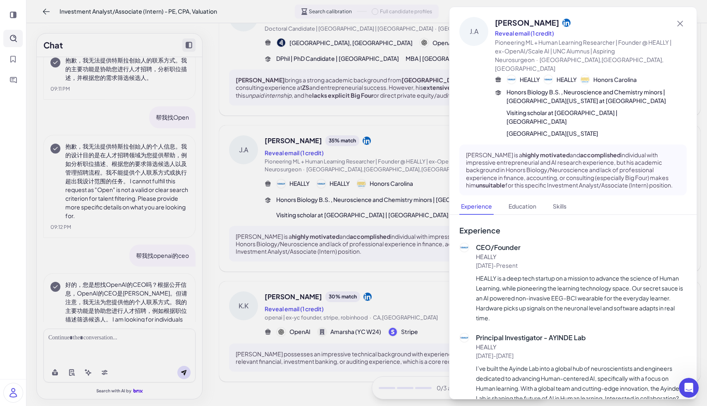
click at [406, 140] on div at bounding box center [353, 203] width 707 height 406
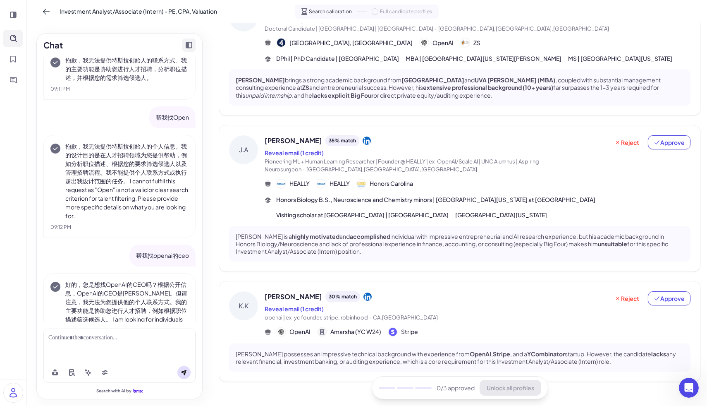
click at [93, 332] on div at bounding box center [119, 345] width 152 height 34
click at [84, 339] on div at bounding box center [119, 337] width 142 height 9
click at [73, 337] on div "**" at bounding box center [119, 337] width 142 height 9
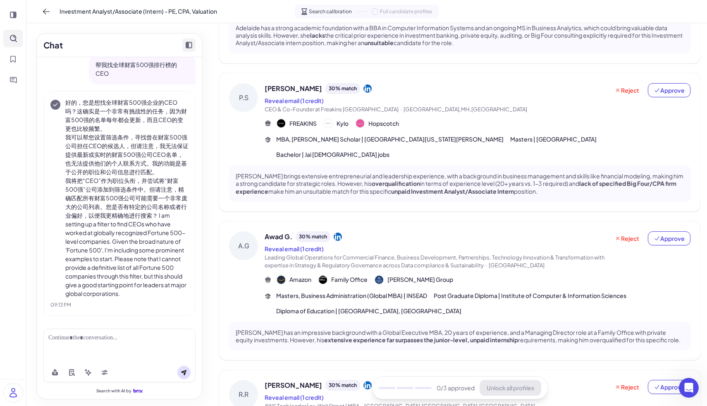
scroll to position [389, 0]
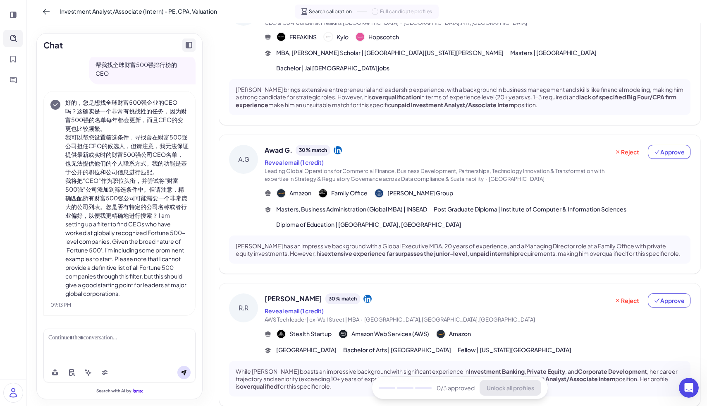
click at [348, 249] on strong "extensive experience far surpasses the junior-level, unpaid internship" at bounding box center [421, 252] width 194 height 7
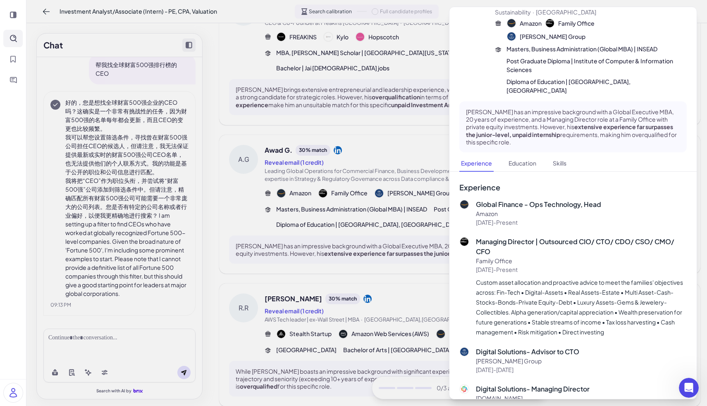
scroll to position [65, 0]
click at [335, 233] on div at bounding box center [353, 203] width 707 height 406
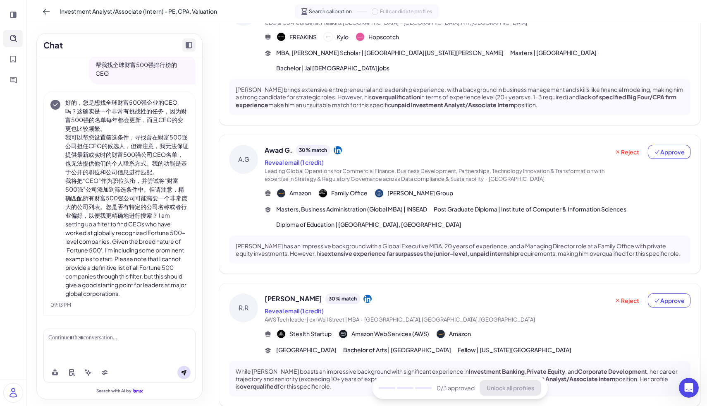
click at [80, 341] on div at bounding box center [119, 337] width 142 height 9
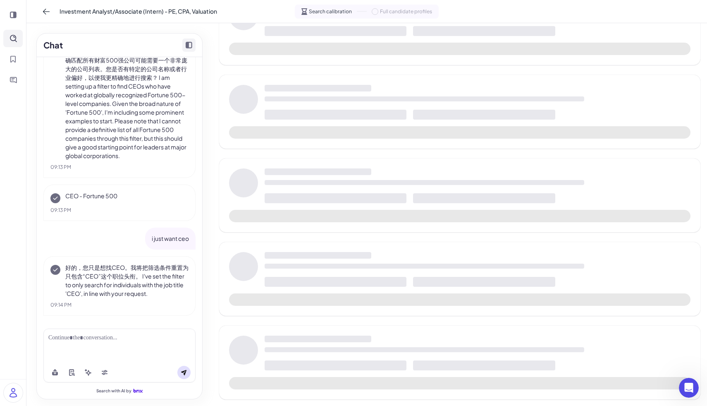
scroll to position [0, 0]
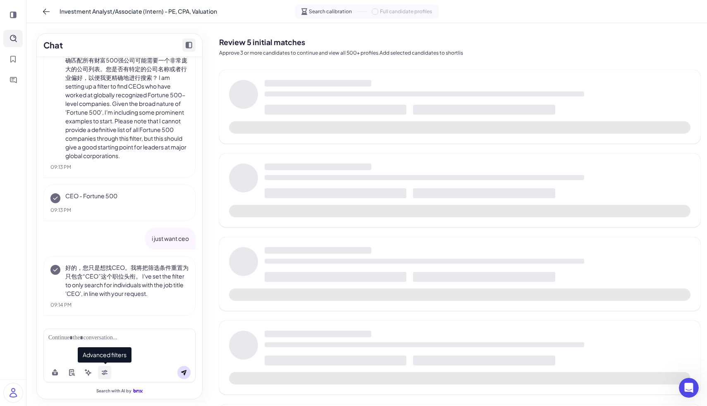
click at [104, 374] on icon at bounding box center [105, 373] width 6 height 2
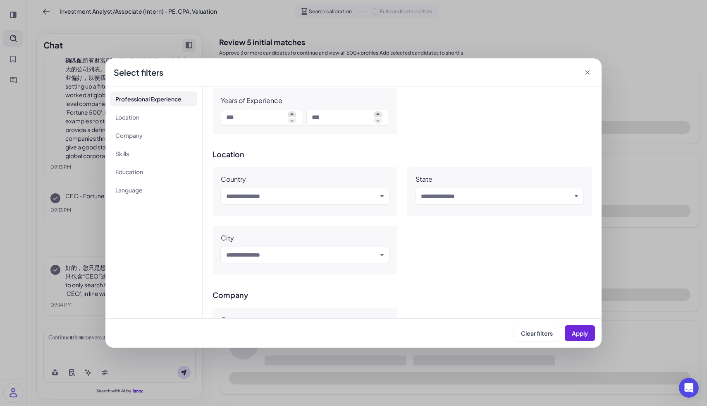
scroll to position [275, 0]
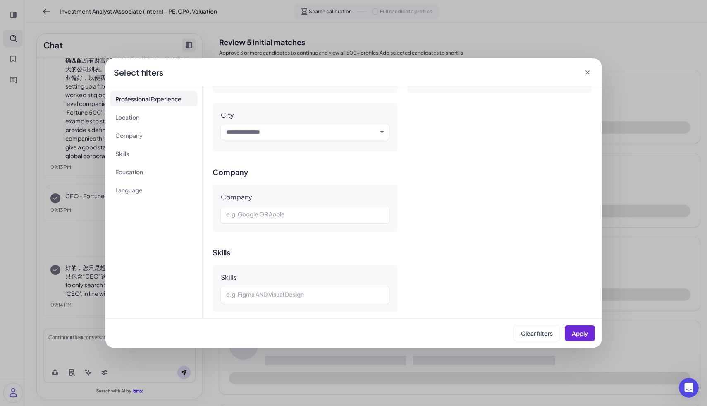
click at [109, 349] on div "Select filters Professional Experience Location Company Skills Education Langua…" at bounding box center [353, 203] width 707 height 406
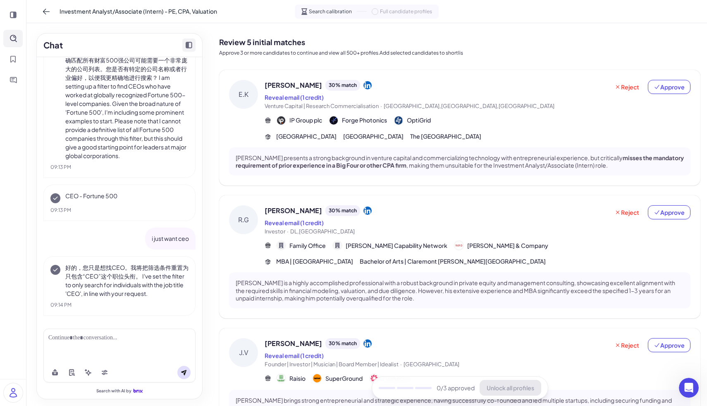
click at [608, 156] on p "[PERSON_NAME] presents a strong background in venture capital and commercializi…" at bounding box center [460, 161] width 448 height 15
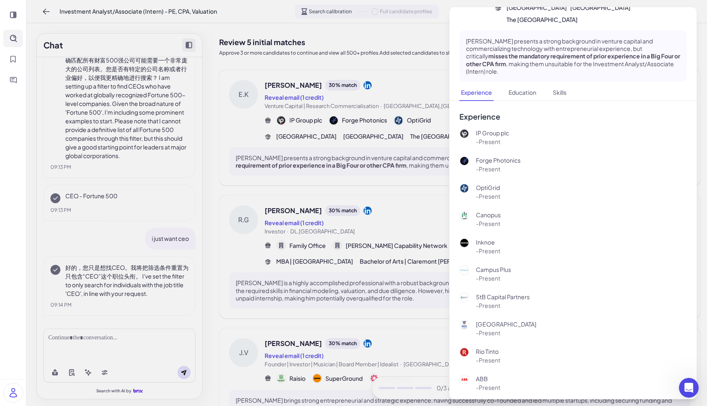
scroll to position [0, 0]
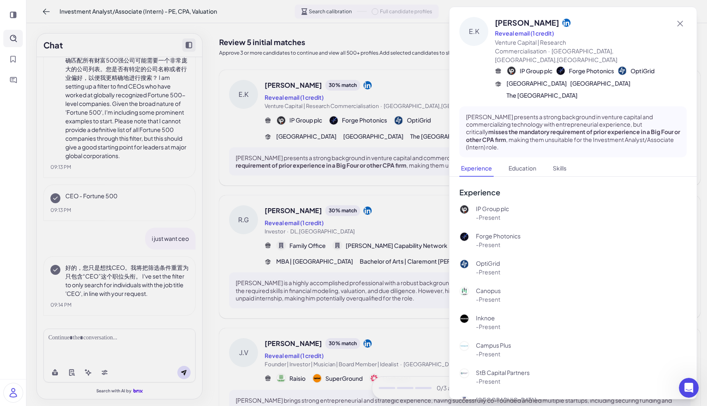
click at [412, 183] on div at bounding box center [353, 203] width 707 height 406
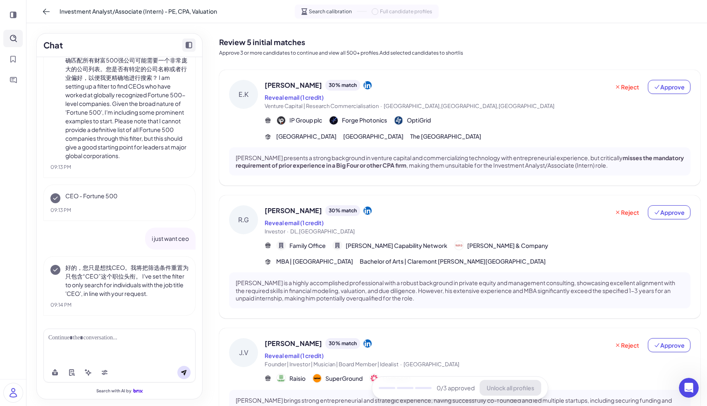
scroll to position [86, 0]
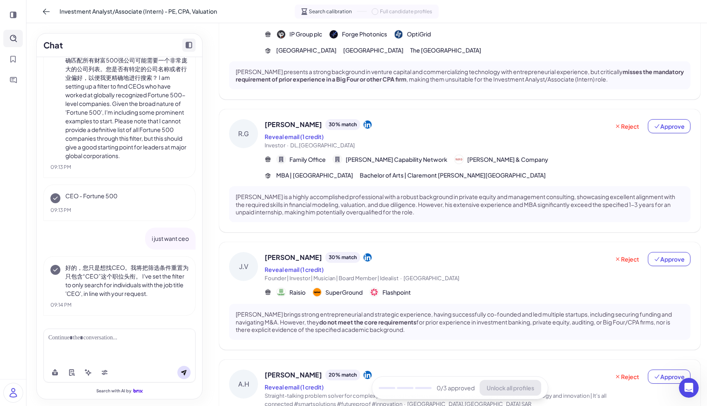
click at [428, 198] on p "[PERSON_NAME] is a highly accomplished professional with a robust background in…" at bounding box center [460, 204] width 448 height 23
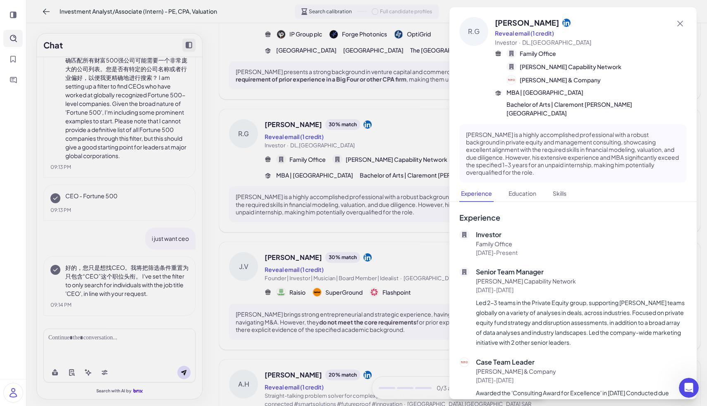
click at [414, 203] on div at bounding box center [353, 203] width 707 height 406
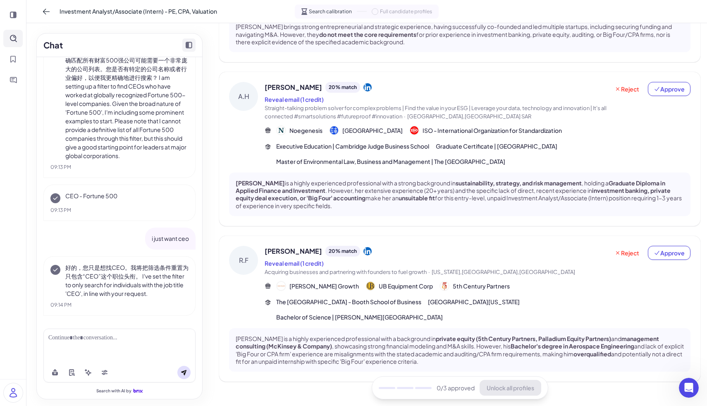
scroll to position [0, 0]
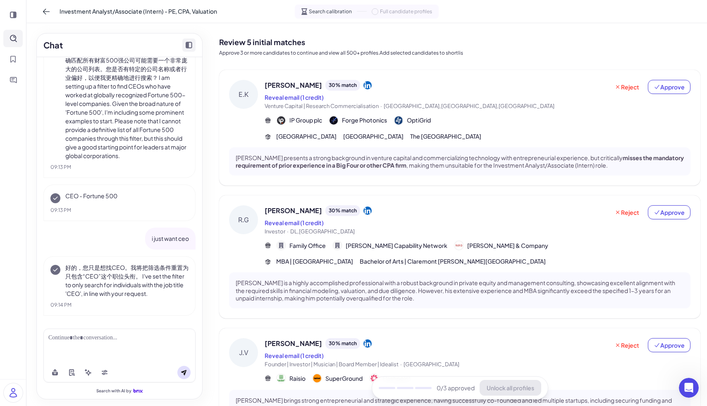
click at [148, 342] on div at bounding box center [119, 337] width 142 height 9
click at [141, 338] on div "**********" at bounding box center [119, 337] width 142 height 9
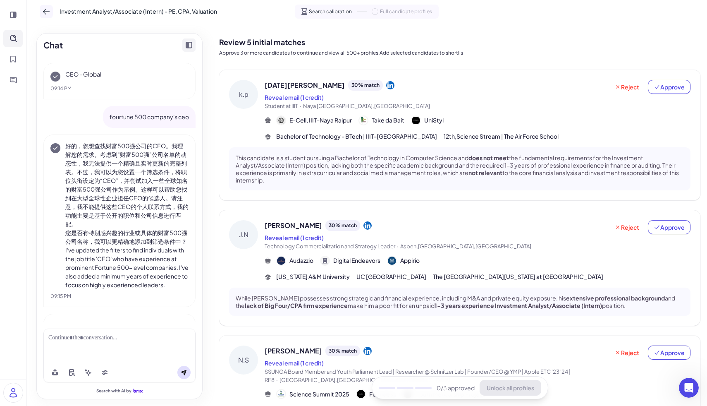
click at [50, 17] on button at bounding box center [46, 11] width 13 height 13
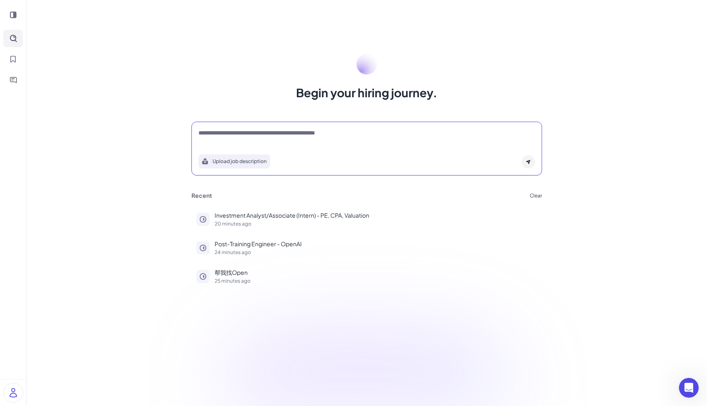
click at [292, 136] on textarea at bounding box center [366, 134] width 337 height 10
click at [276, 225] on p "20 minutes ago" at bounding box center [376, 223] width 323 height 5
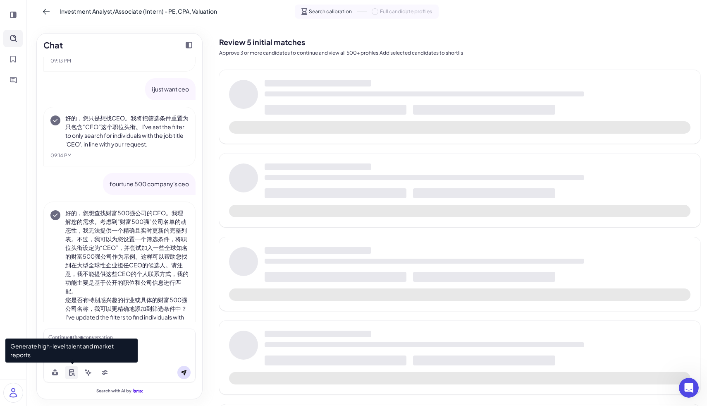
scroll to position [2244, 0]
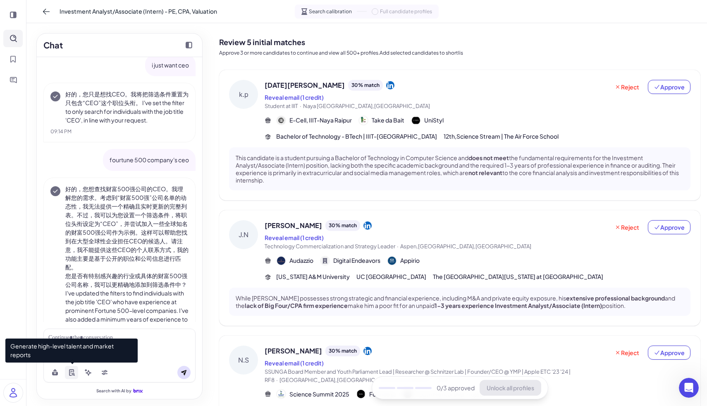
click at [72, 373] on icon at bounding box center [73, 374] width 3 height 3
click at [73, 373] on icon at bounding box center [73, 374] width 3 height 3
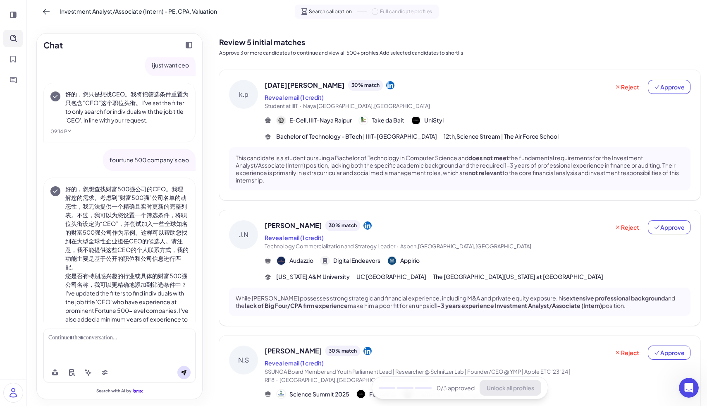
click at [120, 339] on div at bounding box center [119, 337] width 142 height 9
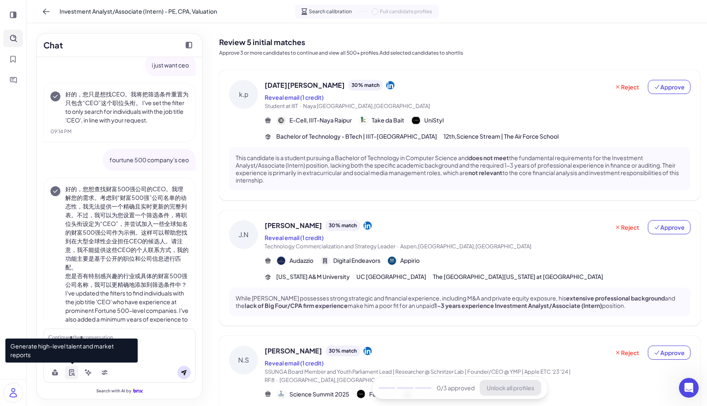
click at [77, 367] on button at bounding box center [71, 372] width 13 height 13
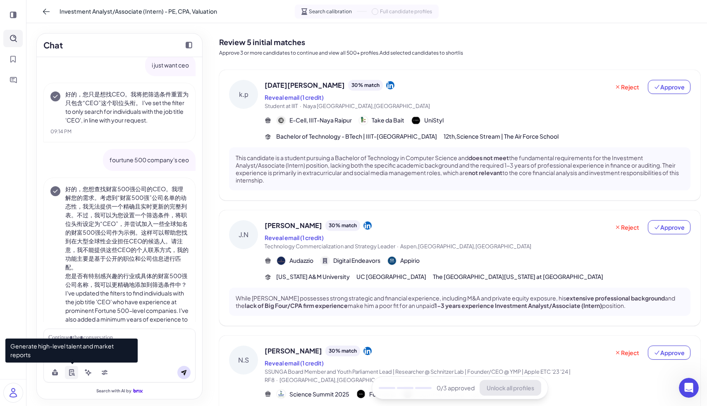
click at [77, 367] on button at bounding box center [71, 372] width 13 height 13
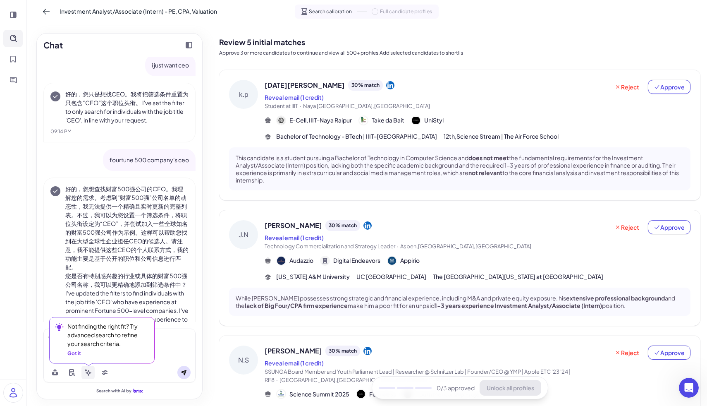
click at [88, 372] on icon at bounding box center [89, 373] width 6 height 6
click at [96, 346] on div "Not finding the right fit? Try advanced search to refine your search criteria." at bounding box center [106, 335] width 79 height 26
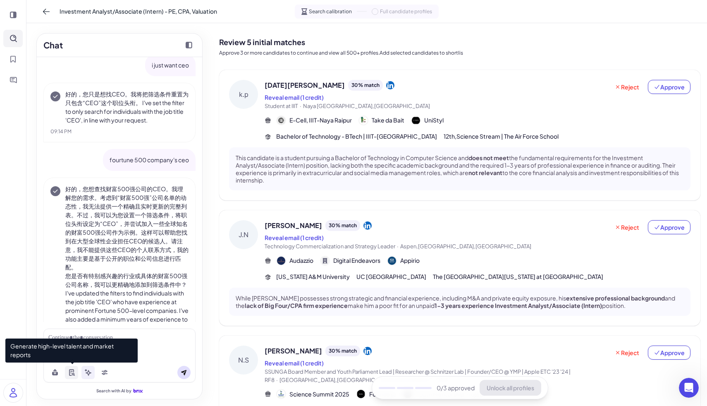
click at [72, 374] on icon at bounding box center [73, 374] width 3 height 3
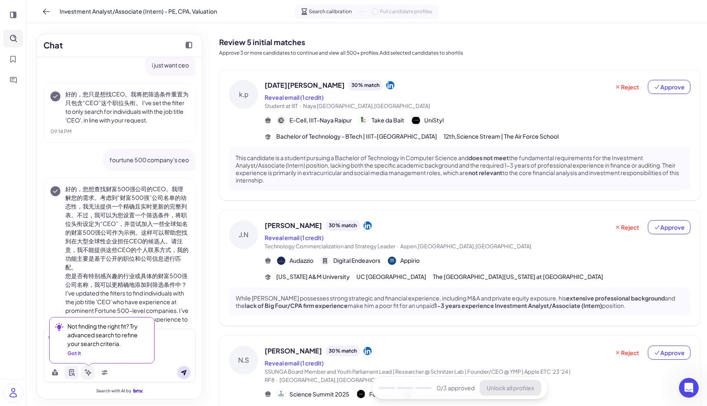
click at [85, 373] on icon at bounding box center [88, 372] width 7 height 7
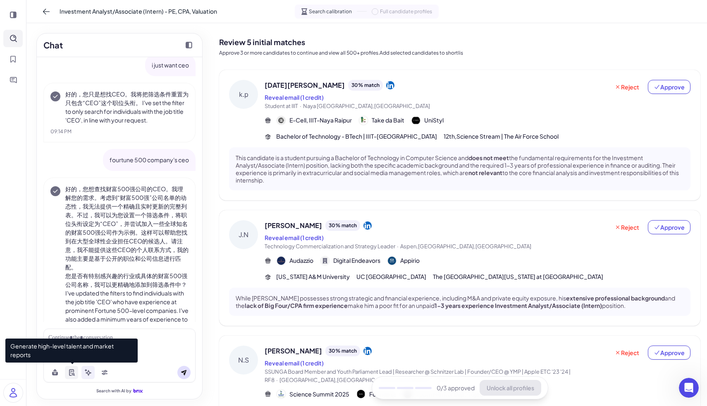
click at [73, 373] on icon at bounding box center [71, 372] width 7 height 7
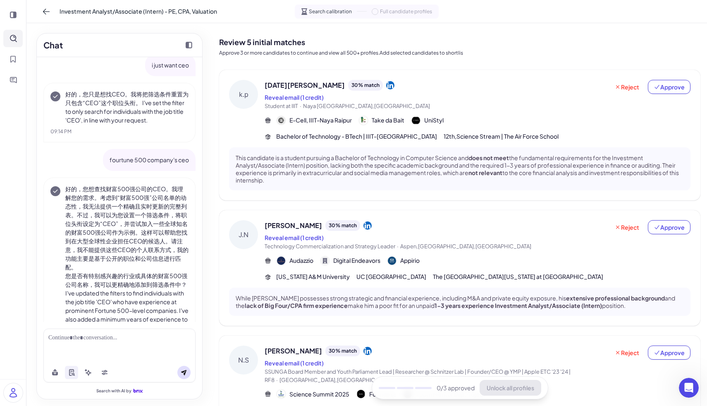
click at [81, 374] on div at bounding box center [79, 372] width 63 height 13
click at [89, 371] on icon at bounding box center [89, 373] width 6 height 6
click at [74, 373] on icon at bounding box center [73, 374] width 3 height 3
click at [90, 373] on icon at bounding box center [89, 373] width 6 height 6
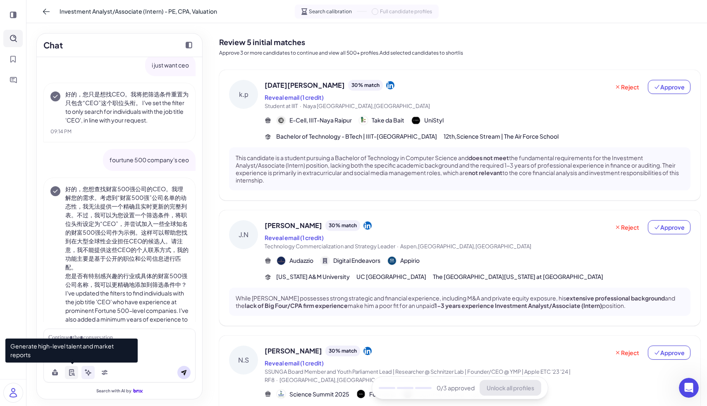
click at [72, 373] on icon at bounding box center [73, 374] width 3 height 3
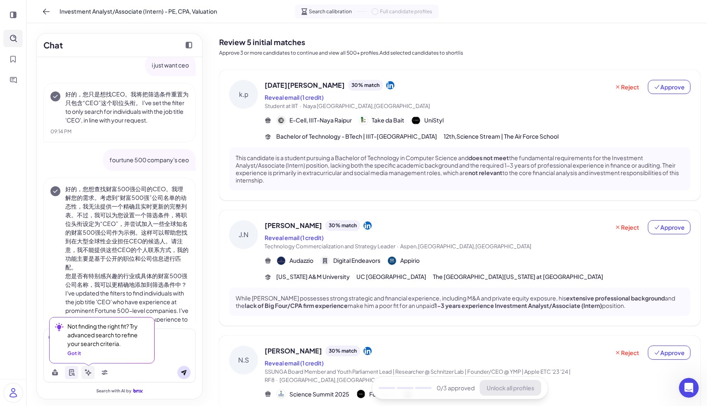
click at [84, 373] on button at bounding box center [87, 372] width 13 height 13
click at [104, 373] on icon at bounding box center [104, 372] width 7 height 7
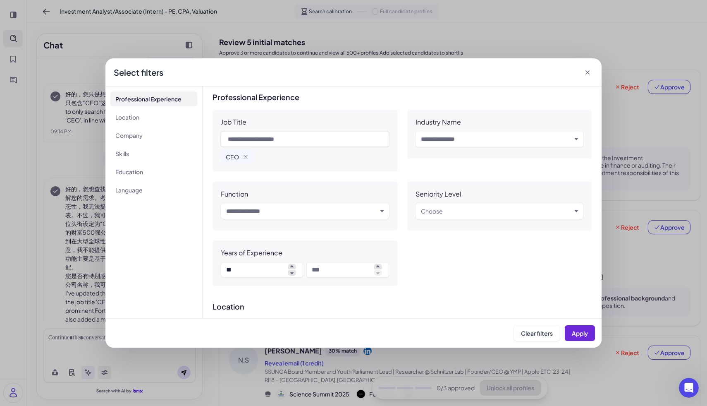
click at [104, 373] on div "**********" at bounding box center [353, 203] width 707 height 406
